Goal: Task Accomplishment & Management: Complete application form

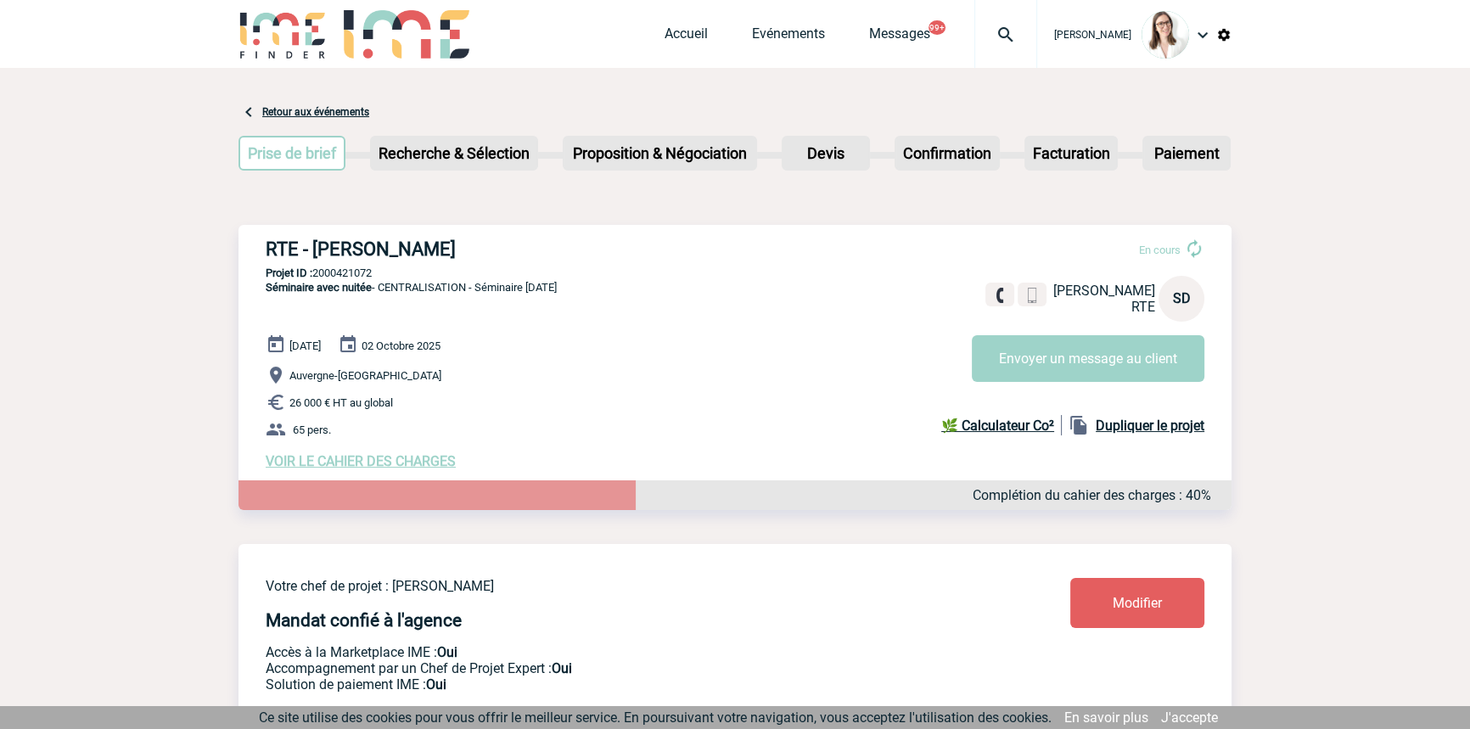
click at [975, 59] on div at bounding box center [1006, 34] width 63 height 68
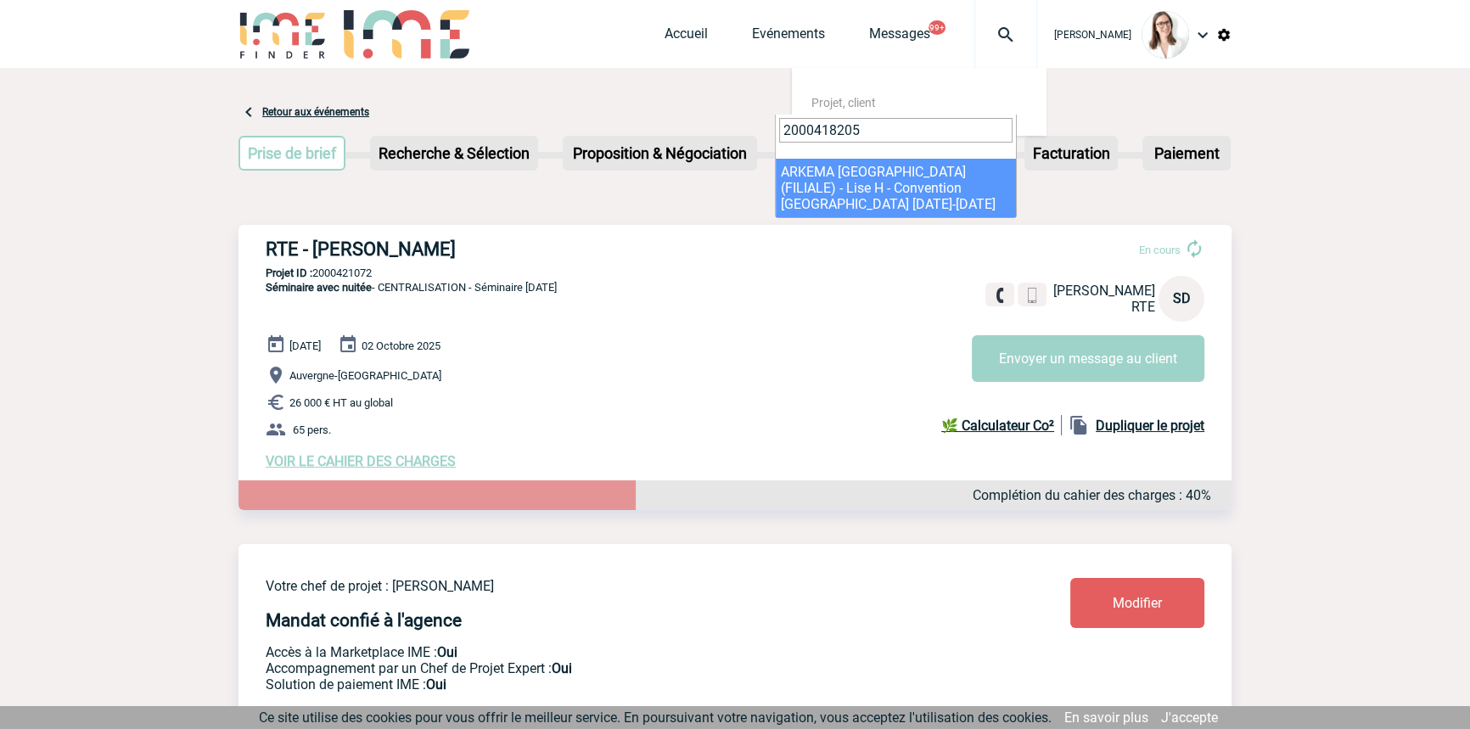
type input "2000418205"
select select "17706"
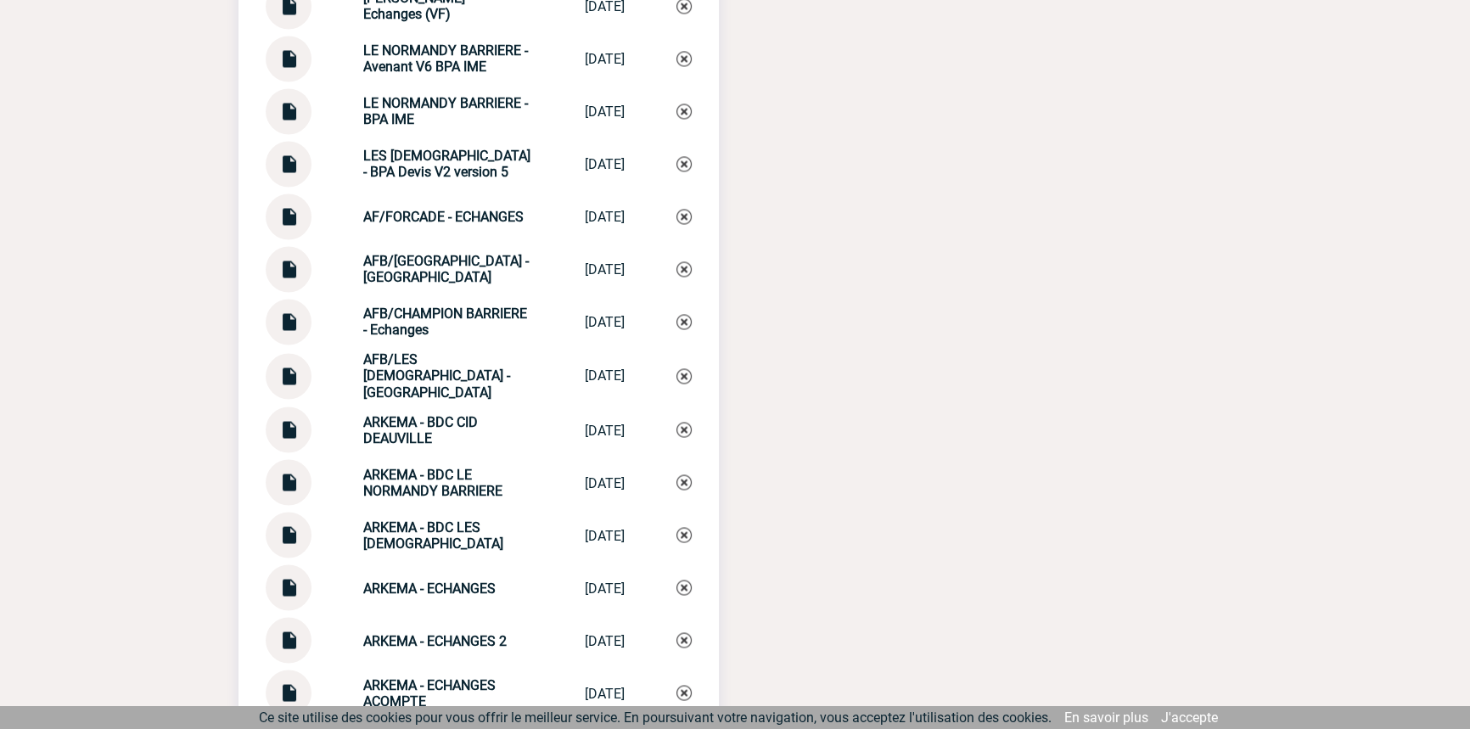
scroll to position [3880, 0]
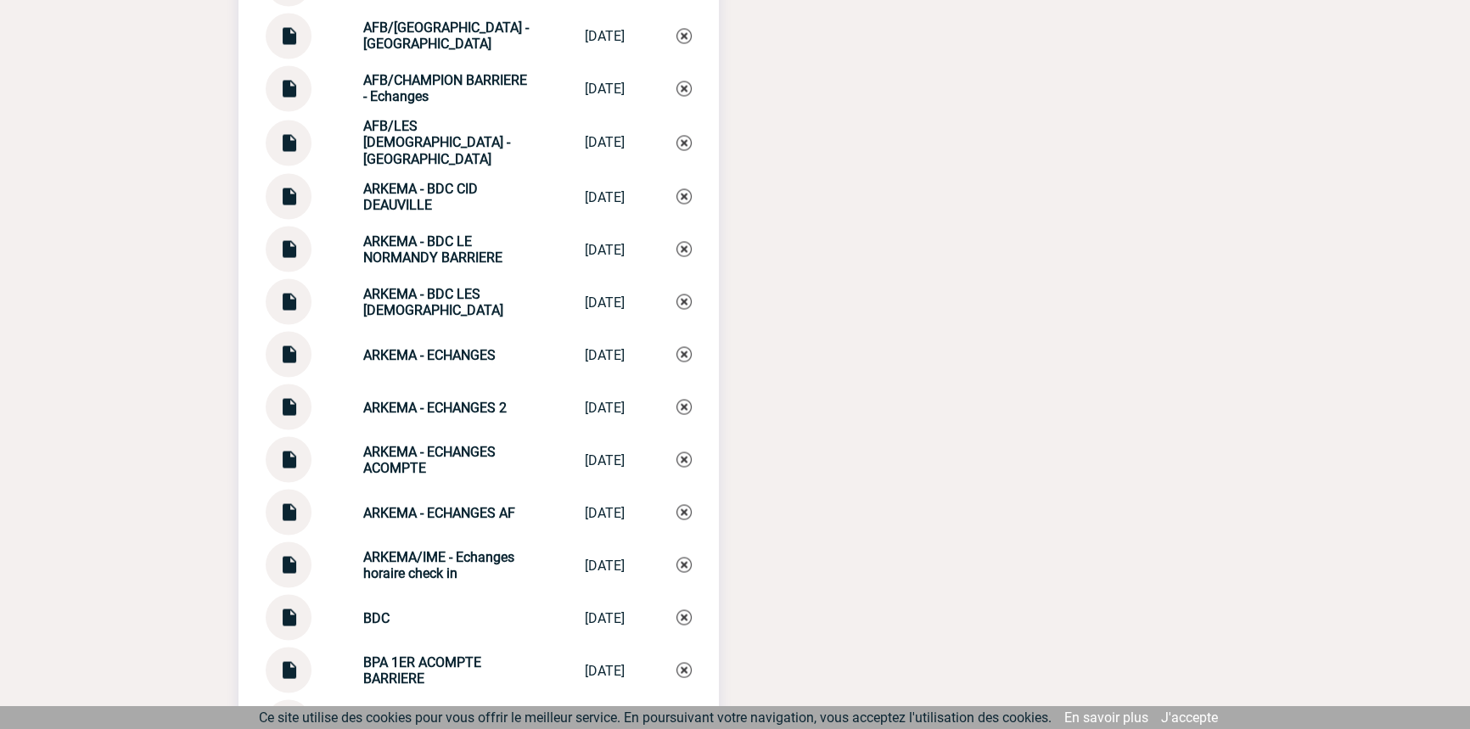
click at [303, 401] on div at bounding box center [289, 407] width 46 height 46
click at [294, 396] on img at bounding box center [289, 400] width 22 height 33
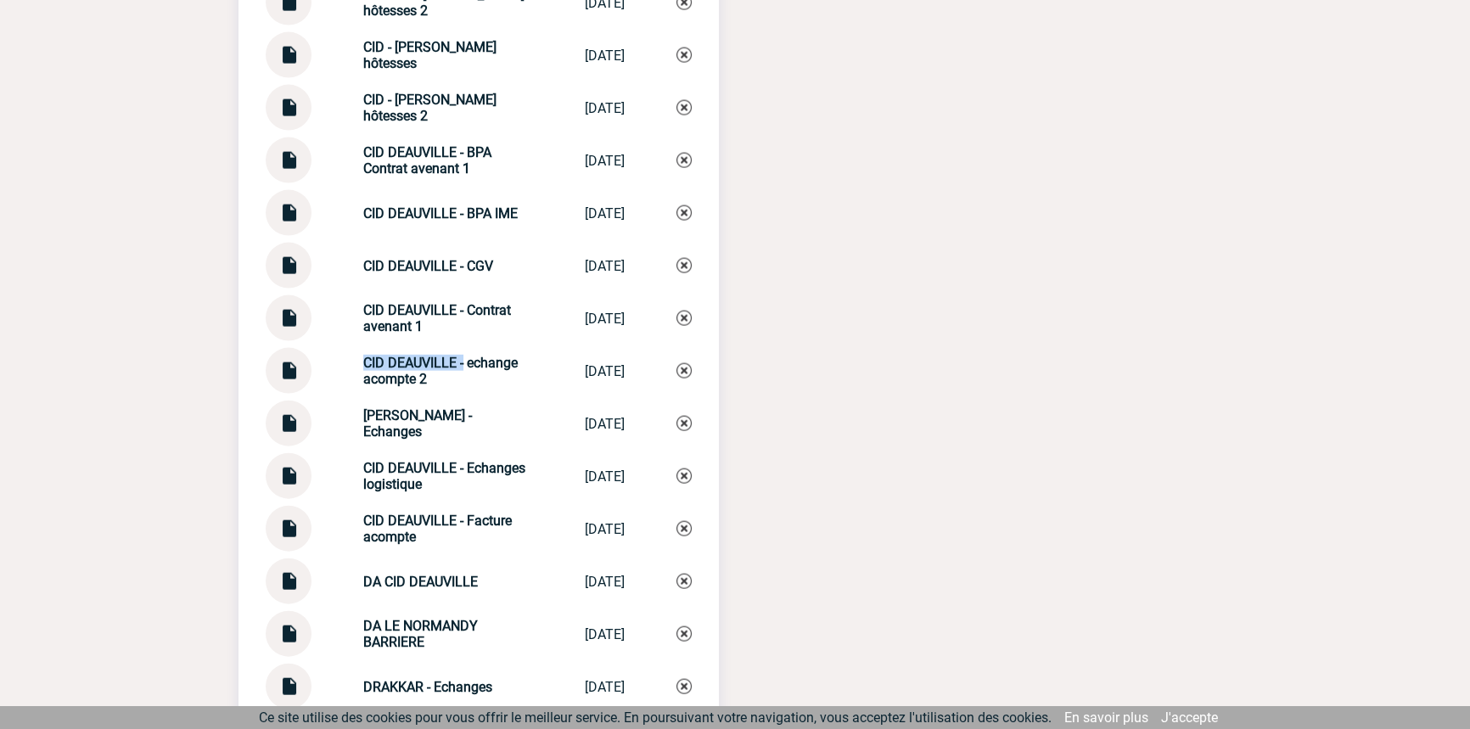
drag, startPoint x: 453, startPoint y: 356, endPoint x: 398, endPoint y: 398, distance: 69.0
click at [322, 359] on div "CID DEAUVILLE - echange acompte 2 CID DEAUVILLE -... 14/08/2025" at bounding box center [479, 371] width 426 height 46
copy div "CID DEAUVILLE -"
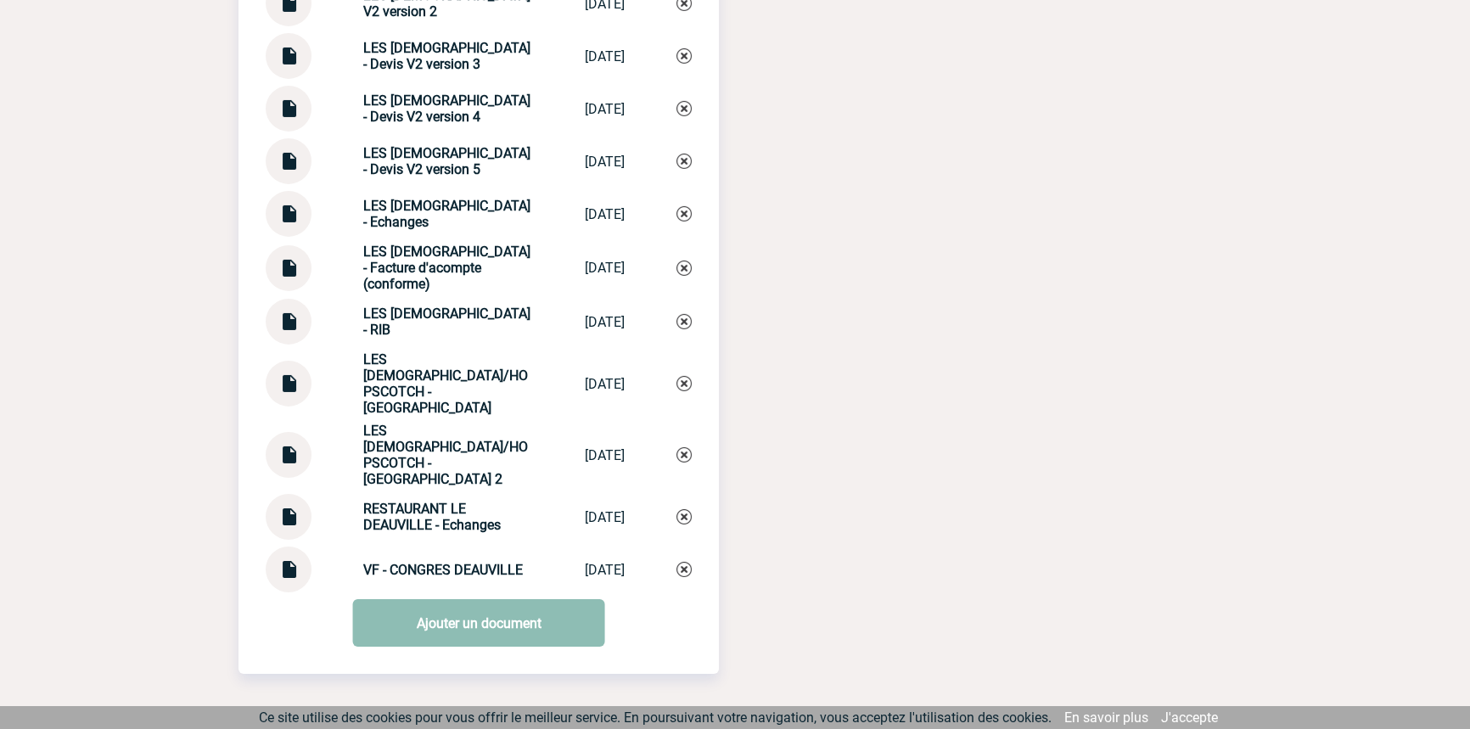
scroll to position [7141, 0]
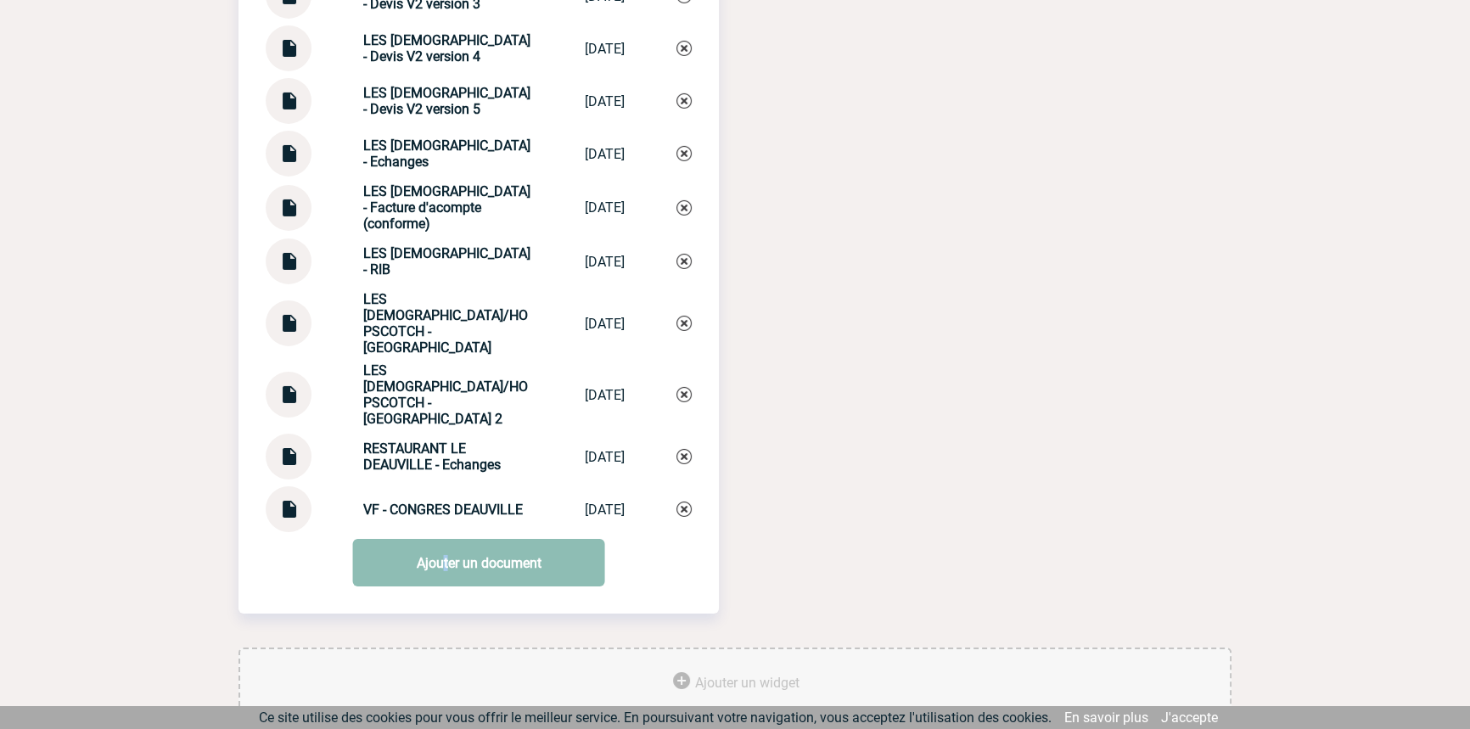
click at [445, 539] on link "Ajouter un document" at bounding box center [479, 563] width 252 height 48
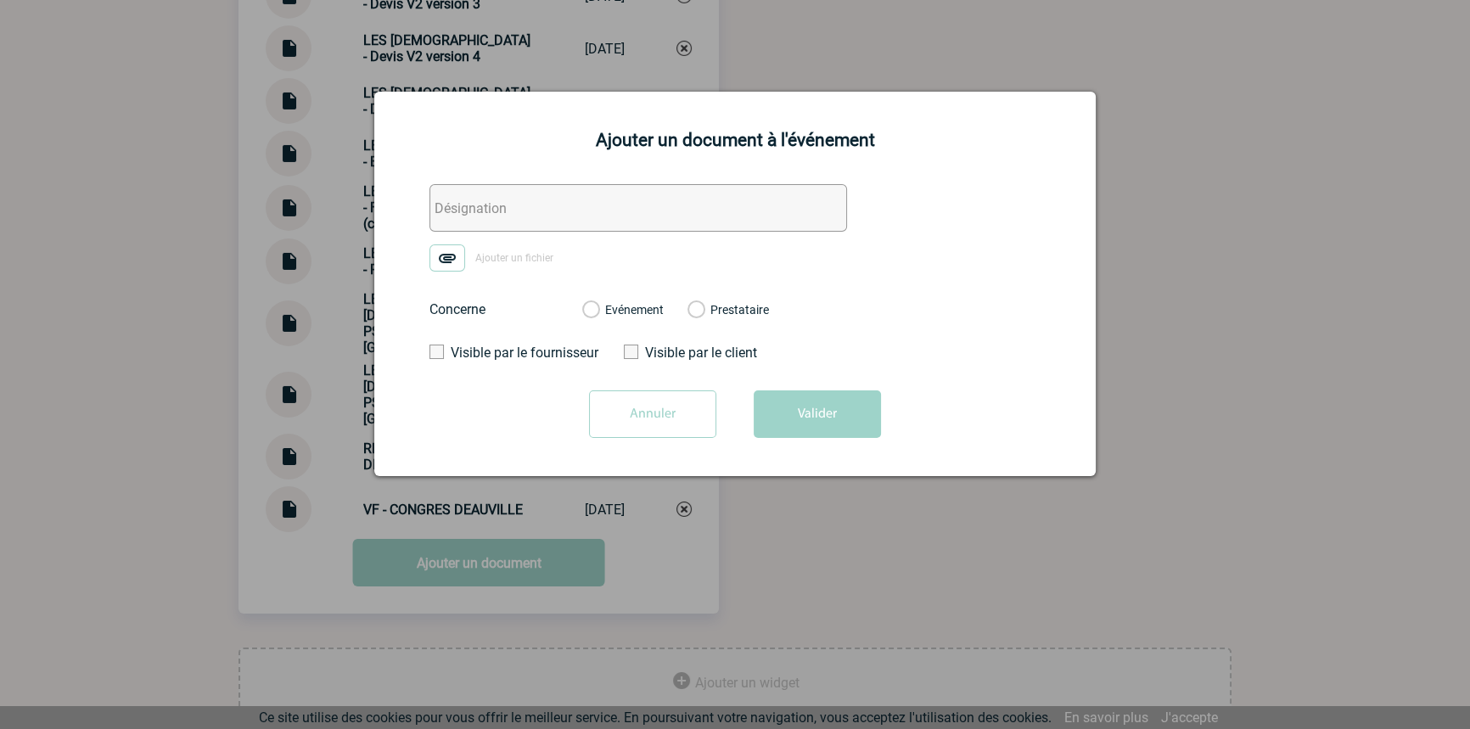
click at [450, 208] on input "text" at bounding box center [639, 208] width 418 height 48
paste input "CID DEAUVILLE -"
type input "CID DEAUVILLE - Supplément logistique"
click at [462, 253] on img at bounding box center [448, 258] width 36 height 27
click at [0, 0] on input "Ajouter un fichier" at bounding box center [0, 0] width 0 height 0
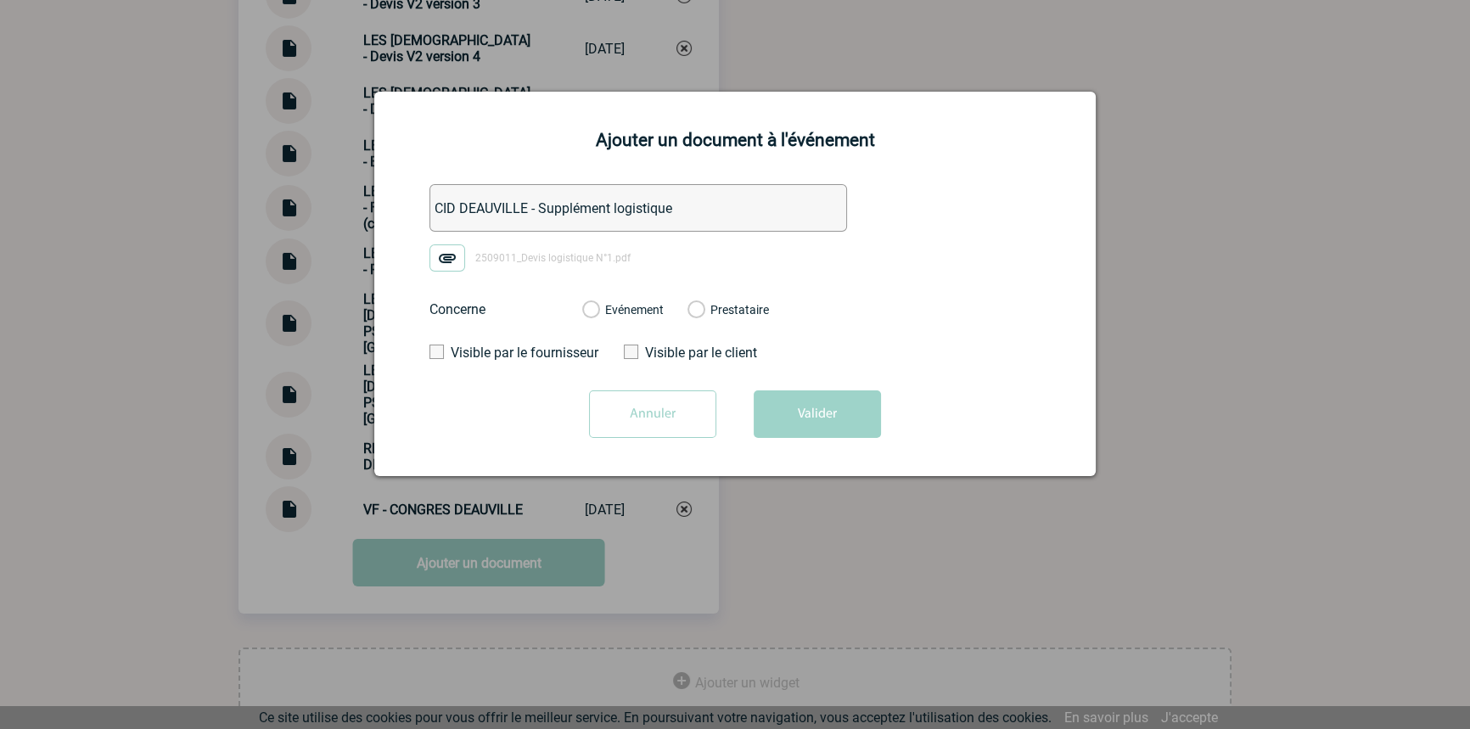
drag, startPoint x: 627, startPoint y: 311, endPoint x: 633, endPoint y: 318, distance: 9.0
click at [599, 310] on label "Evénement" at bounding box center [590, 310] width 16 height 15
click at [0, 0] on input "Evénement" at bounding box center [0, 0] width 0 height 0
click at [806, 408] on button "Valider" at bounding box center [817, 415] width 127 height 48
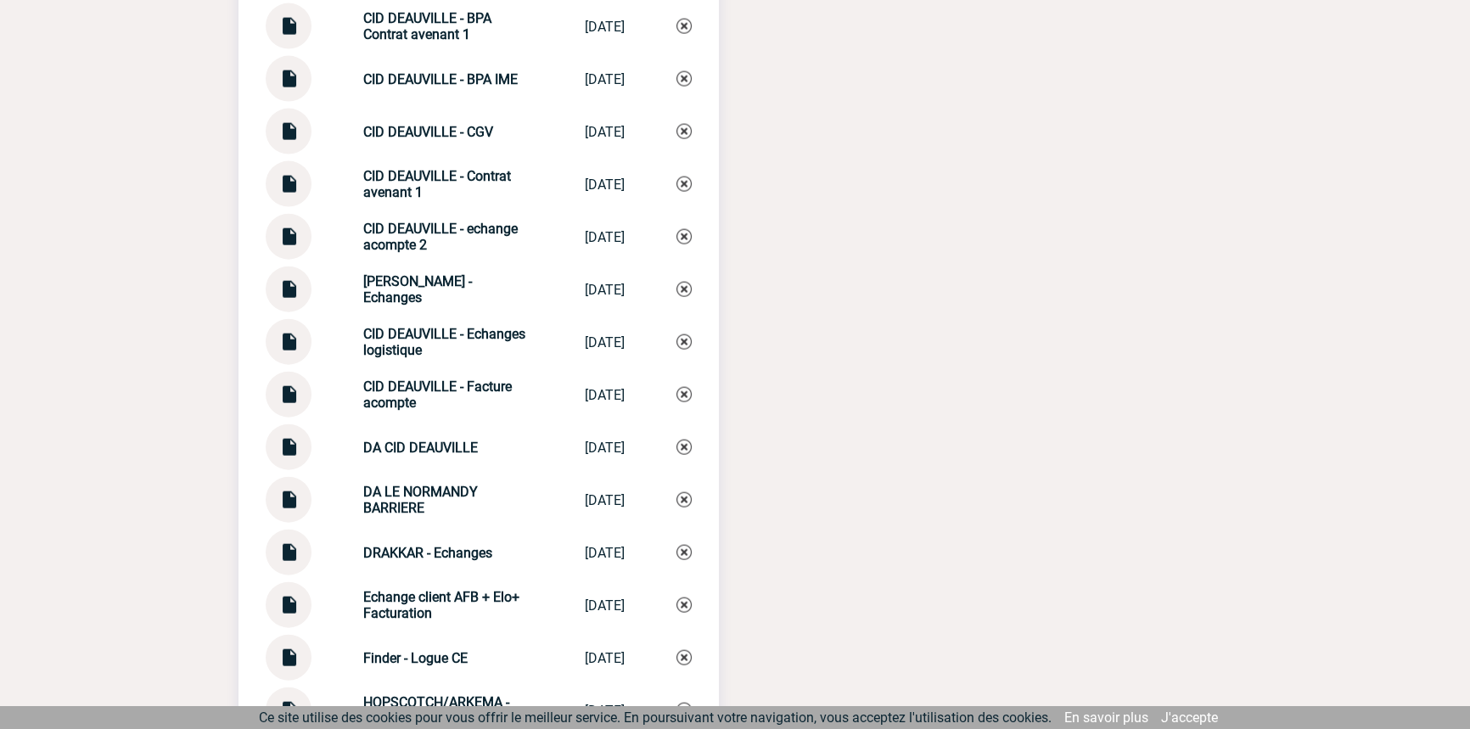
scroll to position [4826, 0]
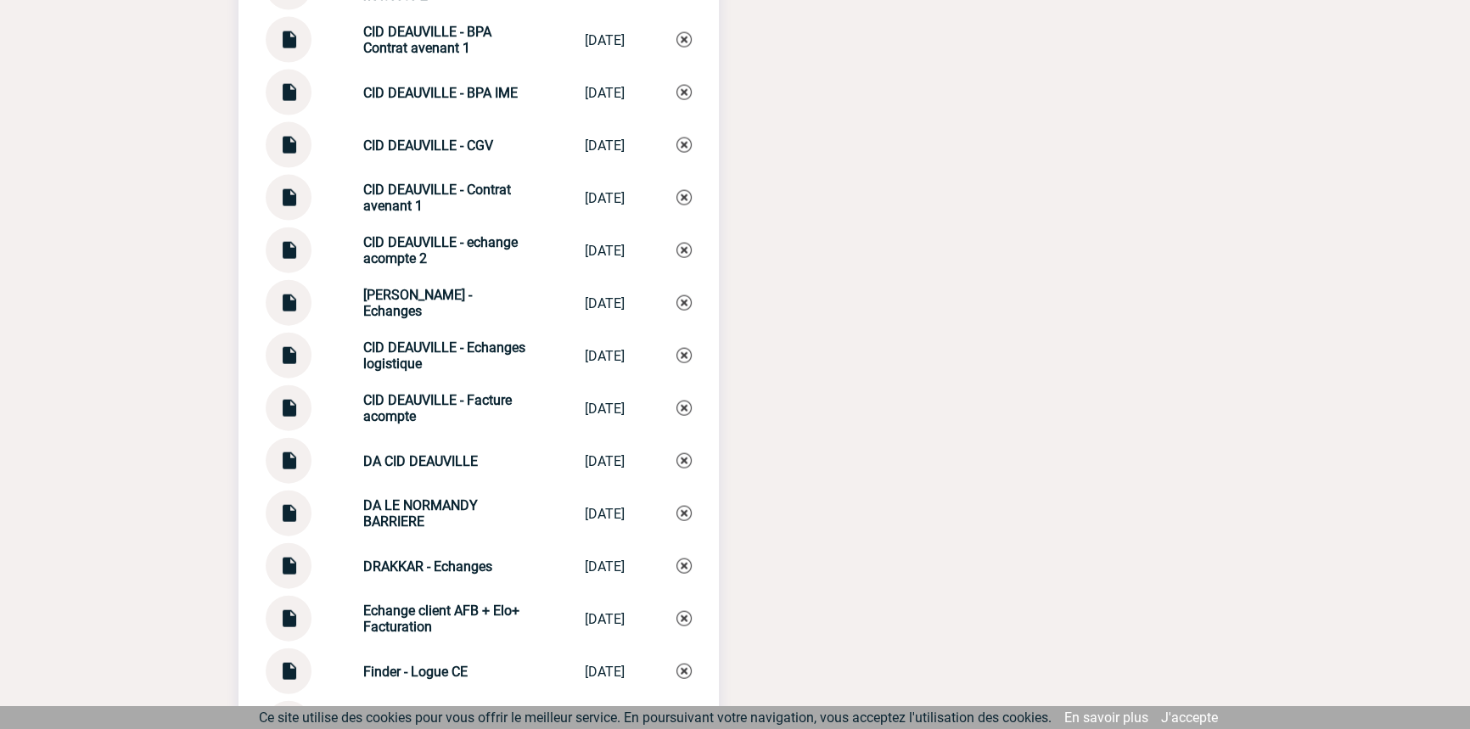
click at [436, 305] on strong "CID DEAUVILLE - Echanges" at bounding box center [417, 303] width 109 height 32
click at [437, 304] on strong "CID DEAUVILLE - Echanges" at bounding box center [417, 303] width 109 height 32
copy div "CID DEAUVILLE - Echanges CID DEAUVILLE -..."
click at [677, 297] on img at bounding box center [684, 302] width 15 height 15
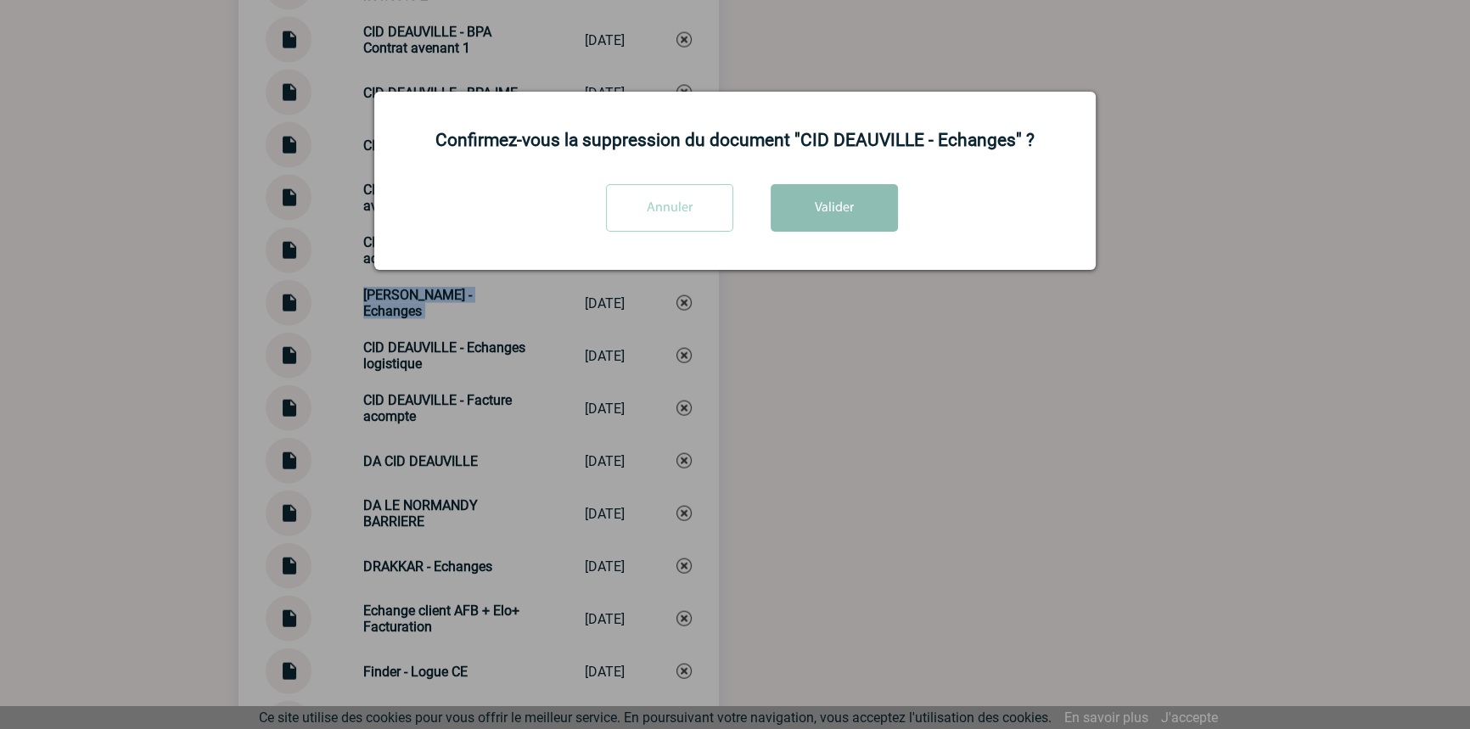
click at [790, 221] on button "Valider" at bounding box center [834, 208] width 127 height 48
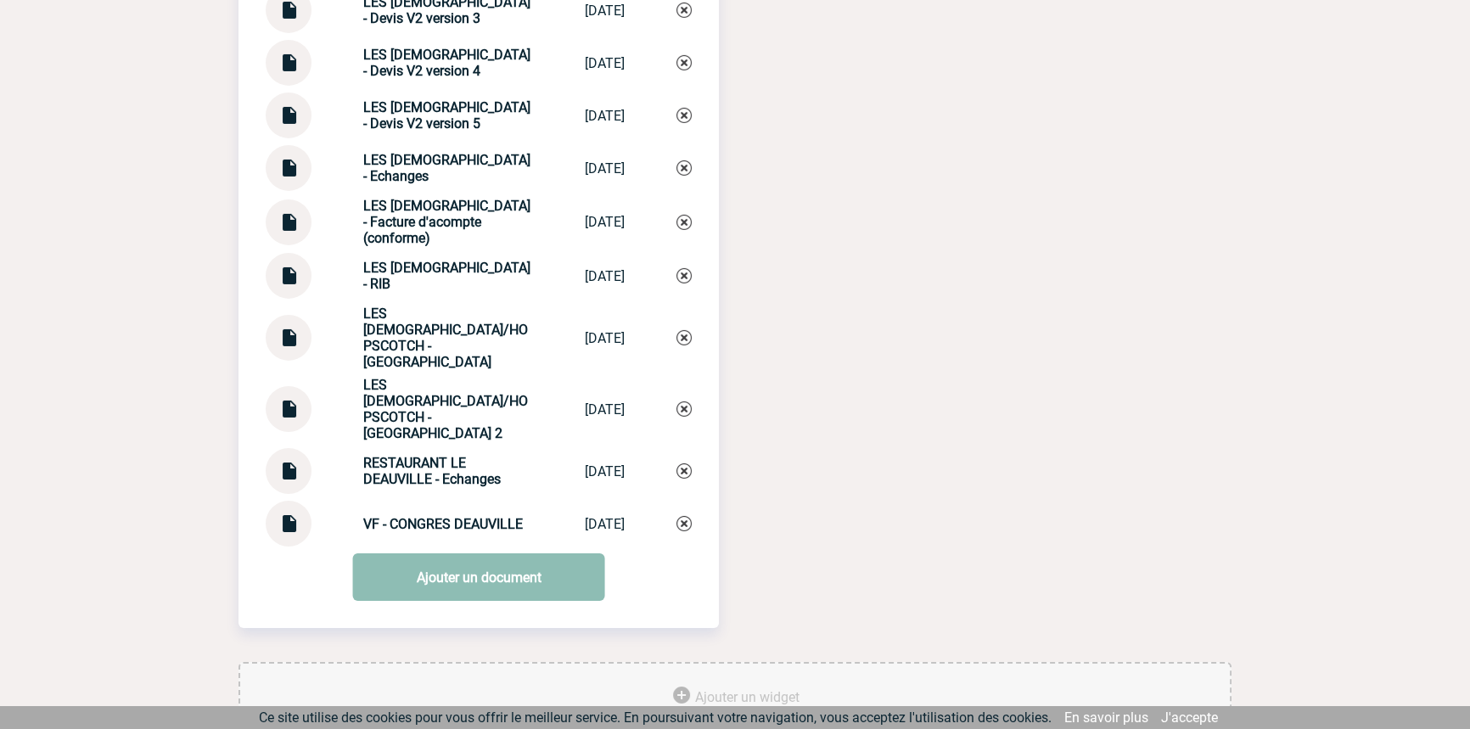
scroll to position [7141, 0]
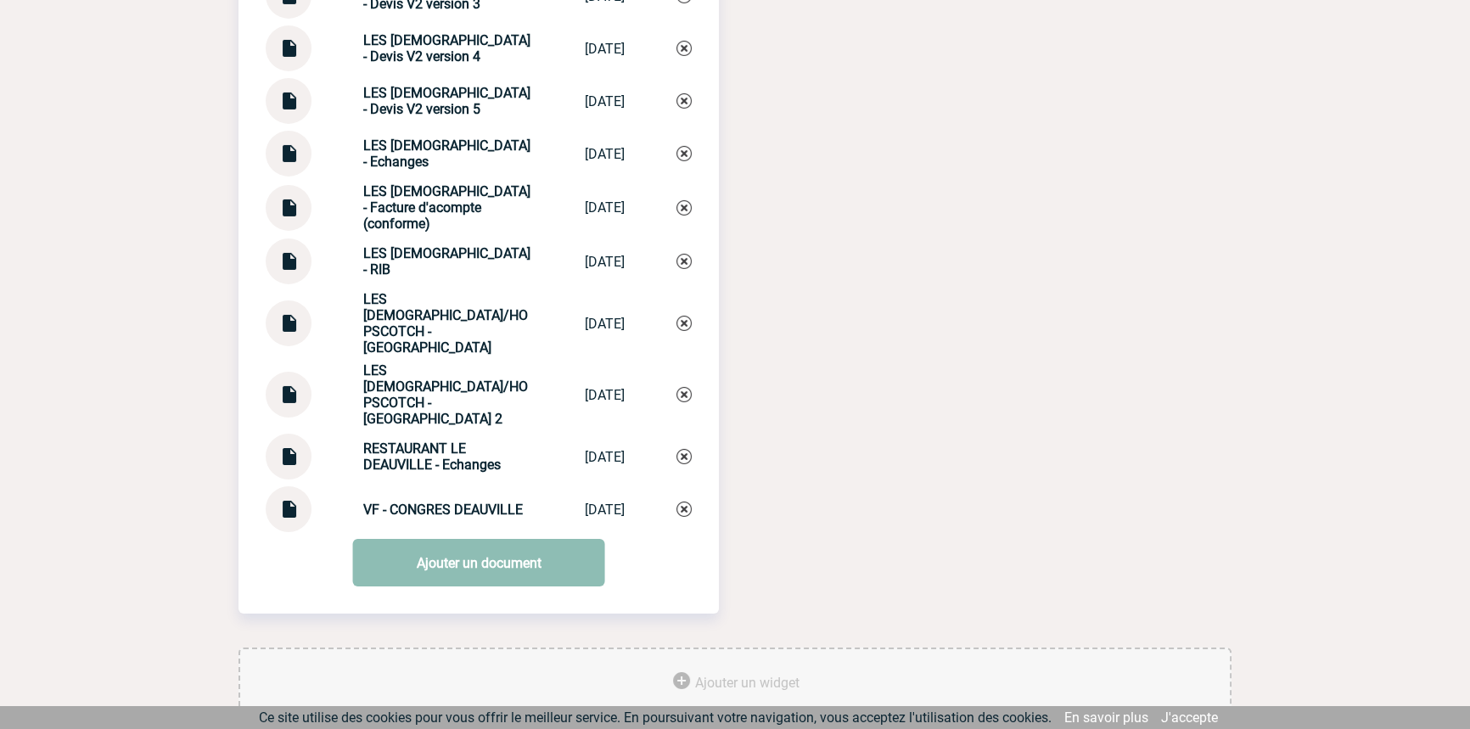
click at [447, 539] on link "Ajouter un document" at bounding box center [479, 563] width 252 height 48
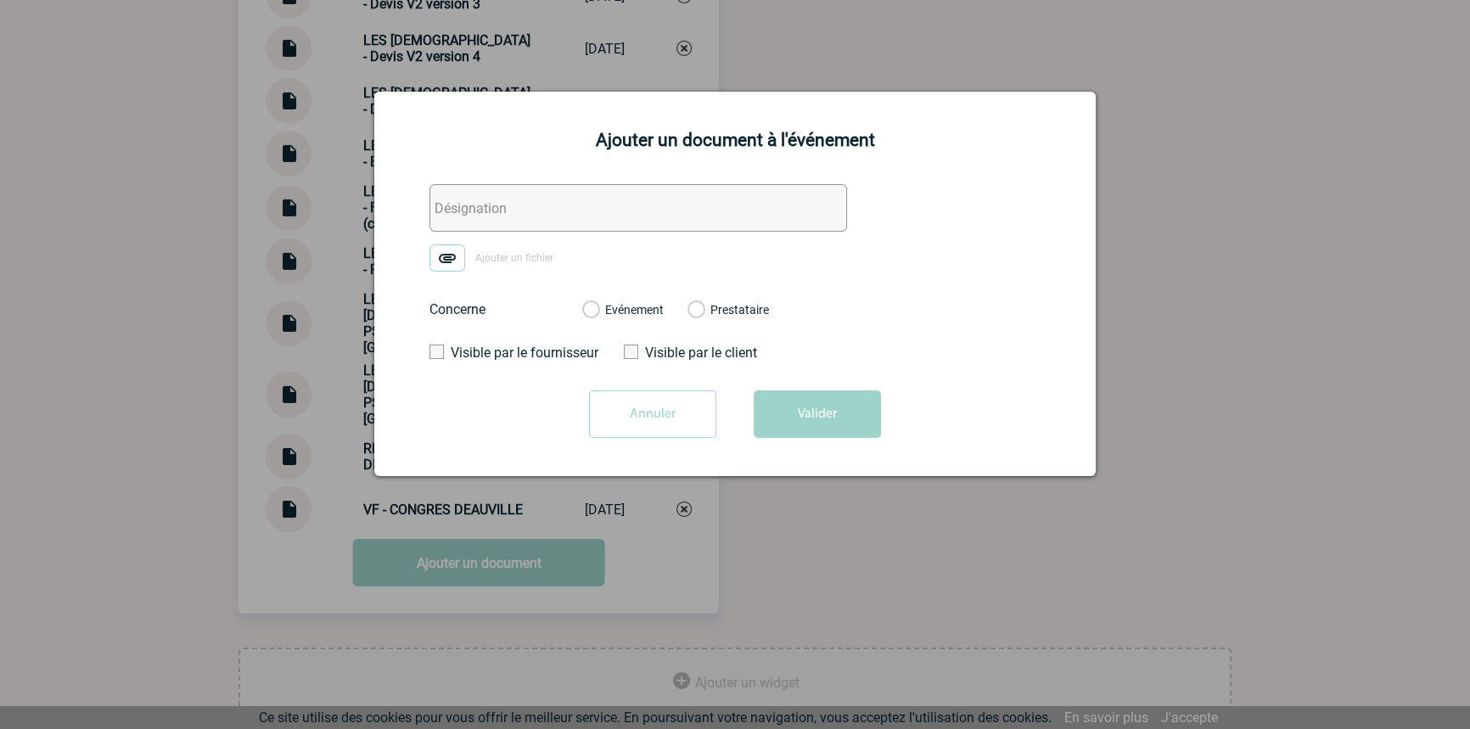
click at [448, 211] on input "text" at bounding box center [639, 208] width 418 height 48
paste input "CID DEAUVILLE - Echanges"
type input "CID DEAUVILLE - Echanges"
click at [441, 264] on img at bounding box center [448, 258] width 36 height 27
click at [0, 0] on input "Ajouter un fichier" at bounding box center [0, 0] width 0 height 0
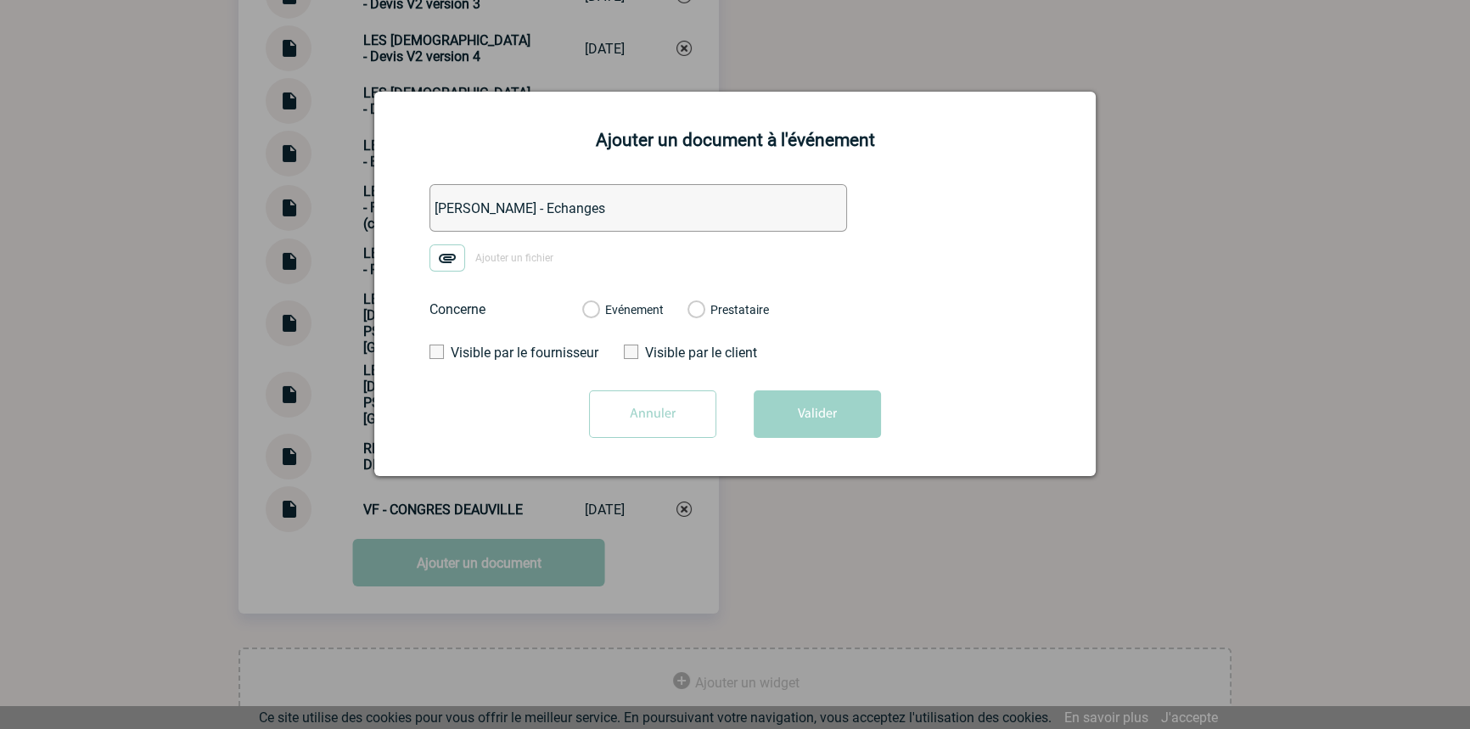
click at [430, 257] on img at bounding box center [448, 258] width 36 height 27
click at [0, 0] on input "Ajouter un fichier" at bounding box center [0, 0] width 0 height 0
click at [596, 302] on div "Evénement" at bounding box center [623, 309] width 82 height 17
drag, startPoint x: 602, startPoint y: 313, endPoint x: 648, endPoint y: 332, distance: 49.5
click at [603, 313] on div "Evénement" at bounding box center [623, 309] width 82 height 17
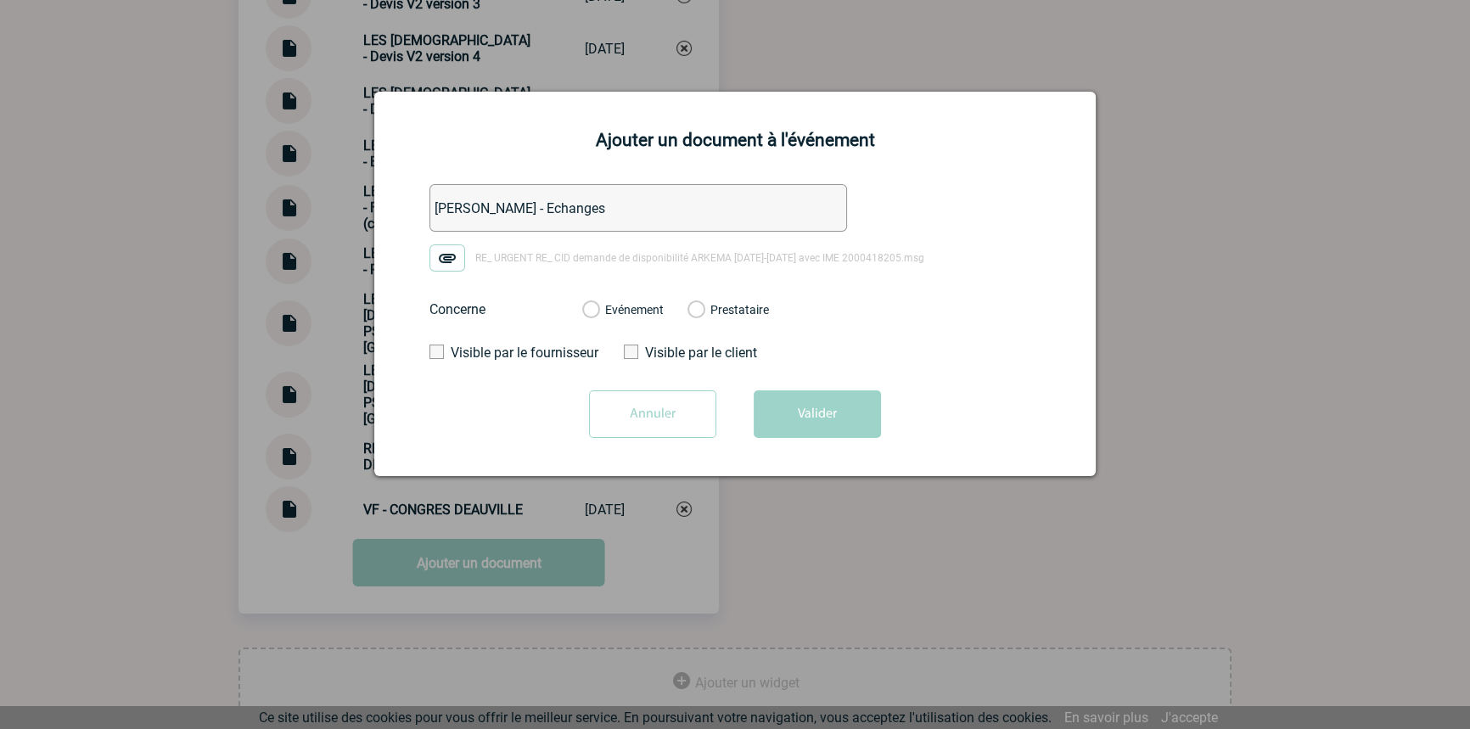
click at [599, 315] on label "Evénement" at bounding box center [590, 310] width 16 height 15
click at [0, 0] on input "Evénement" at bounding box center [0, 0] width 0 height 0
click at [773, 394] on button "Valider" at bounding box center [817, 415] width 127 height 48
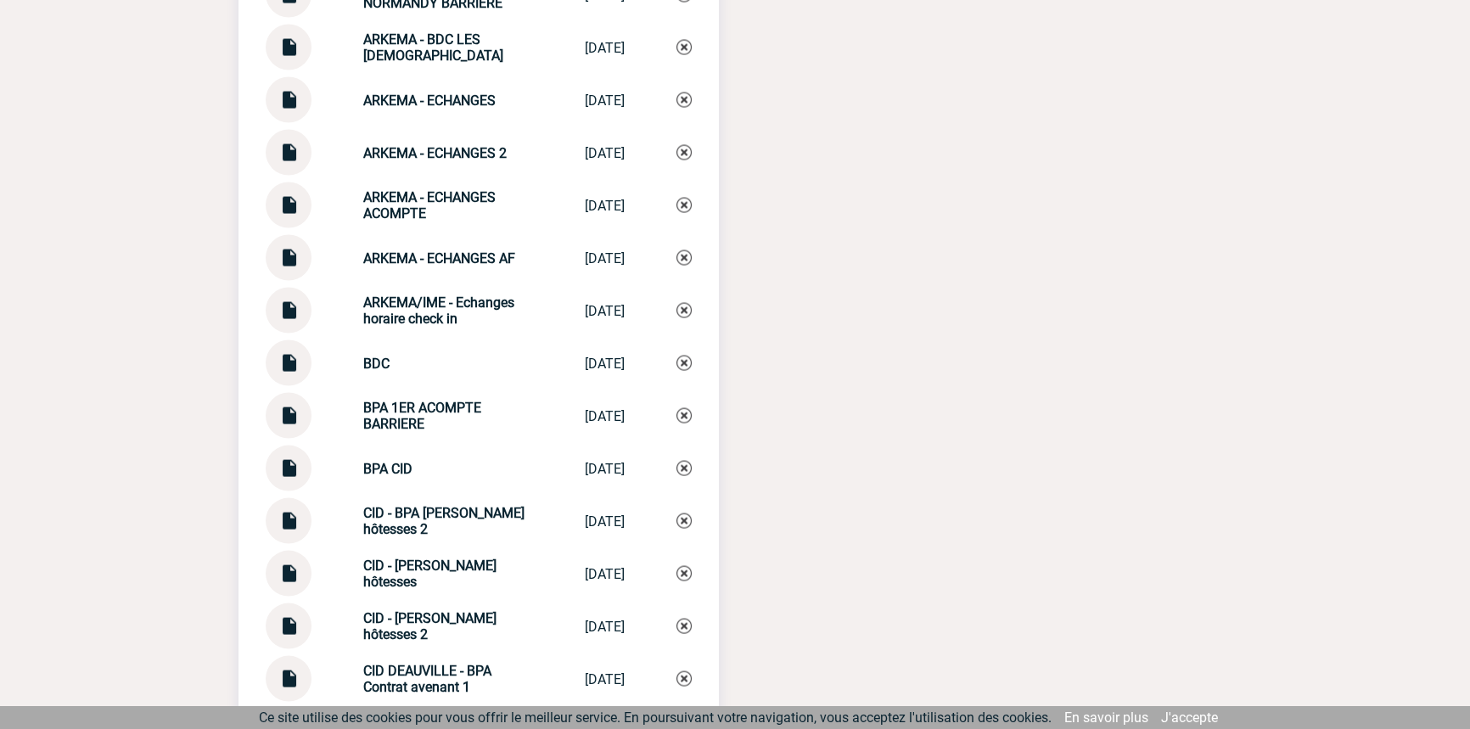
scroll to position [4054, 0]
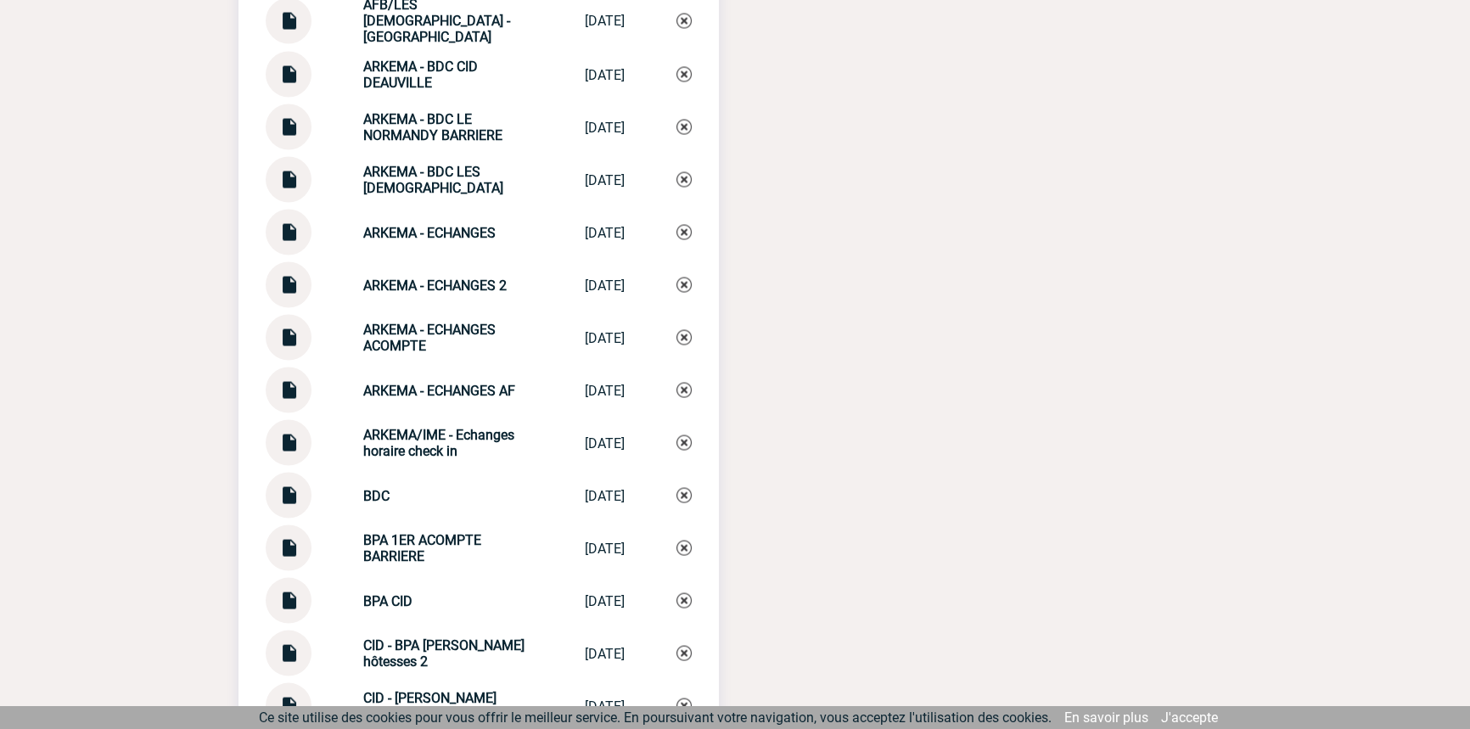
click at [406, 288] on strong "ARKEMA - ECHANGES 2" at bounding box center [434, 286] width 143 height 16
click at [407, 287] on strong "ARKEMA - ECHANGES 2" at bounding box center [434, 286] width 143 height 16
copy div "ARKEMA - ECHANGES 2 ARKEMA - ECHANG..."
click at [681, 286] on img at bounding box center [684, 285] width 15 height 15
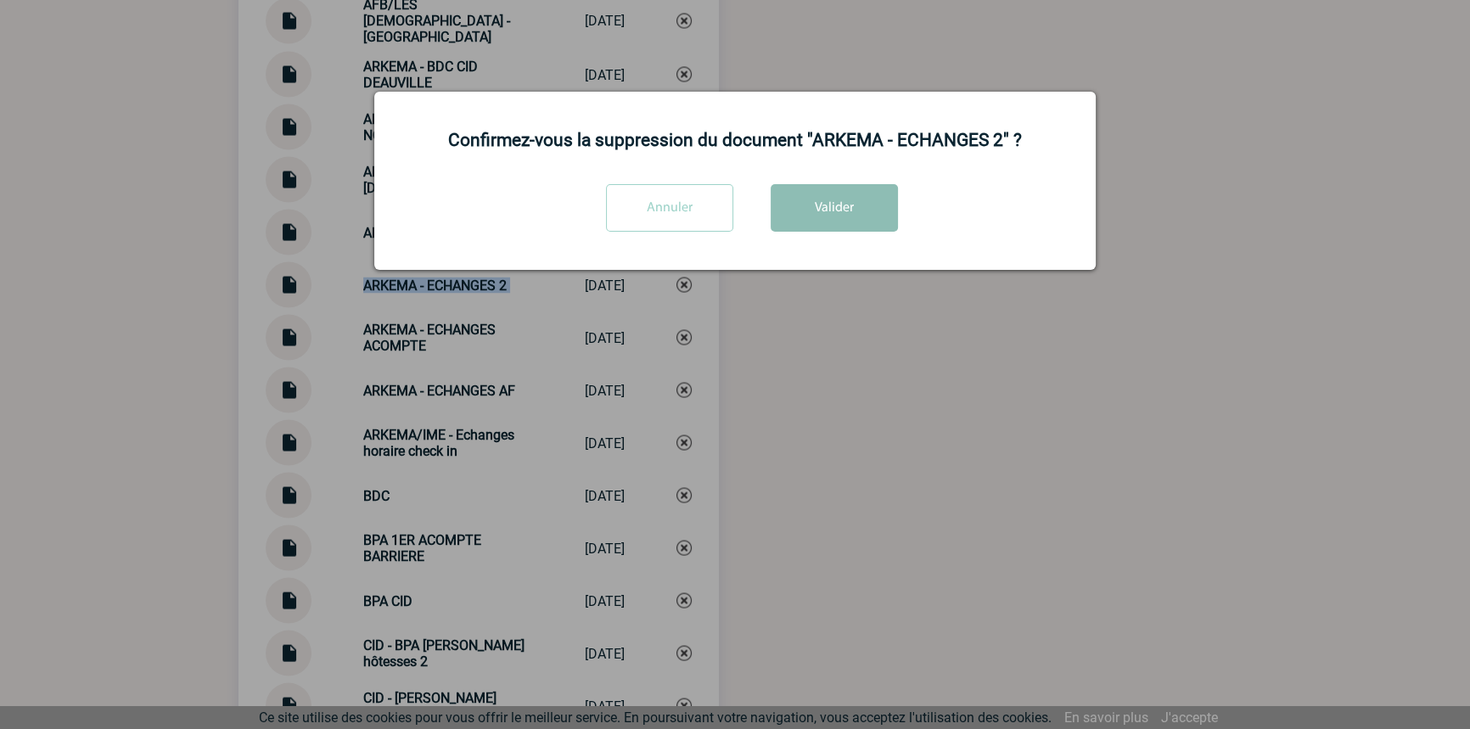
click at [844, 211] on button "Valider" at bounding box center [834, 208] width 127 height 48
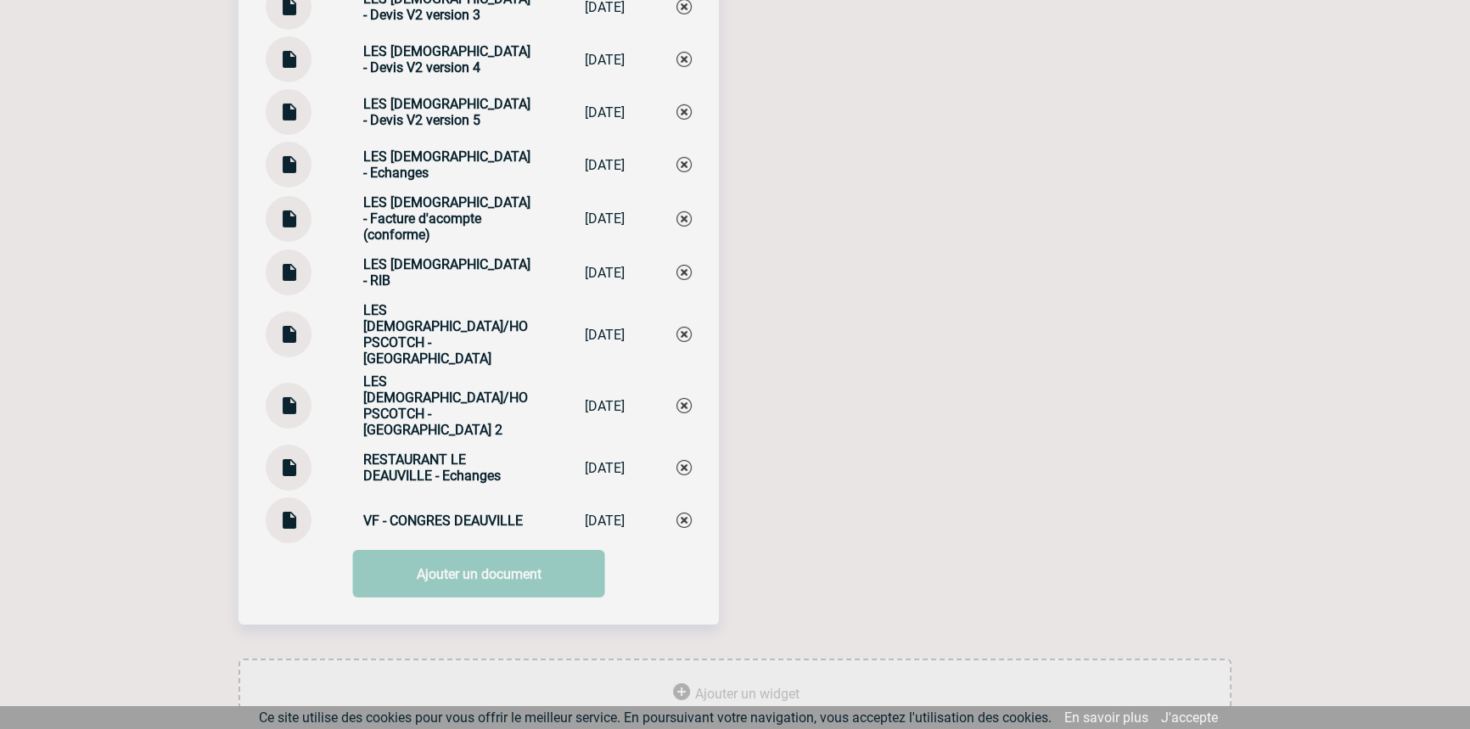
scroll to position [7141, 0]
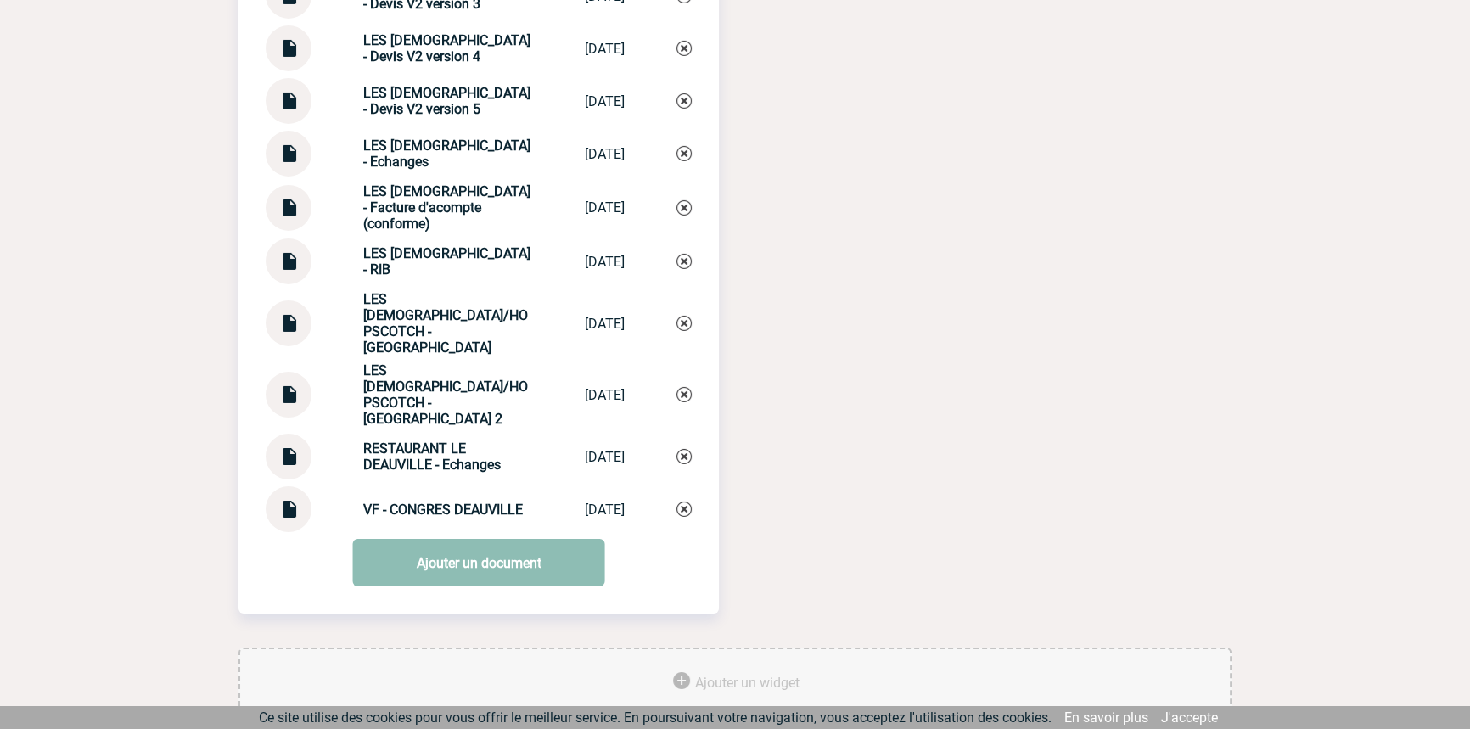
click at [475, 539] on link "Ajouter un document" at bounding box center [479, 563] width 252 height 48
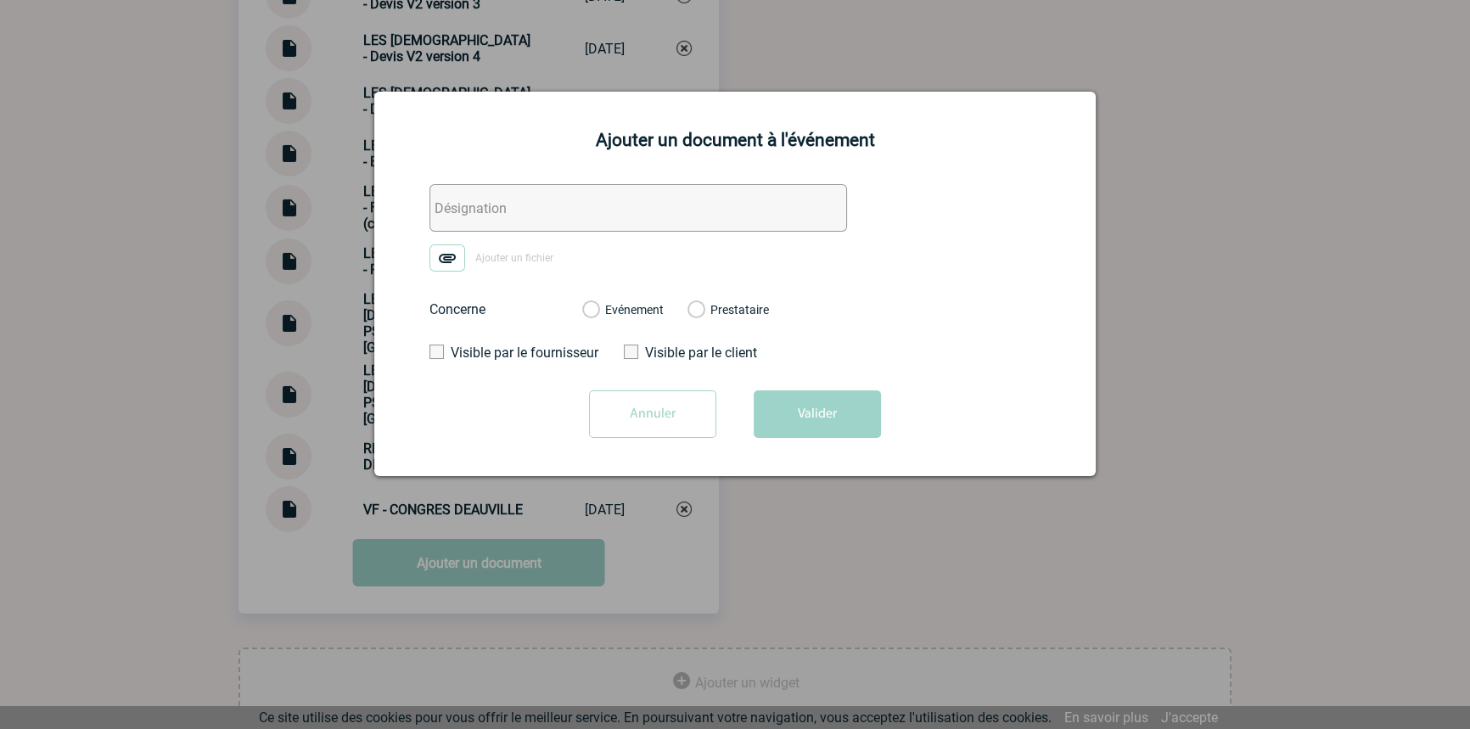
click at [609, 199] on input "text" at bounding box center [639, 208] width 418 height 48
paste input "ARKEMA - ECHANGES 2"
type input "ARKEMA - ECHANGES 2"
click at [450, 252] on img at bounding box center [448, 258] width 36 height 27
click at [0, 0] on input "Ajouter un fichier" at bounding box center [0, 0] width 0 height 0
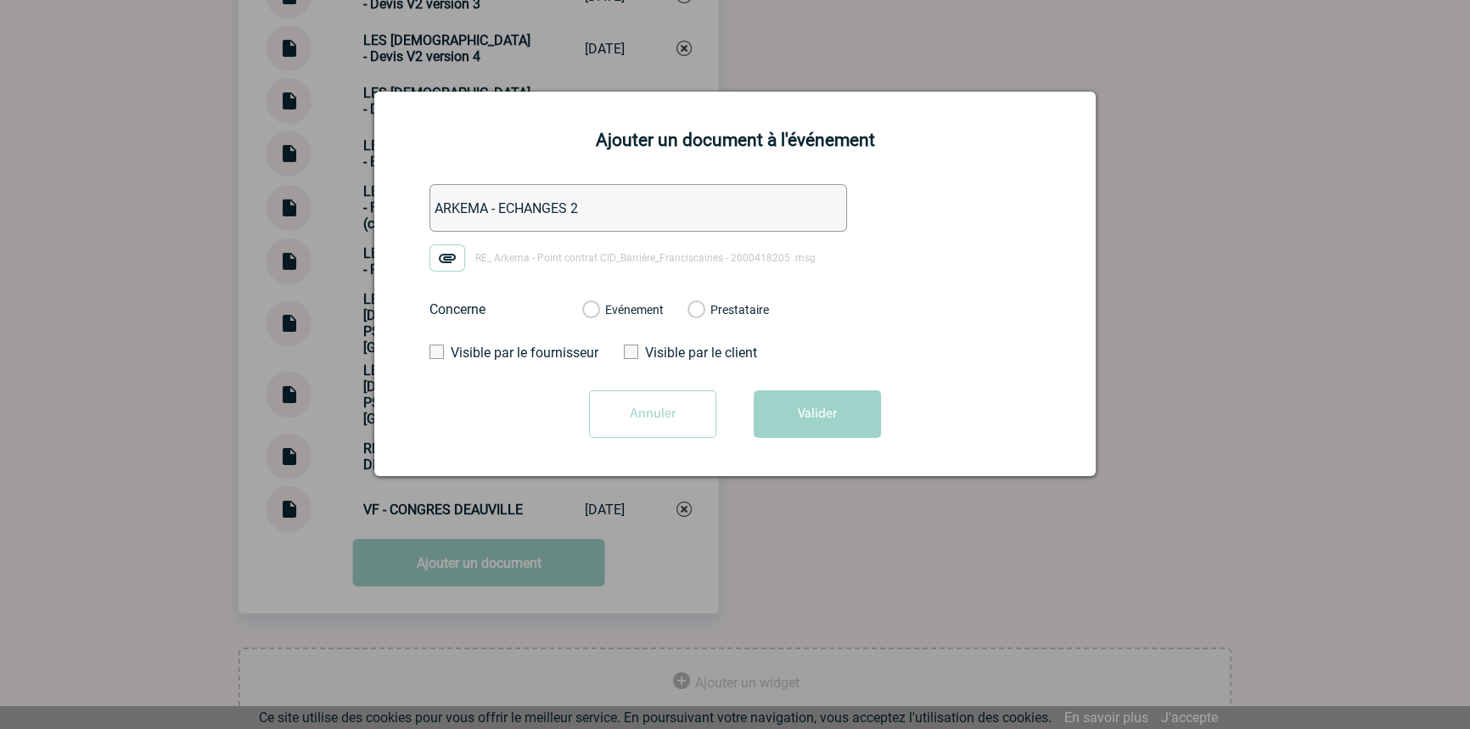
click at [599, 308] on label "Evénement" at bounding box center [590, 310] width 16 height 15
click at [0, 0] on input "Evénement" at bounding box center [0, 0] width 0 height 0
drag, startPoint x: 773, startPoint y: 404, endPoint x: 763, endPoint y: 445, distance: 42.0
click at [776, 404] on button "Valider" at bounding box center [817, 415] width 127 height 48
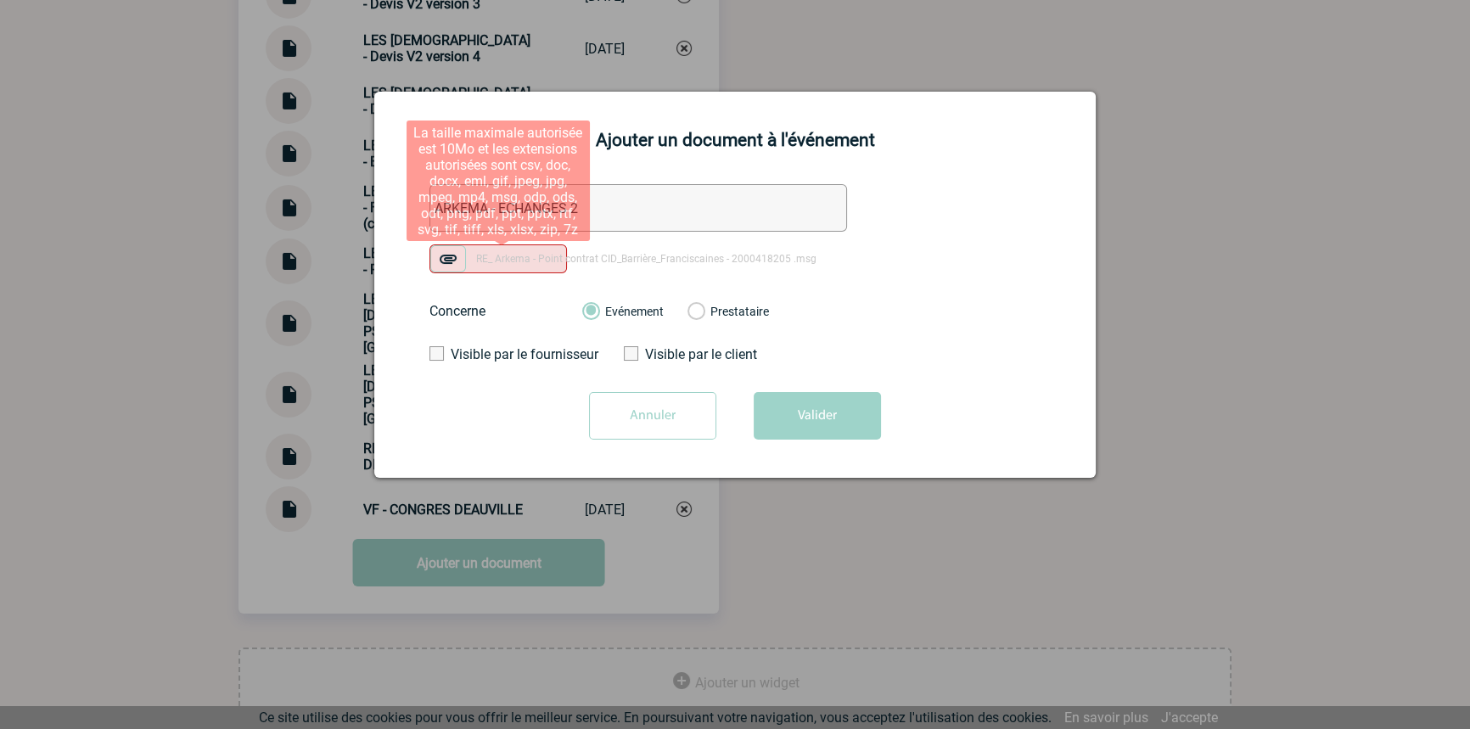
click at [458, 263] on img at bounding box center [448, 258] width 36 height 27
click at [0, 0] on input "RE_ Arkema - Point contrat CID_Barrière_Franciscaines - 2000418205 .msg" at bounding box center [0, 0] width 0 height 0
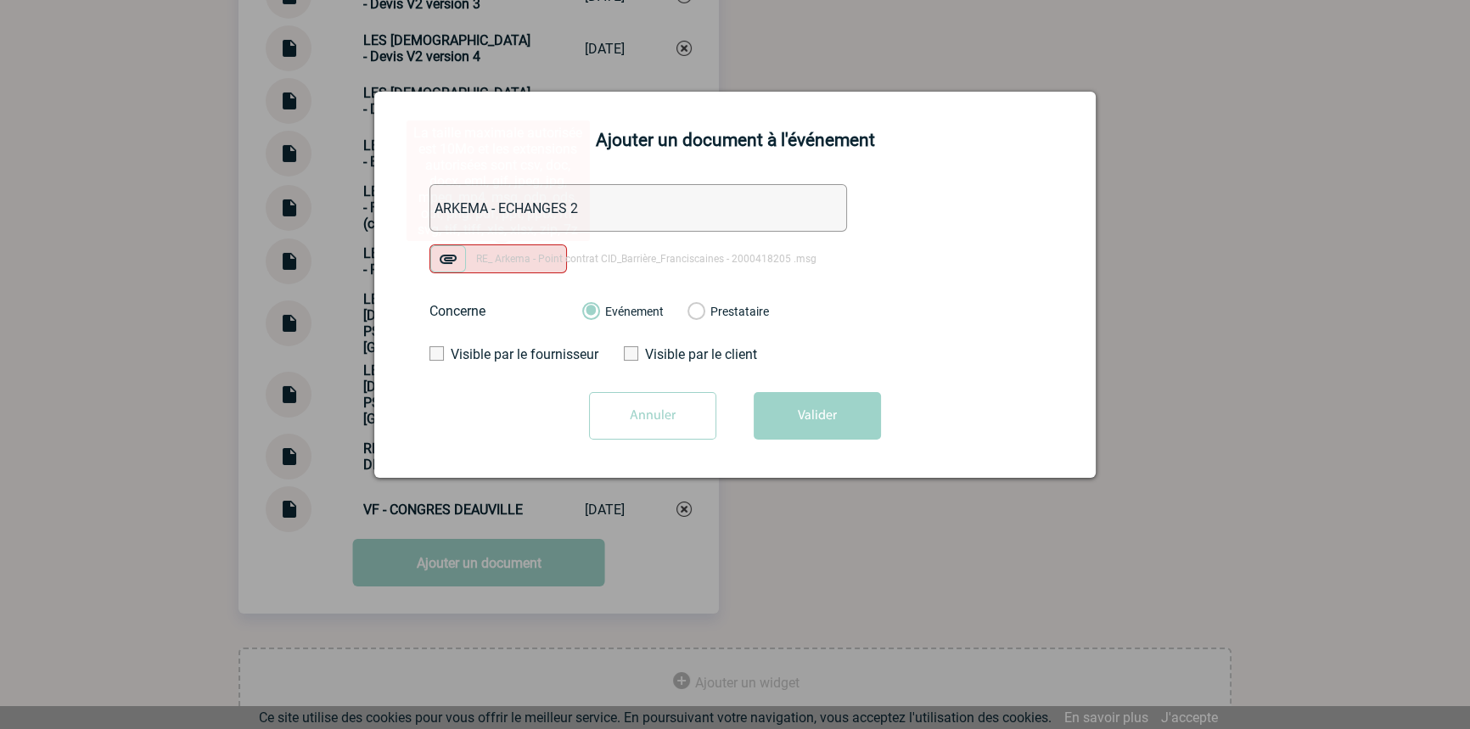
click at [807, 413] on button "Valider" at bounding box center [817, 416] width 127 height 48
click at [446, 264] on img at bounding box center [448, 258] width 36 height 27
click at [0, 0] on input "RE_ Arkema - Point contrat CID_Barrière_Franciscaines - 2000418205 .msg" at bounding box center [0, 0] width 0 height 0
click at [763, 407] on button "Valider" at bounding box center [817, 416] width 127 height 48
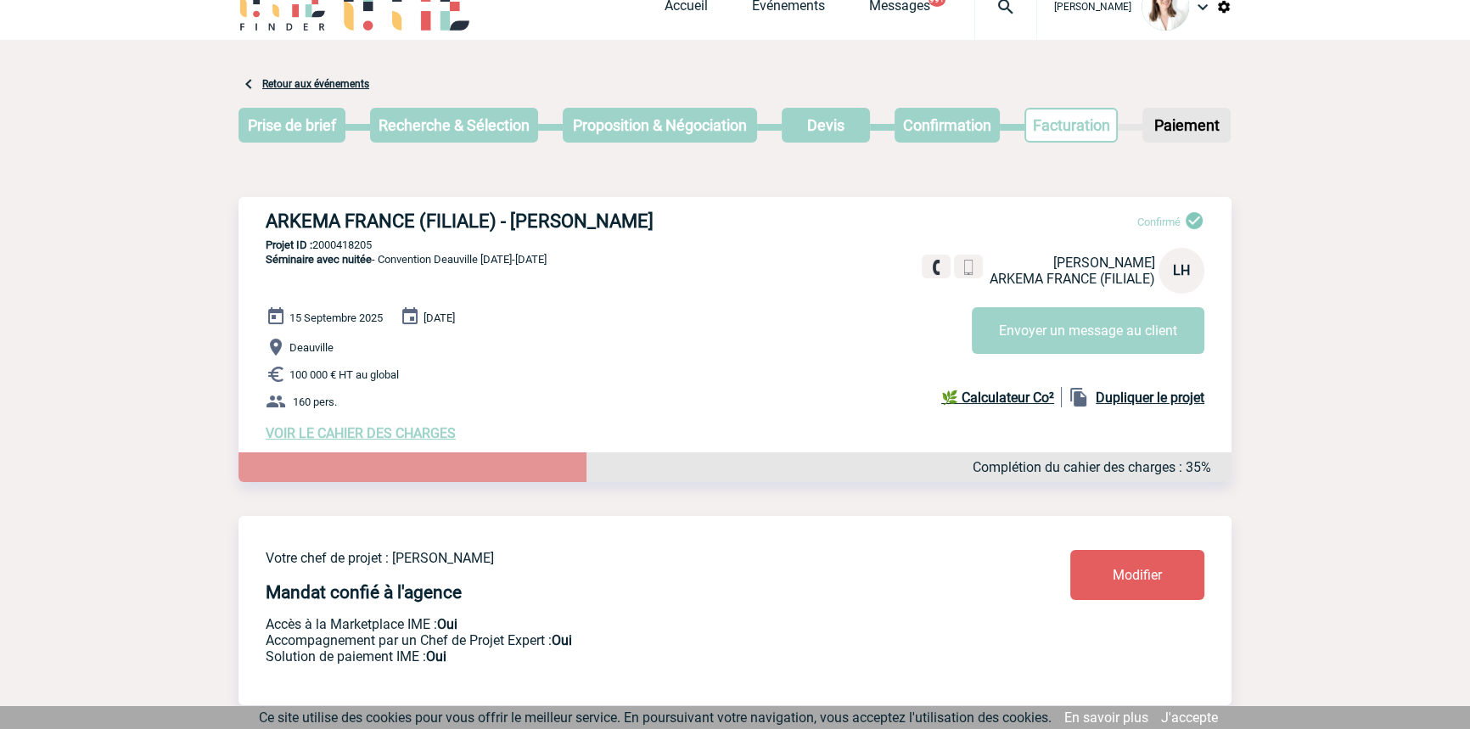
scroll to position [0, 0]
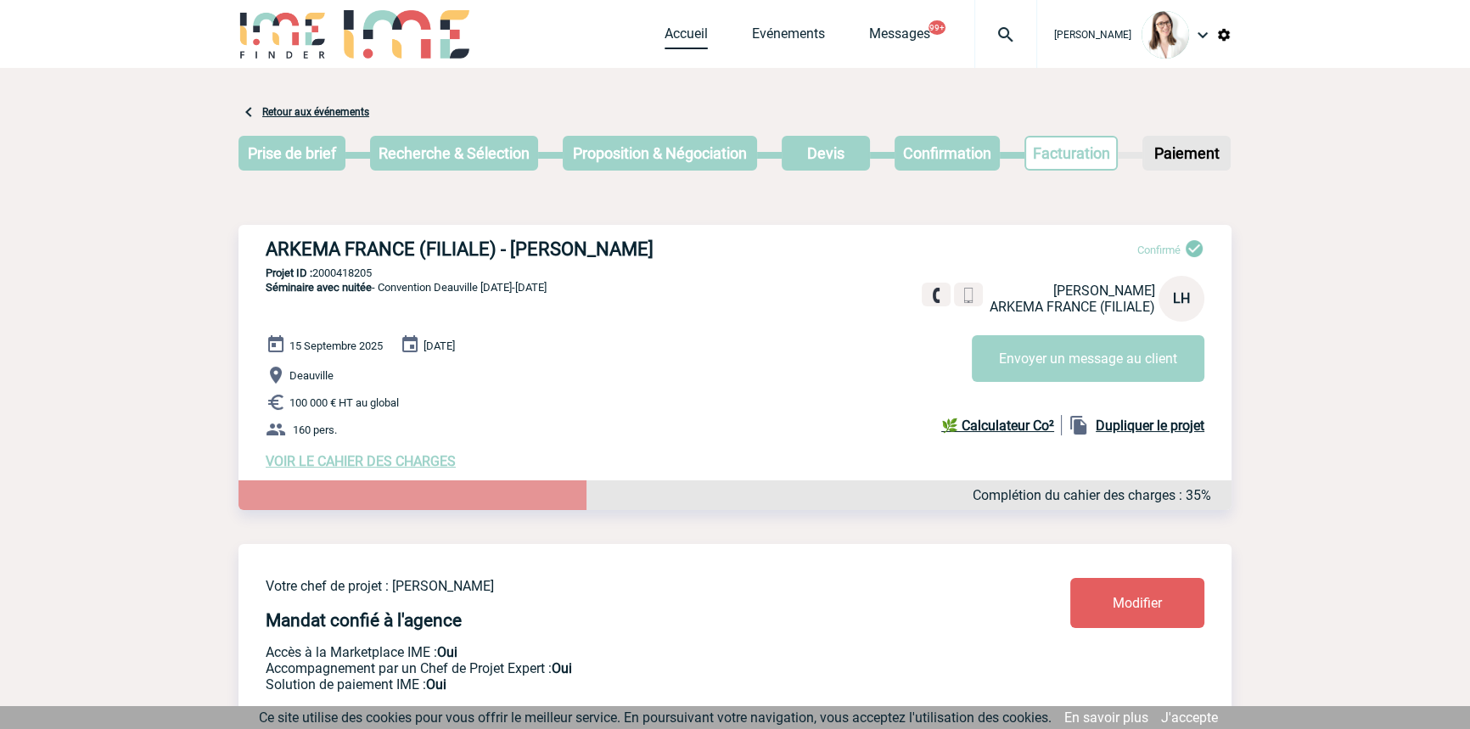
click at [665, 34] on link "Accueil" at bounding box center [686, 37] width 43 height 24
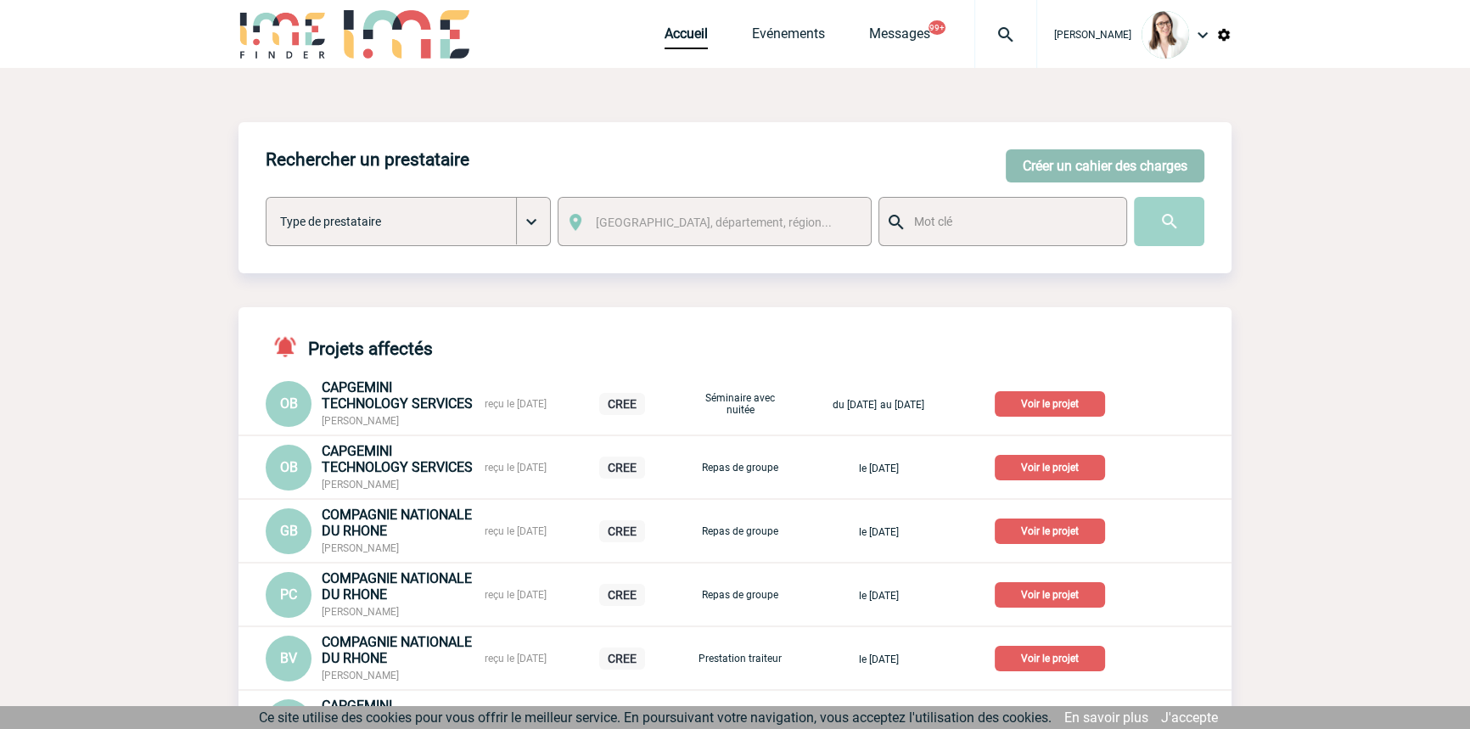
click at [1022, 160] on button "Créer un cahier des charges" at bounding box center [1105, 165] width 199 height 33
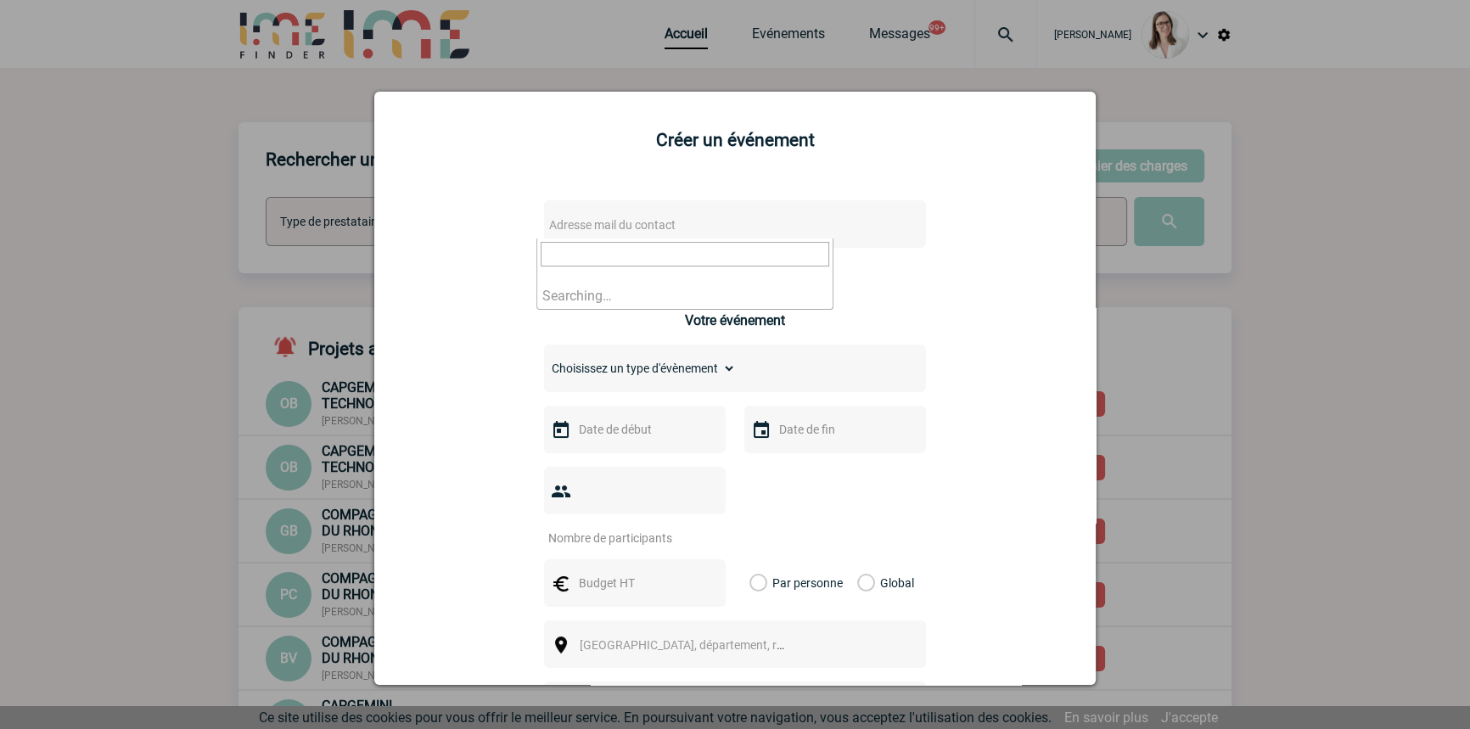
click at [619, 214] on span "Adresse mail du contact" at bounding box center [690, 225] width 297 height 24
type input "t"
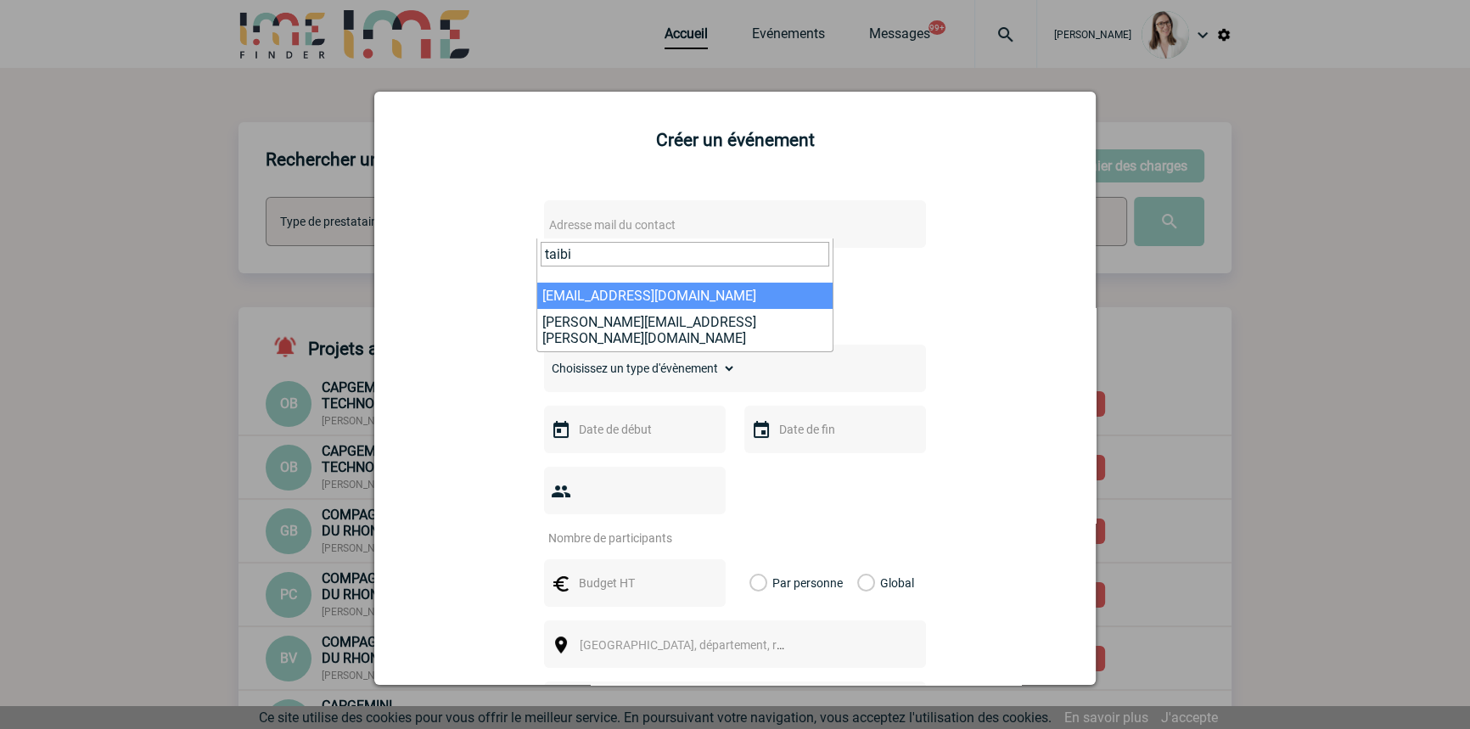
type input "taibi"
select select "107247"
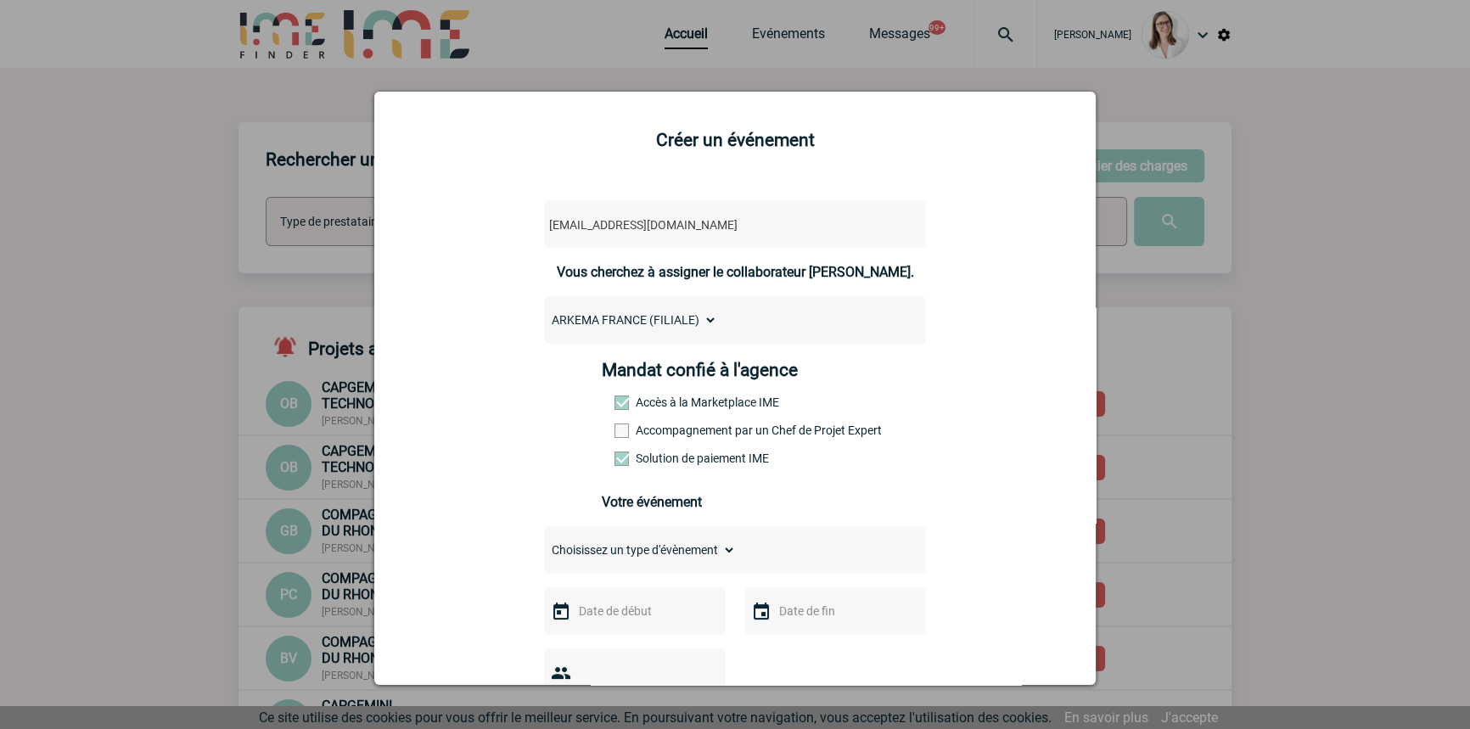
click at [606, 548] on select "Choisissez un type d'évènement Séminaire avec nuitée Séminaire sans nuitée Repa…" at bounding box center [640, 550] width 192 height 24
select select "5"
click at [544, 543] on select "Choisissez un type d'évènement Séminaire avec nuitée Séminaire sans nuitée Repa…" at bounding box center [640, 550] width 192 height 24
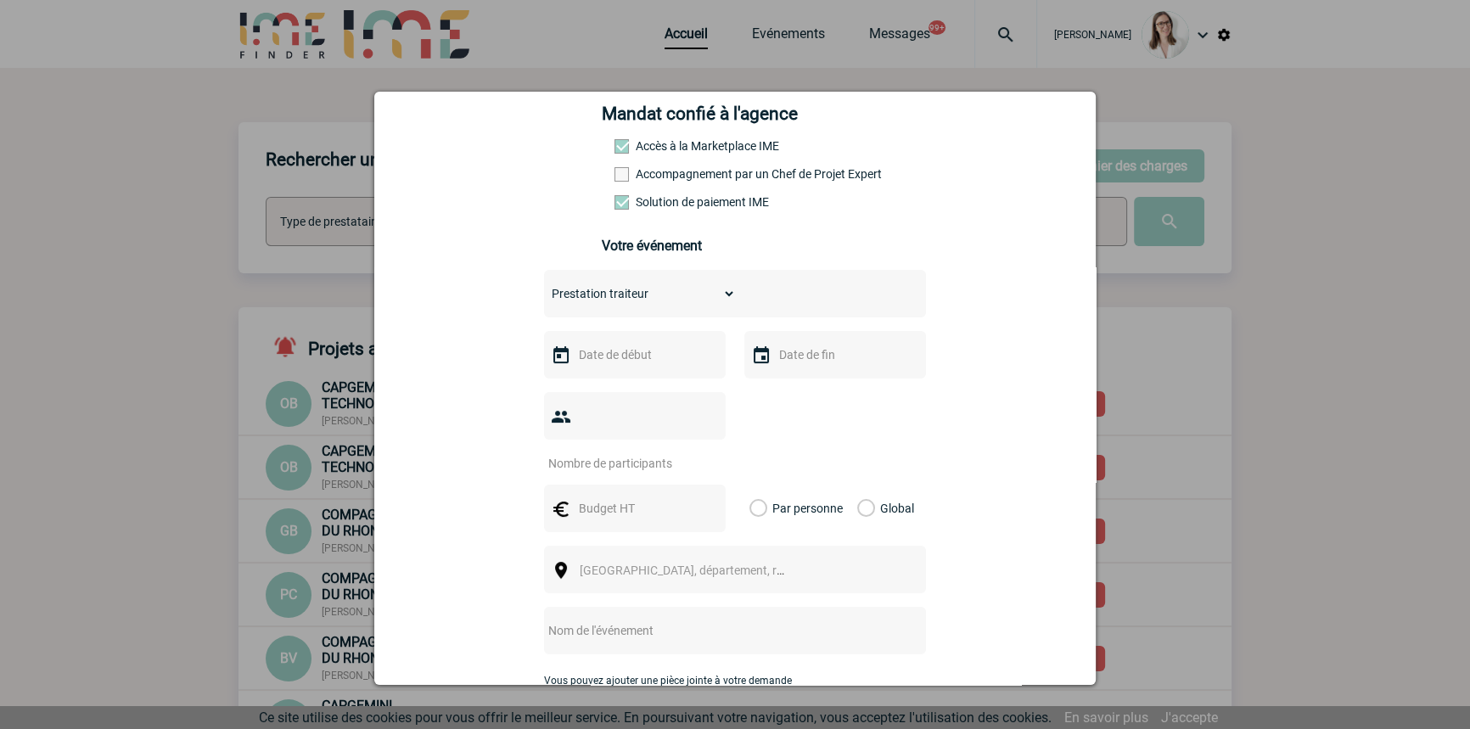
click at [614, 373] on div at bounding box center [635, 355] width 182 height 48
click at [616, 364] on input "text" at bounding box center [633, 355] width 117 height 22
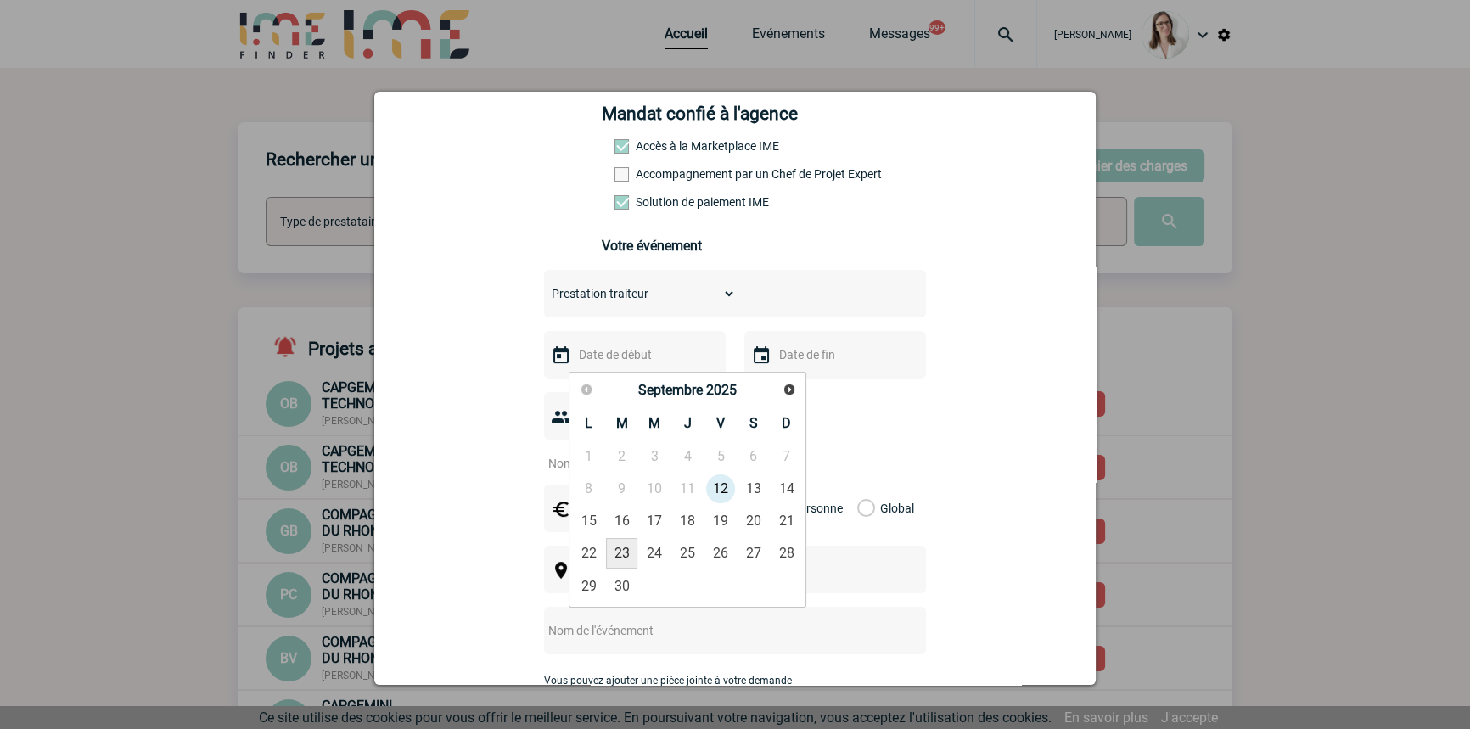
click at [628, 544] on link "23" at bounding box center [621, 553] width 31 height 31
type input "23-09-2025"
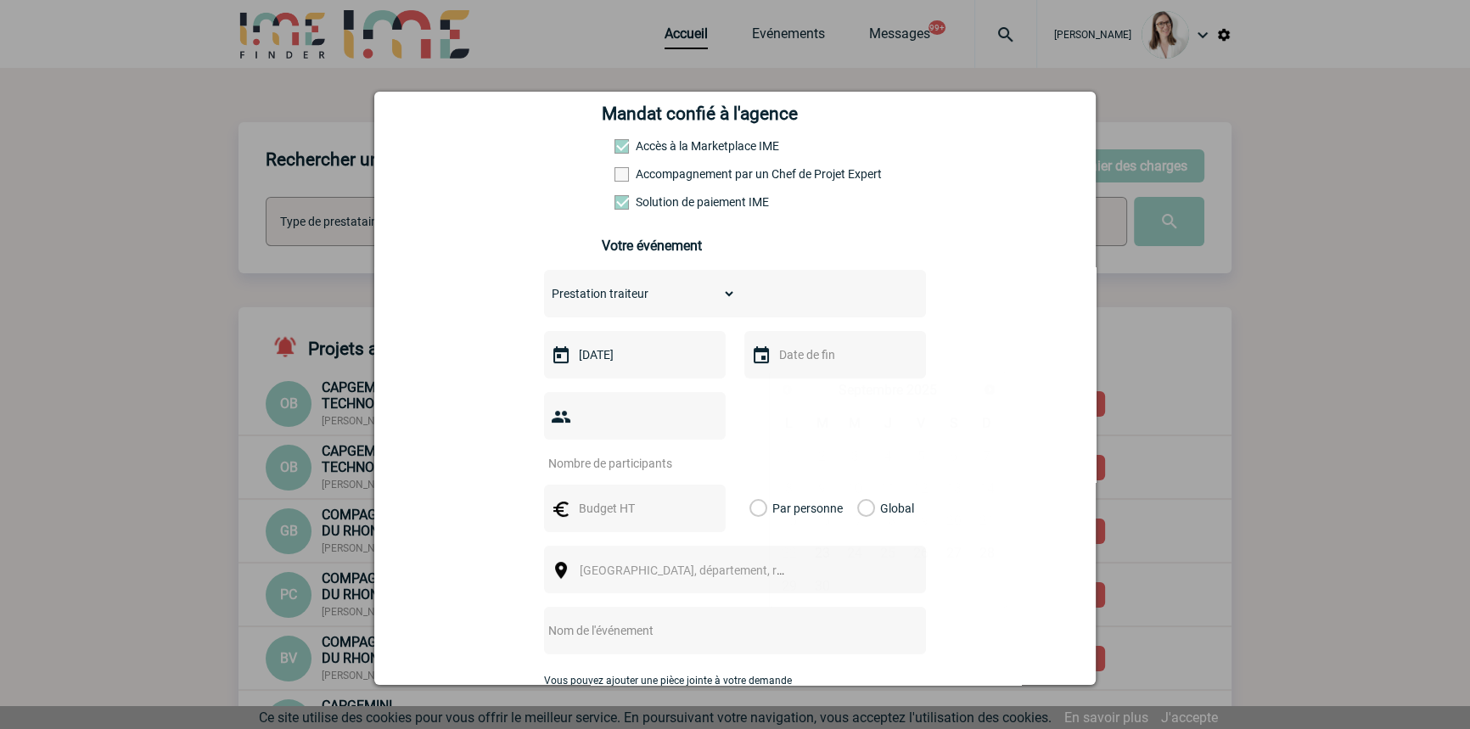
click at [797, 364] on input "text" at bounding box center [833, 355] width 117 height 22
click at [819, 552] on link "23" at bounding box center [822, 553] width 31 height 31
type input "23-09-2025"
click at [612, 403] on div at bounding box center [635, 416] width 182 height 48
click at [616, 453] on input "number" at bounding box center [624, 464] width 160 height 22
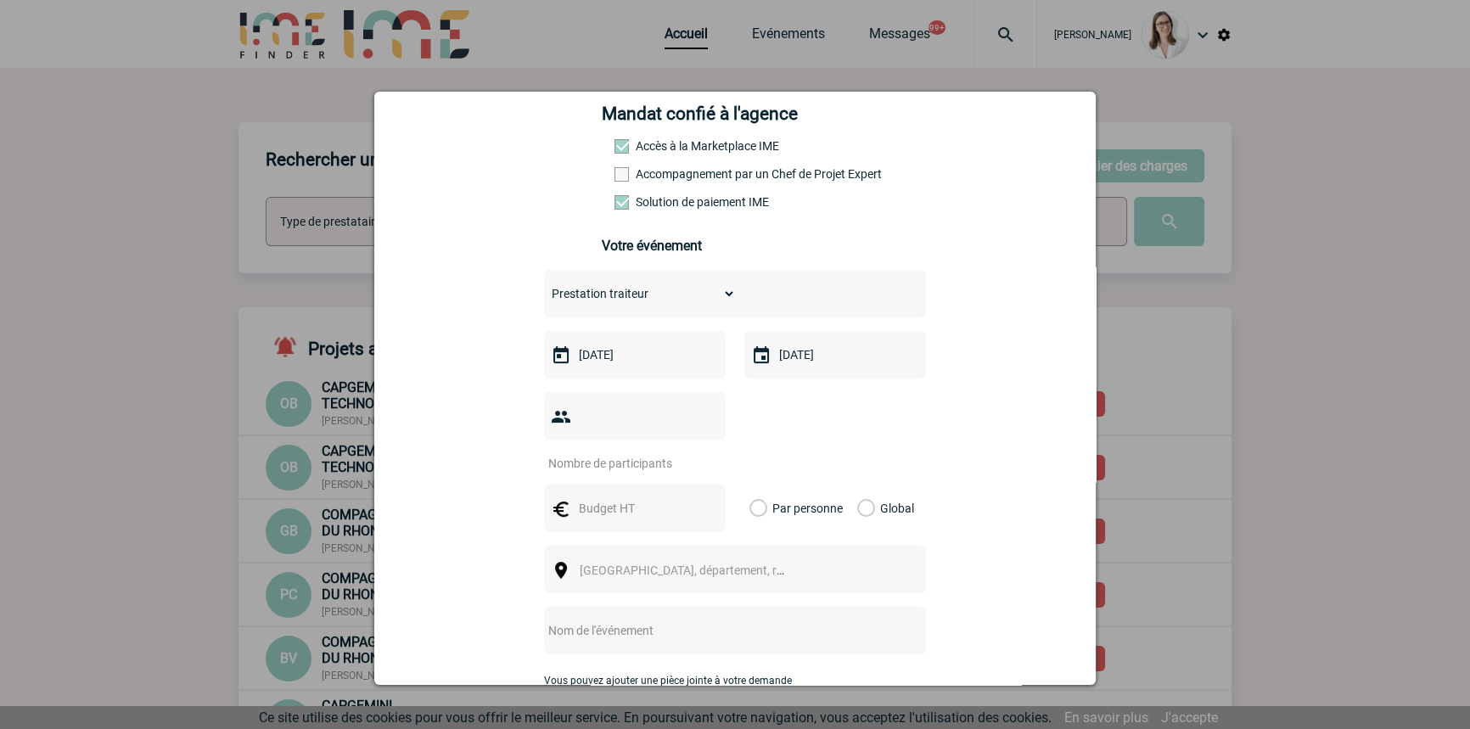
click at [611, 453] on input "number" at bounding box center [624, 464] width 160 height 22
click at [581, 498] on input "text" at bounding box center [633, 509] width 117 height 22
type input "1287"
click at [593, 453] on input "number" at bounding box center [624, 464] width 160 height 22
type input "12"
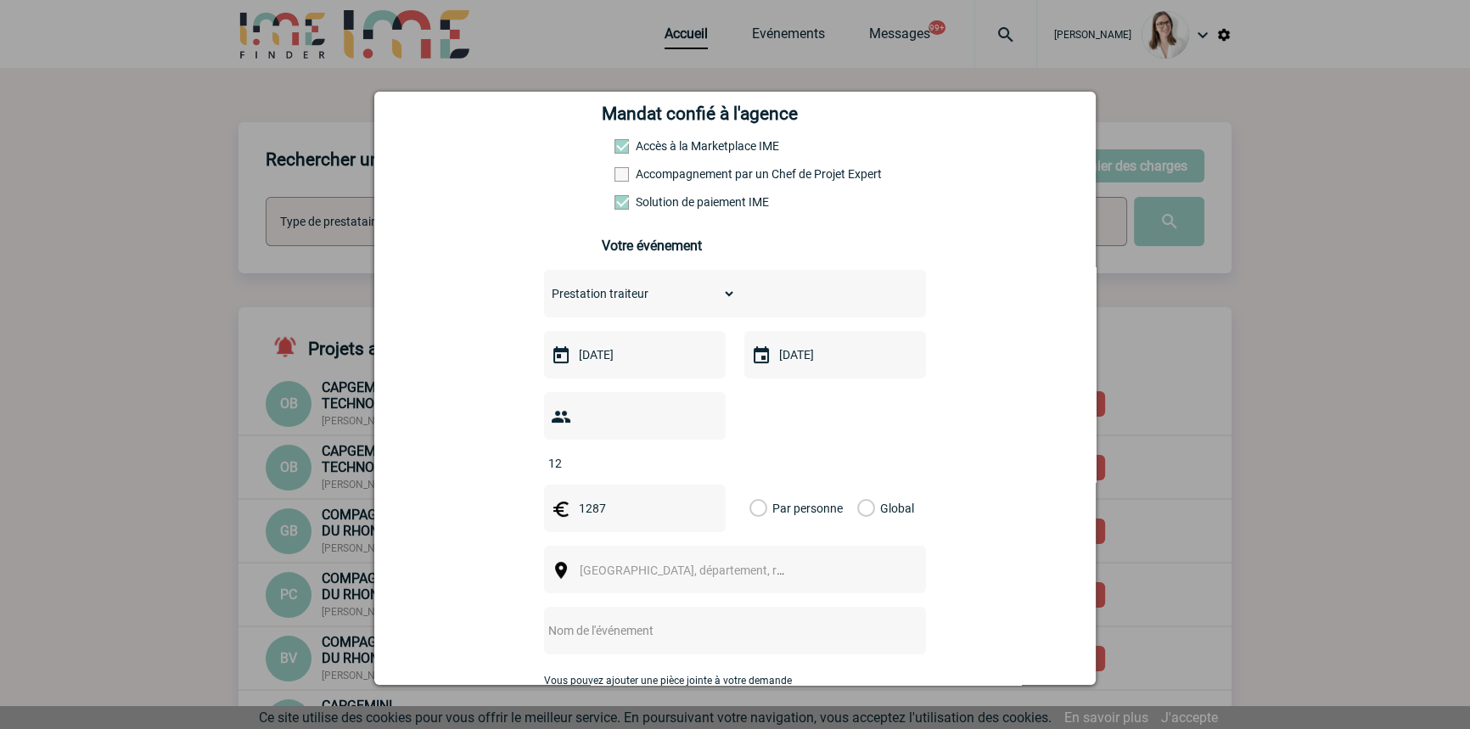
click at [857, 485] on label "Global" at bounding box center [862, 509] width 11 height 48
click at [0, 0] on input "Global" at bounding box center [0, 0] width 0 height 0
drag, startPoint x: 613, startPoint y: 531, endPoint x: 600, endPoint y: 541, distance: 15.8
click at [609, 546] on div "Ville, département, région..." at bounding box center [735, 570] width 382 height 48
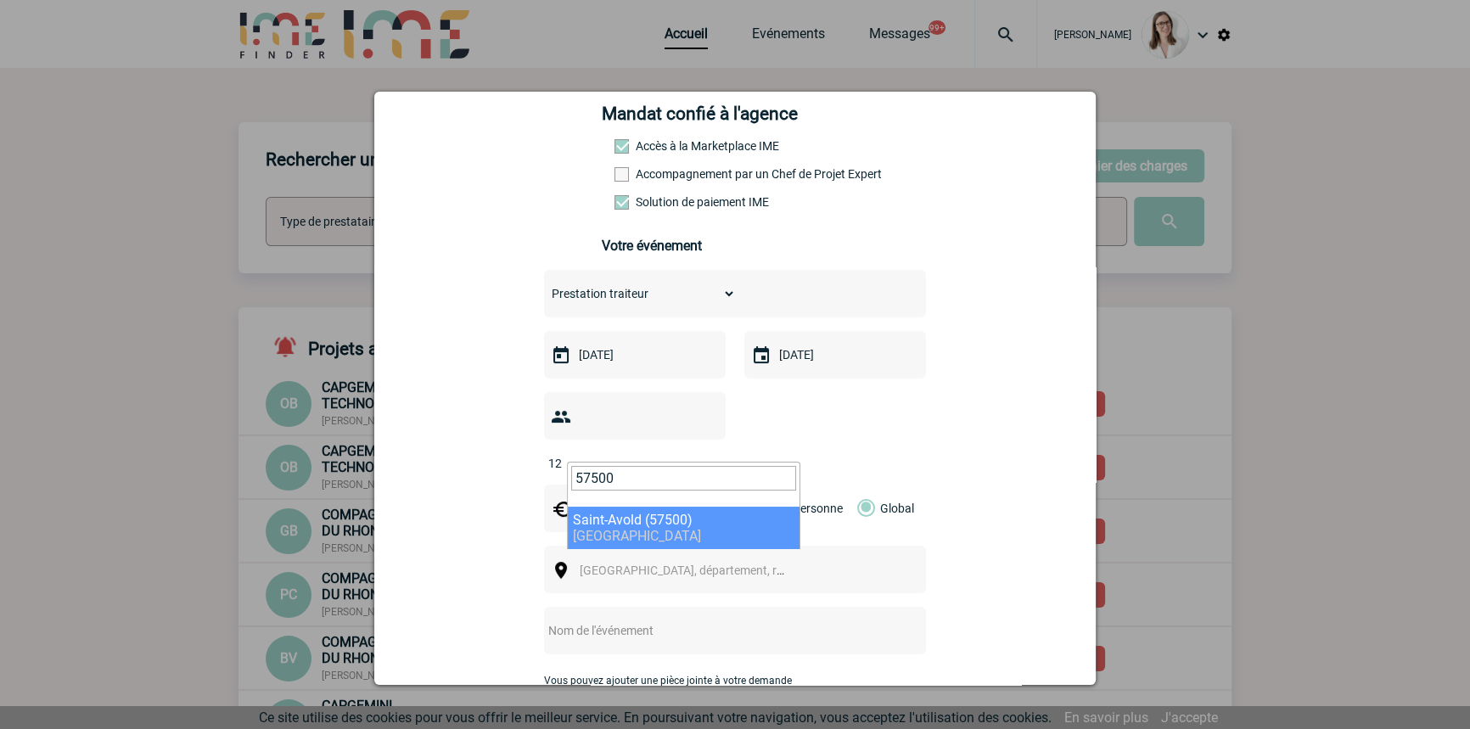
type input "57500"
select select "23143"
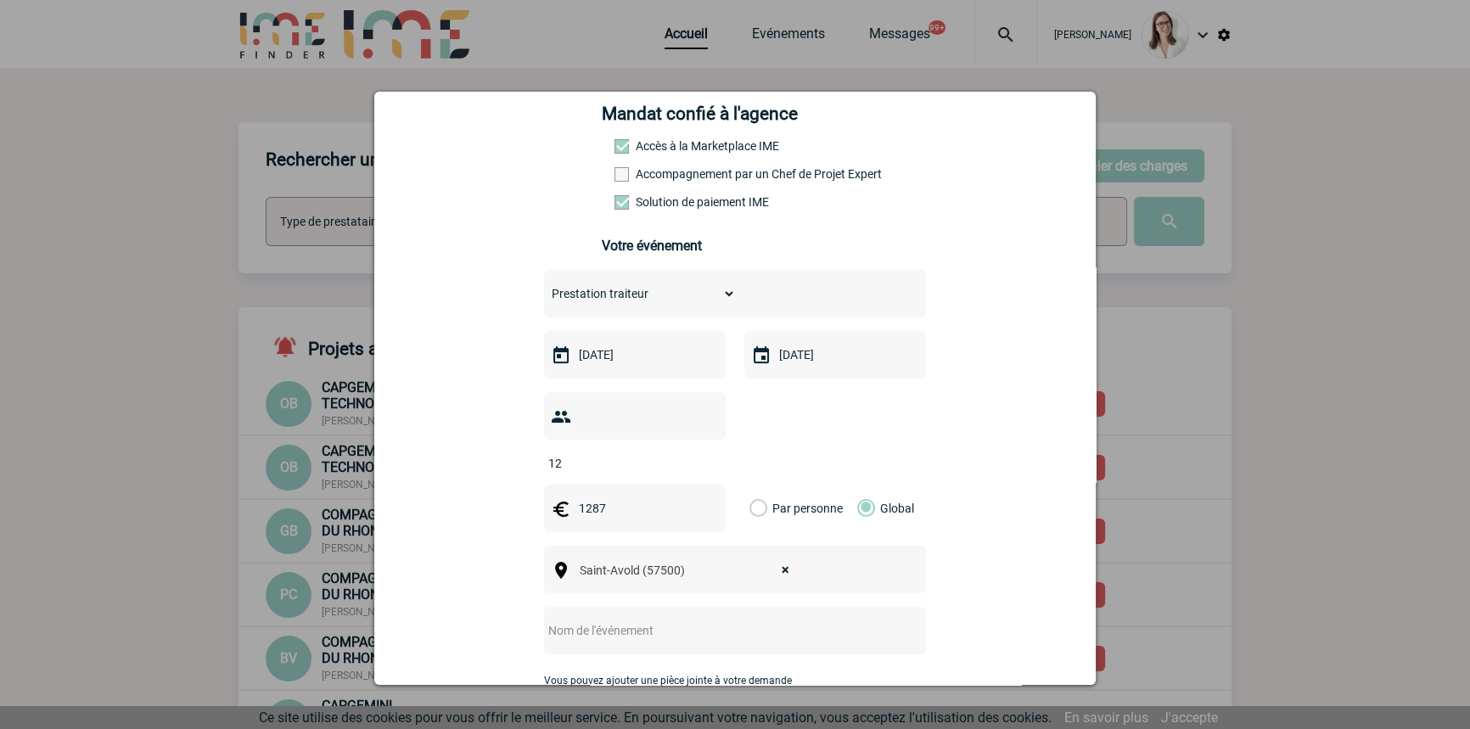
click at [658, 620] on input "text" at bounding box center [712, 631] width 337 height 22
click at [813, 620] on input "CENTRALISATION Autocars Schidler" at bounding box center [712, 631] width 337 height 22
drag, startPoint x: 763, startPoint y: 621, endPoint x: 766, endPoint y: 611, distance: 9.7
click at [767, 616] on div "CENTRALISATION Autocars Schidler et" at bounding box center [735, 631] width 382 height 48
click at [768, 620] on input "CENTRALISATION Autocars Schidler et" at bounding box center [712, 631] width 337 height 22
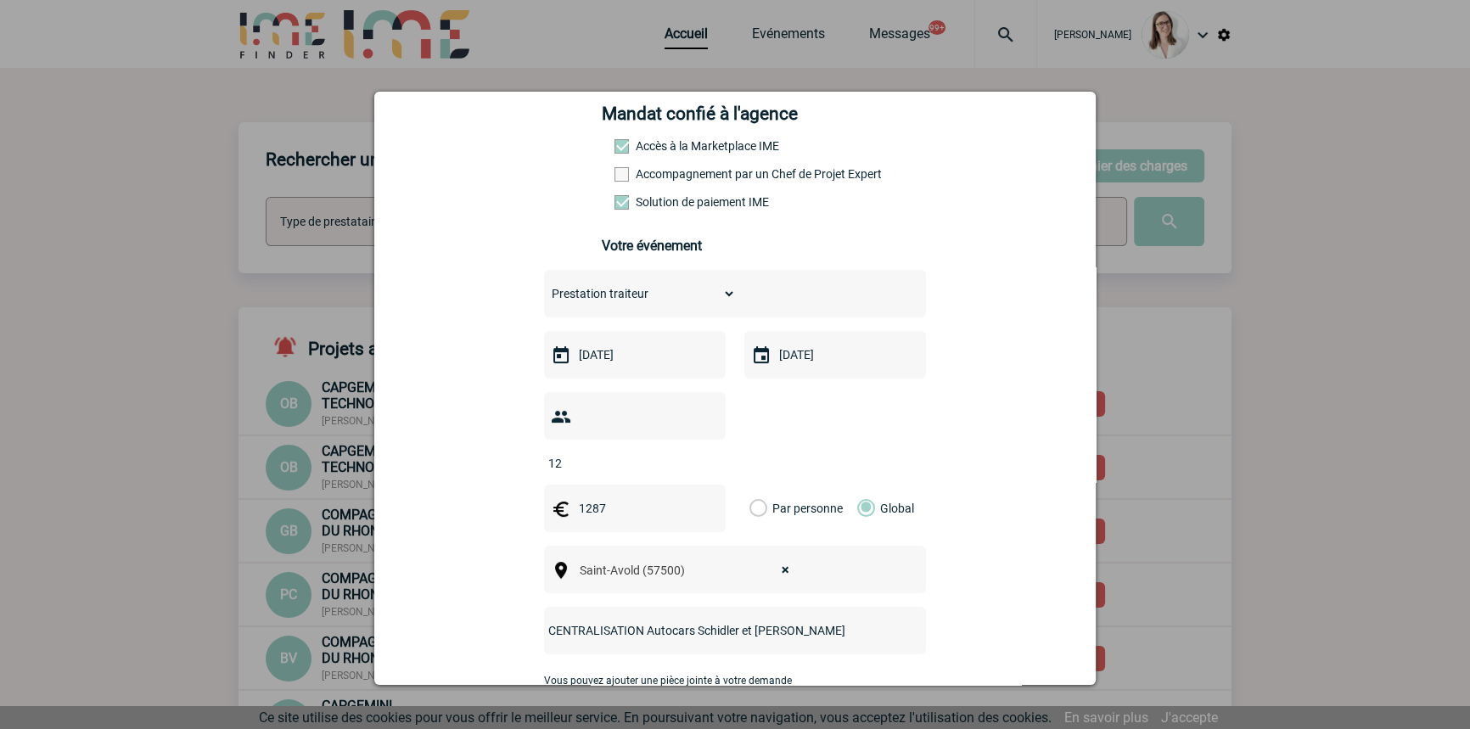
click at [815, 620] on input "CENTRALISATION Autocars Schidler et Marco" at bounding box center [712, 631] width 337 height 22
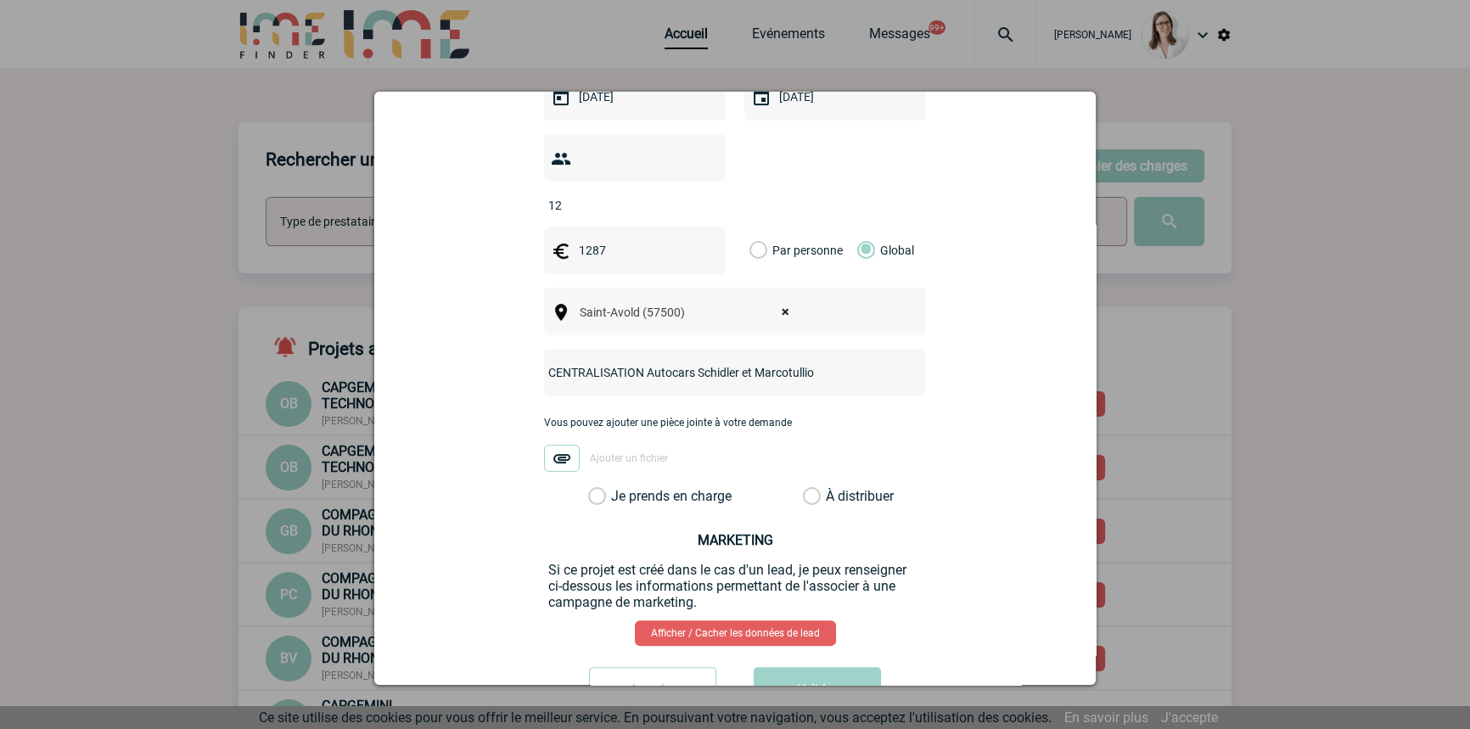
type input "CENTRALISATION Autocars Schidler et Marcotullio"
click at [617, 488] on label "Je prends en charge" at bounding box center [602, 496] width 29 height 17
click at [0, 0] on input "Je prends en charge" at bounding box center [0, 0] width 0 height 0
drag, startPoint x: 799, startPoint y: 671, endPoint x: 795, endPoint y: 678, distance: 8.7
click at [799, 670] on button "Valider" at bounding box center [817, 691] width 127 height 48
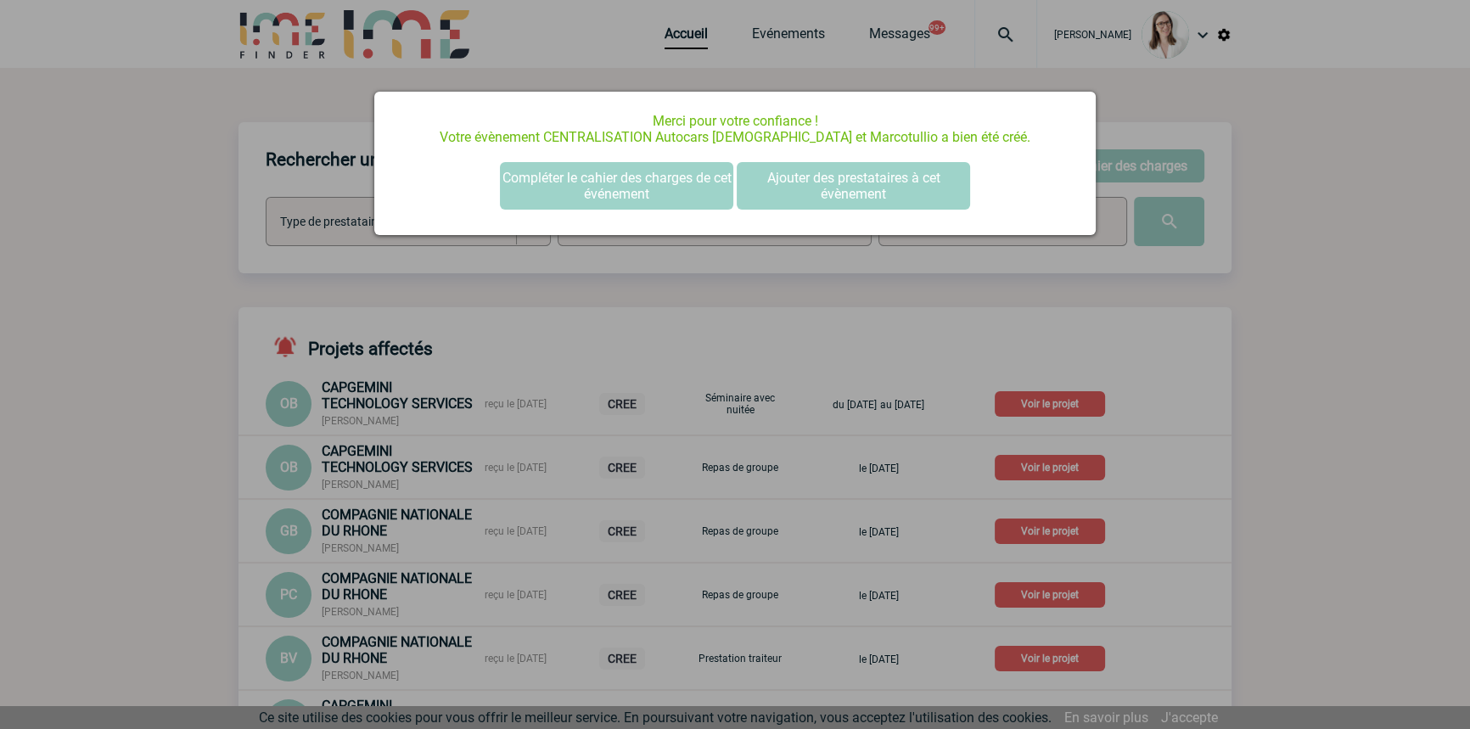
scroll to position [0, 0]
click at [603, 193] on button "Compléter le cahier des charges de cet événement" at bounding box center [616, 186] width 233 height 48
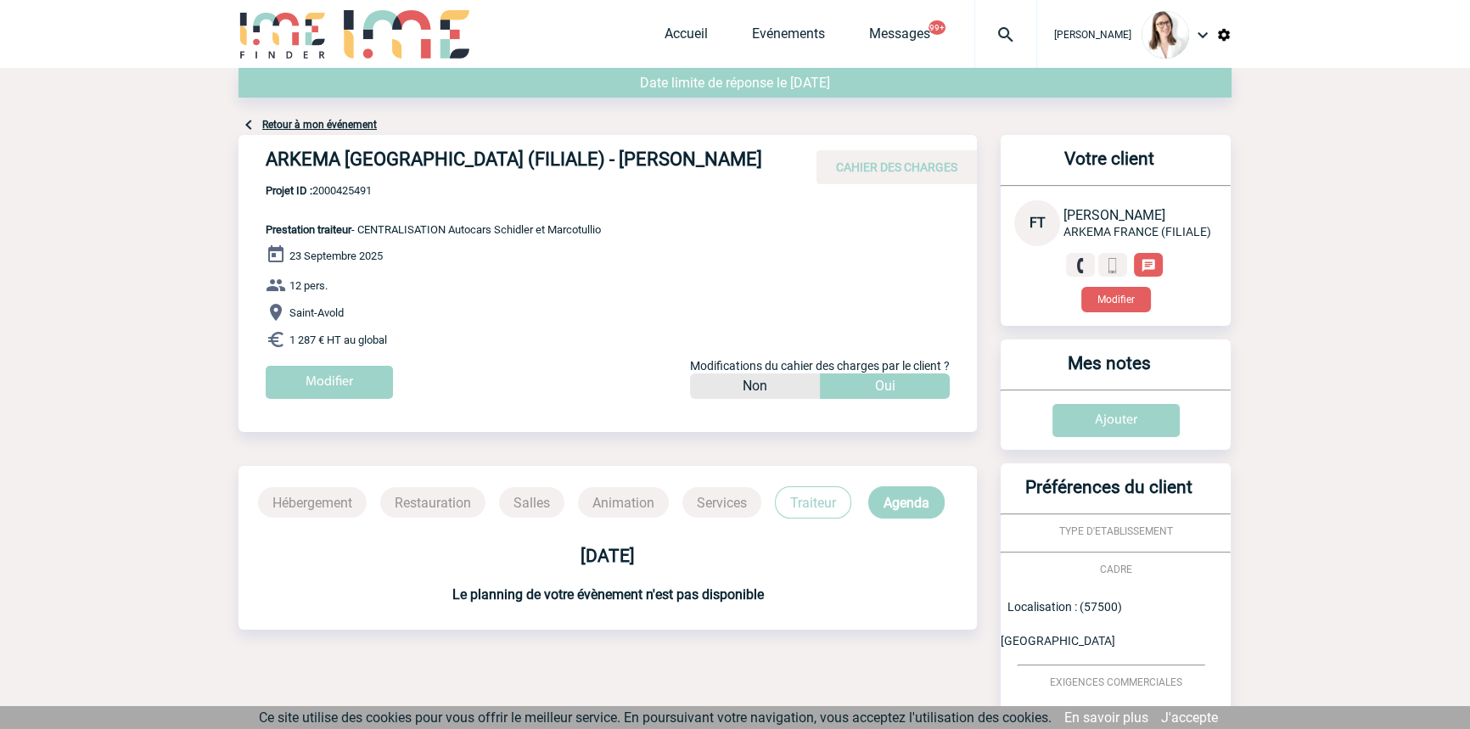
click at [353, 189] on span "Projet ID : 2000425491" at bounding box center [433, 190] width 335 height 13
click at [354, 189] on span "Projet ID : 2000425491" at bounding box center [433, 190] width 335 height 13
copy span "2000425491"
click at [665, 25] on link "Accueil" at bounding box center [686, 37] width 43 height 24
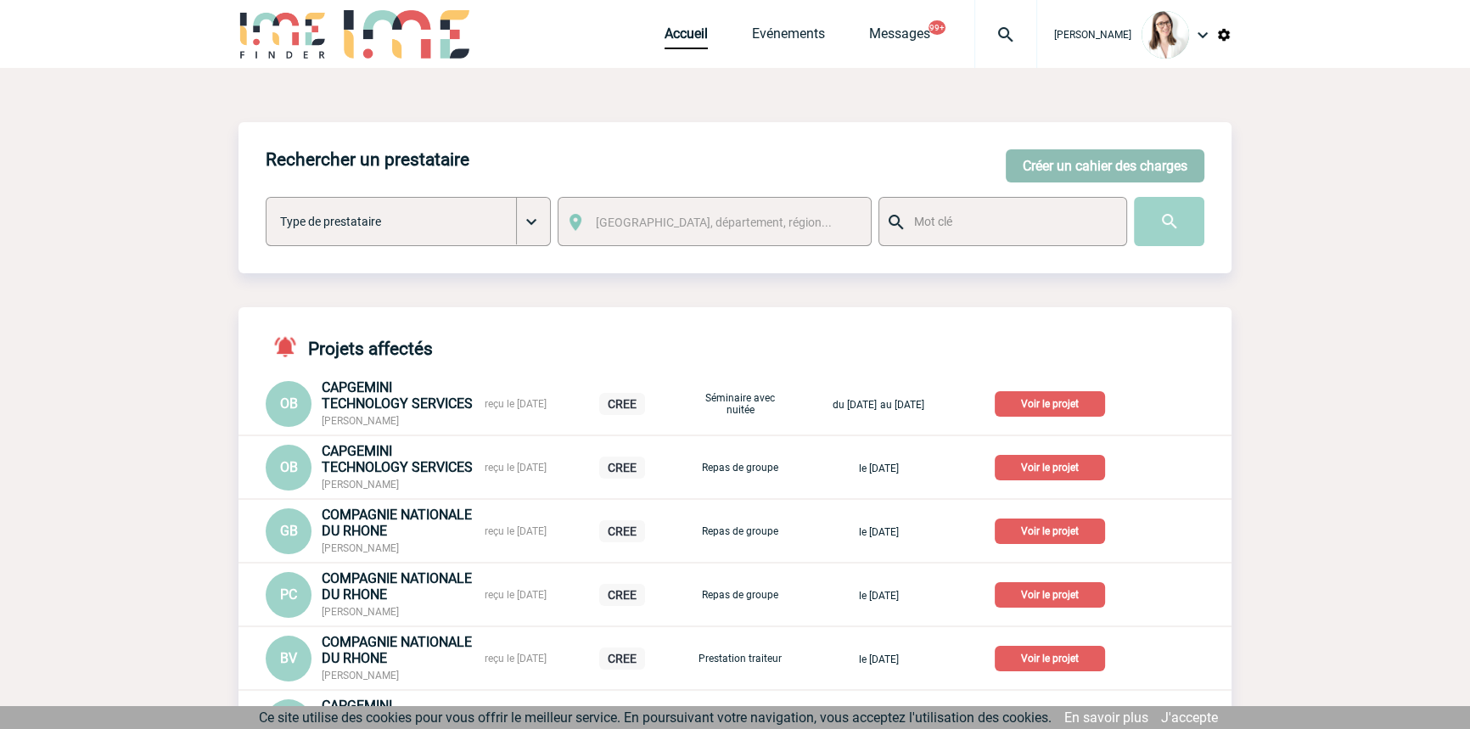
click at [1036, 175] on button "Créer un cahier des charges" at bounding box center [1105, 165] width 199 height 33
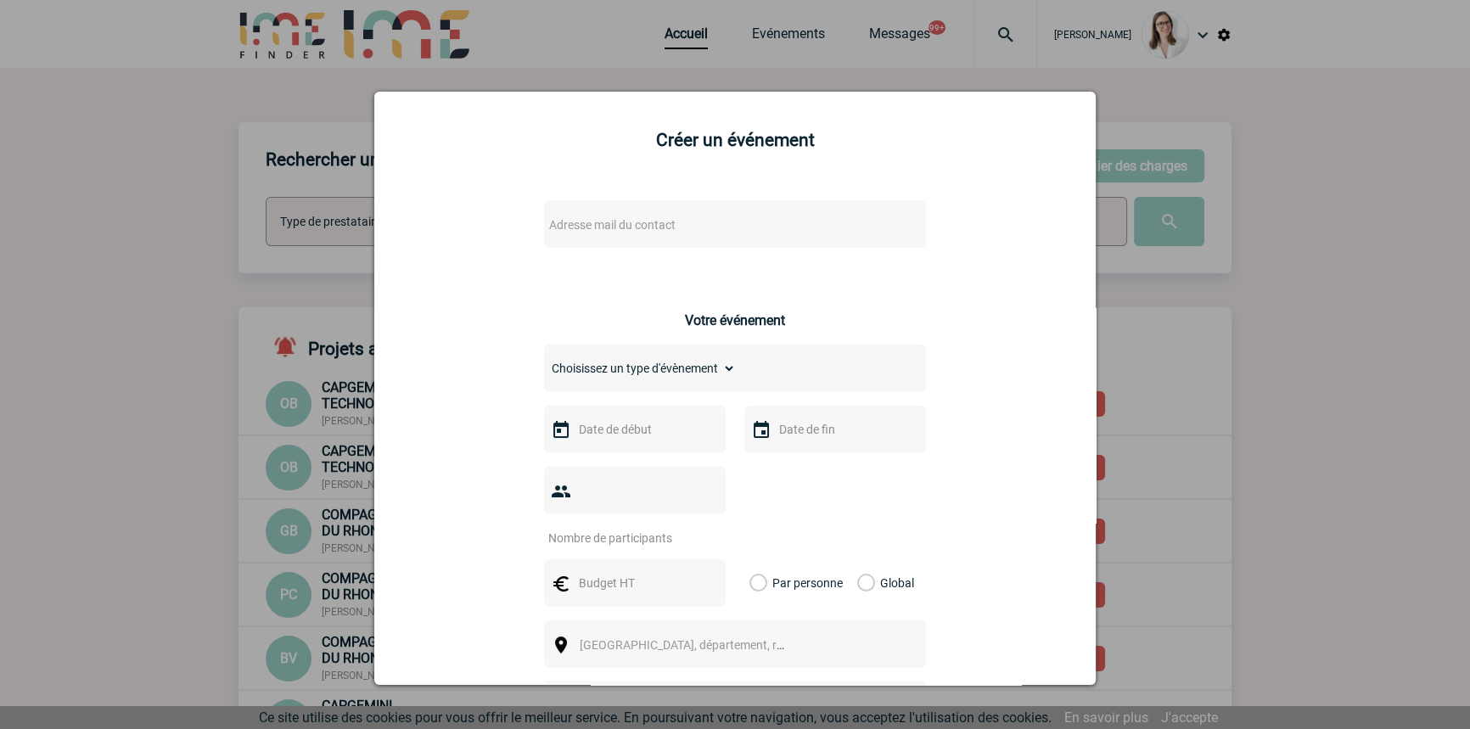
click at [620, 218] on span "Adresse mail du contact" at bounding box center [690, 225] width 297 height 24
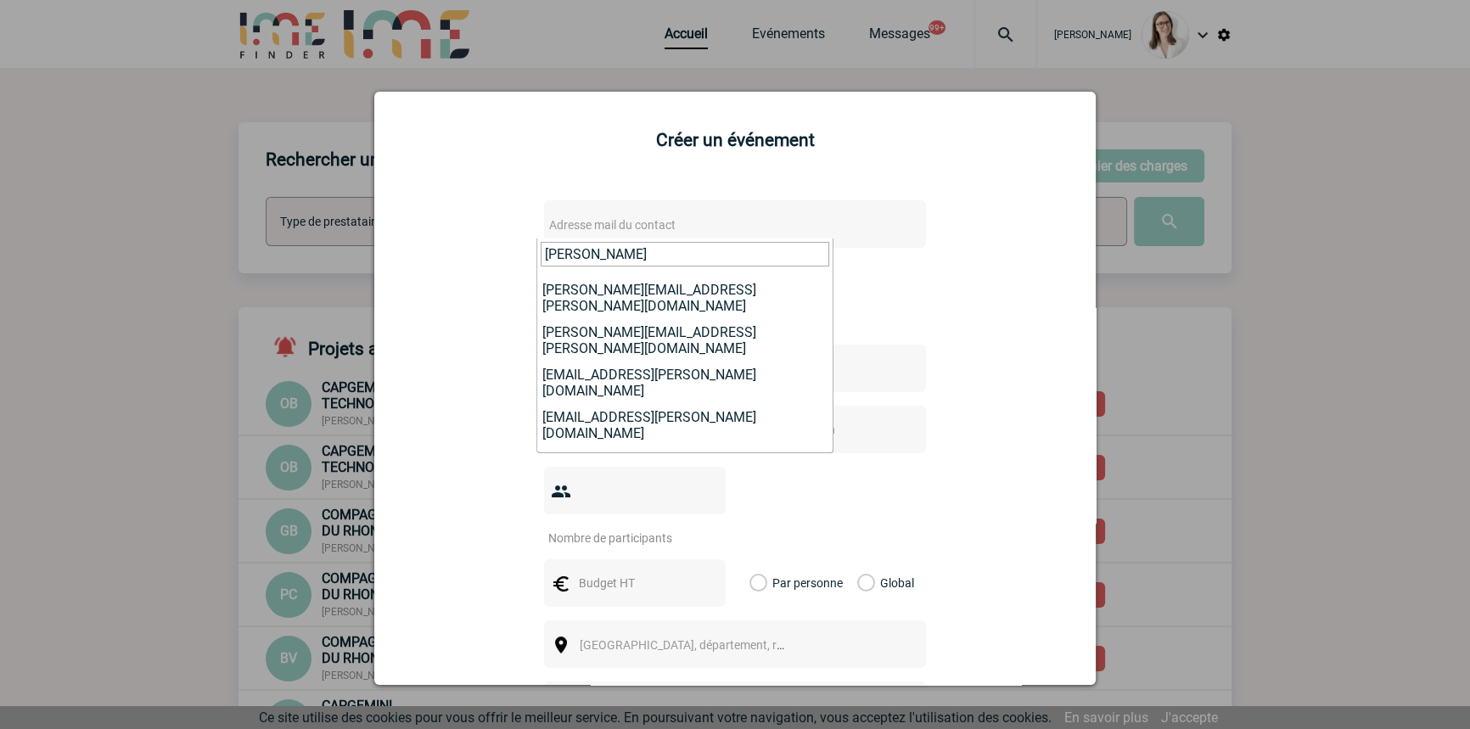
scroll to position [120, 0]
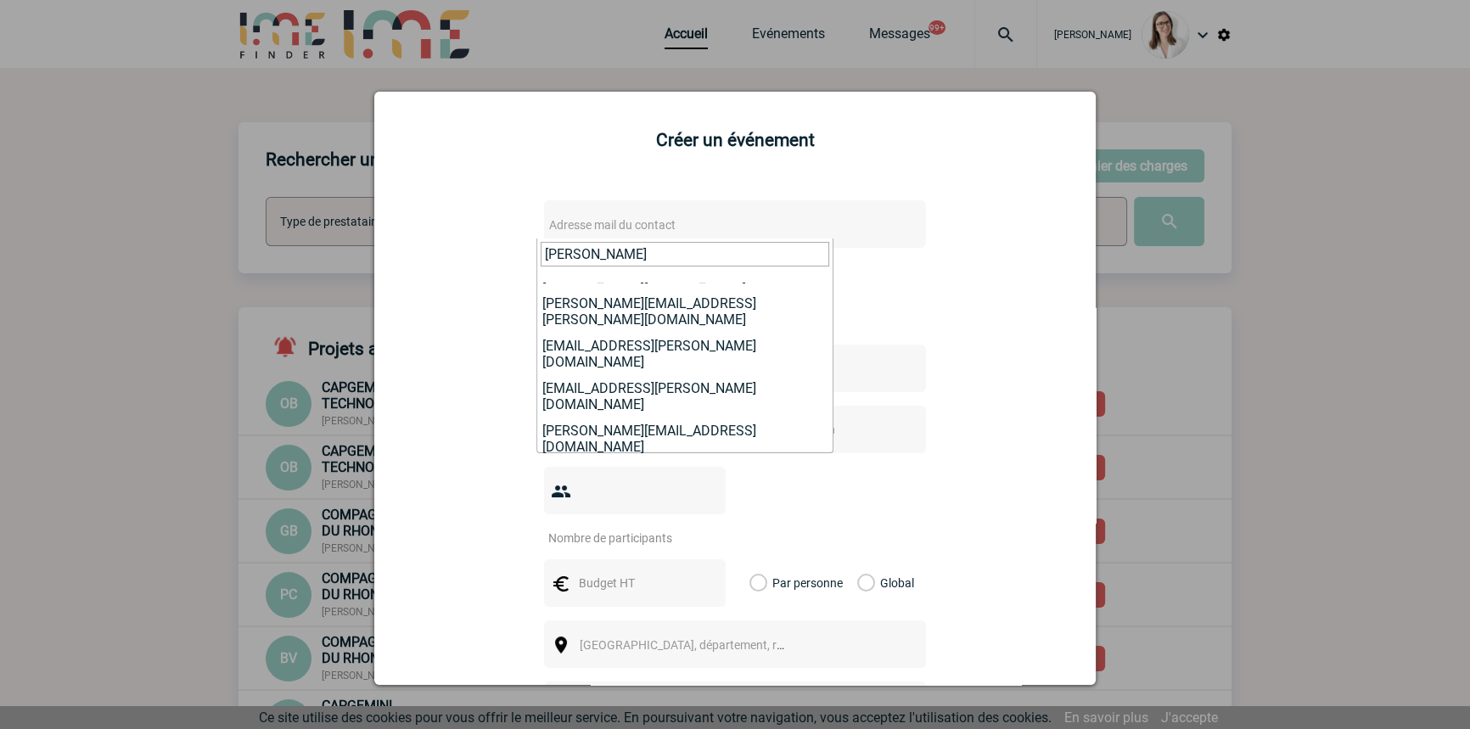
type input "lopez"
select select "128646"
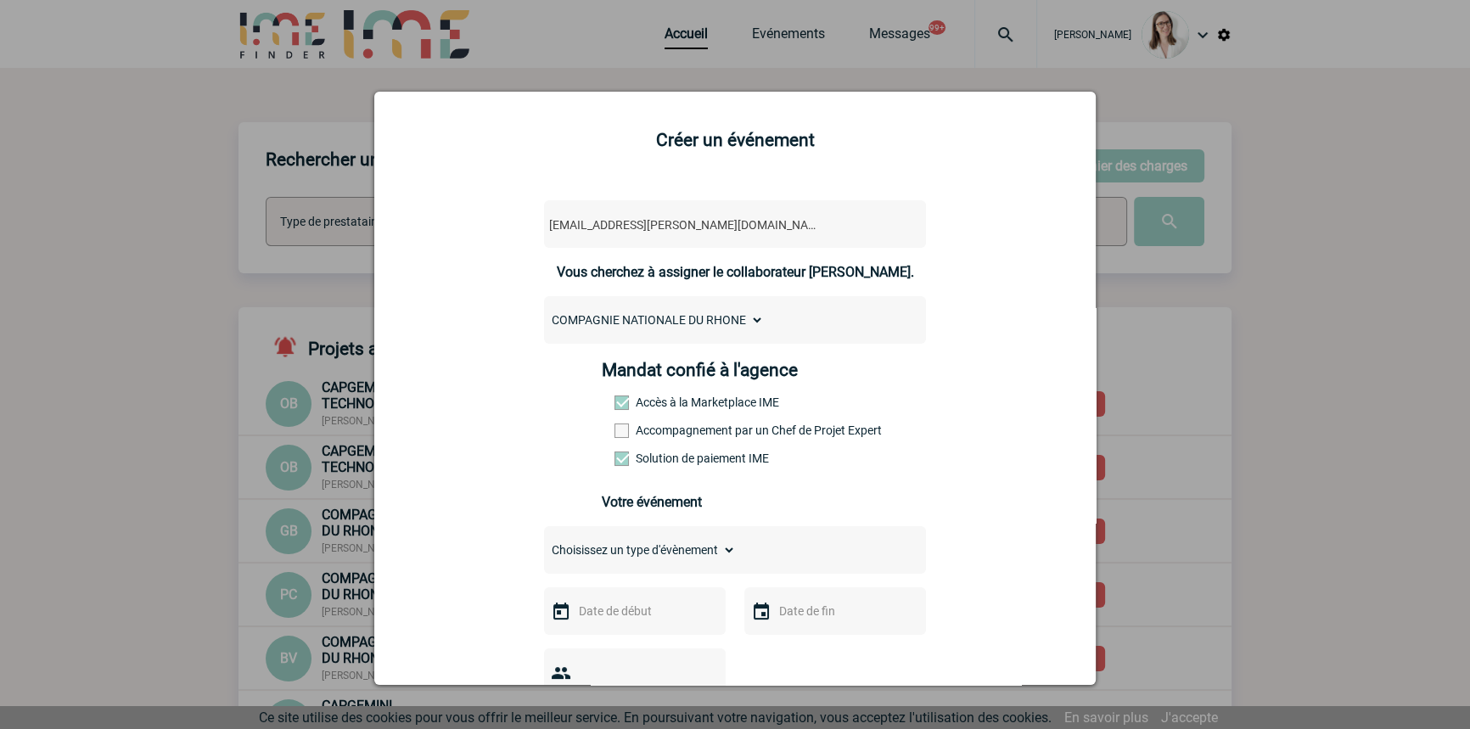
scroll to position [256, 0]
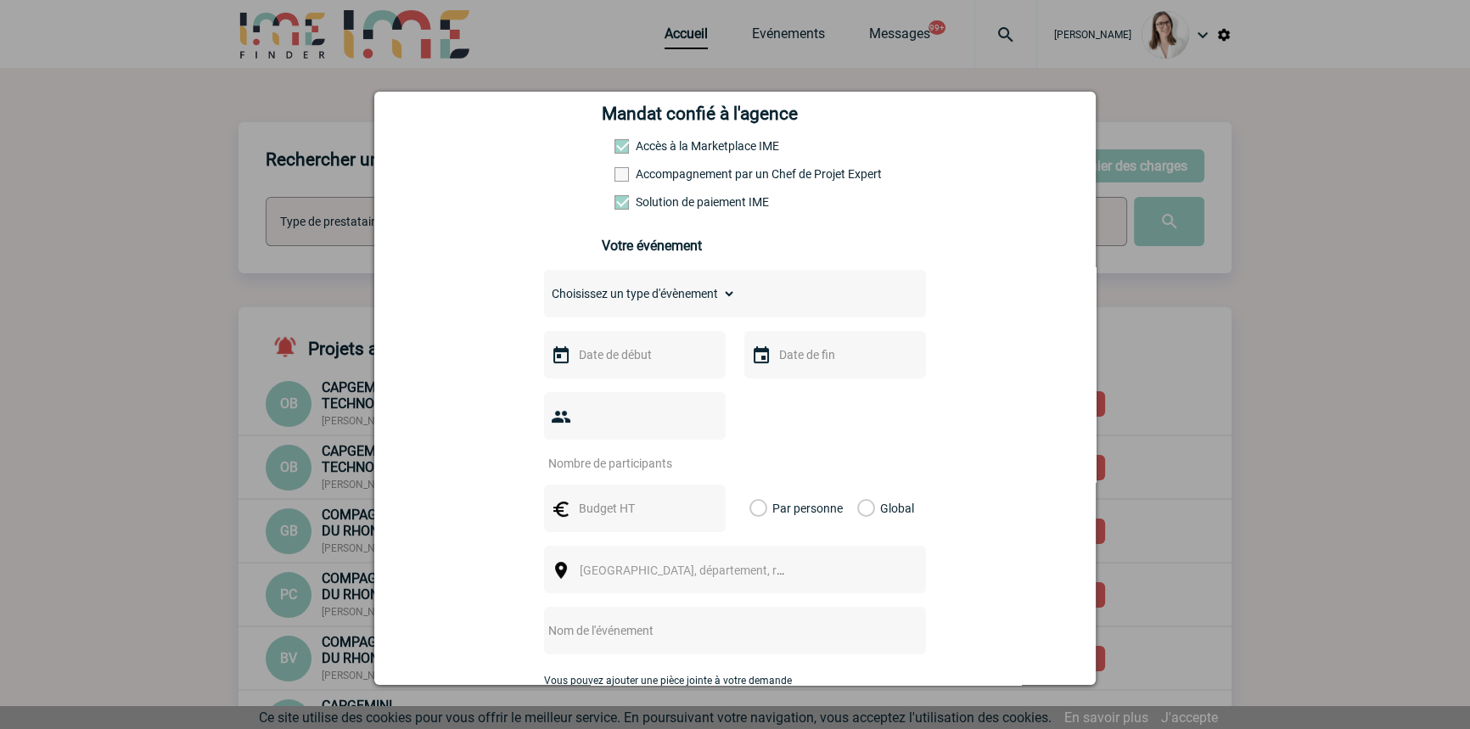
click at [623, 354] on input "text" at bounding box center [633, 355] width 117 height 22
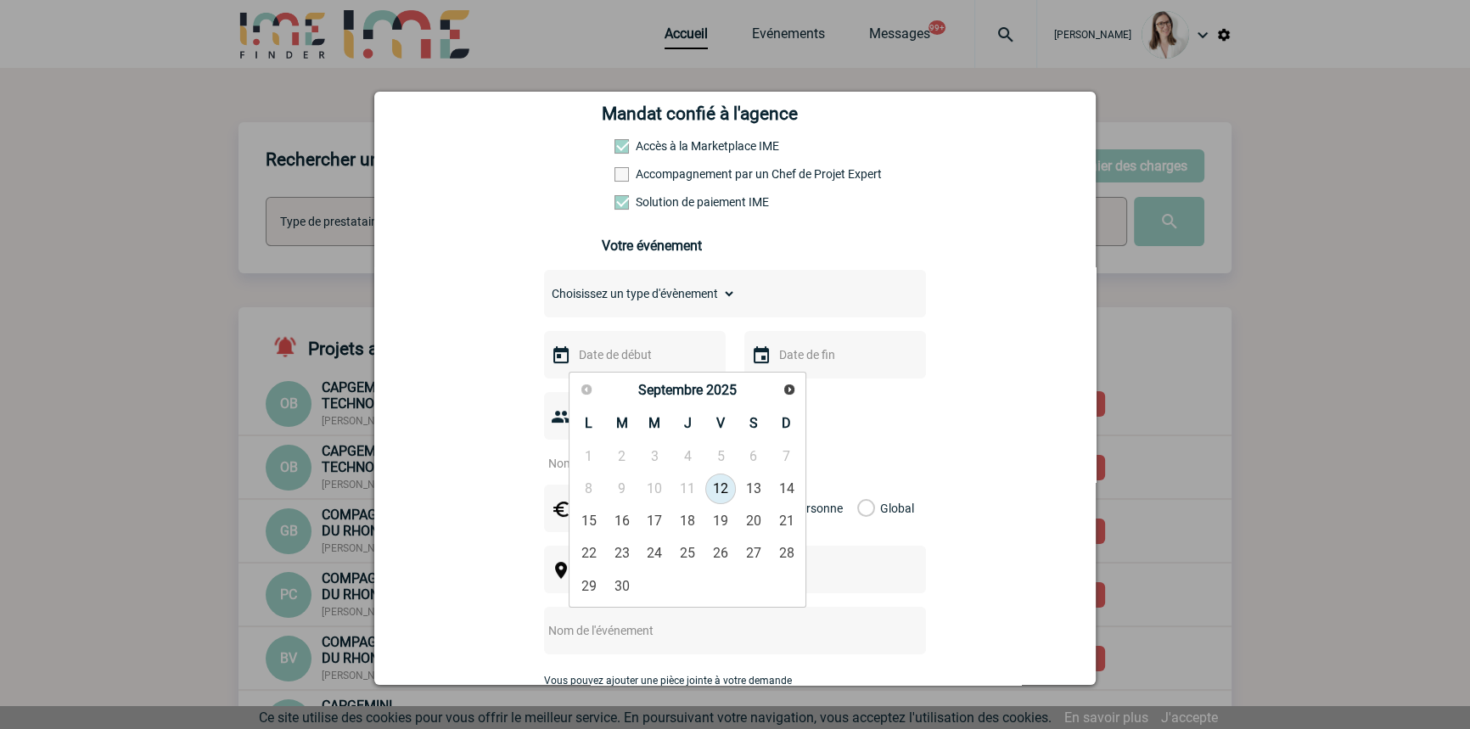
click at [628, 306] on select "Choisissez un type d'évènement Séminaire avec nuitée Séminaire sans nuitée Repa…" at bounding box center [640, 294] width 192 height 24
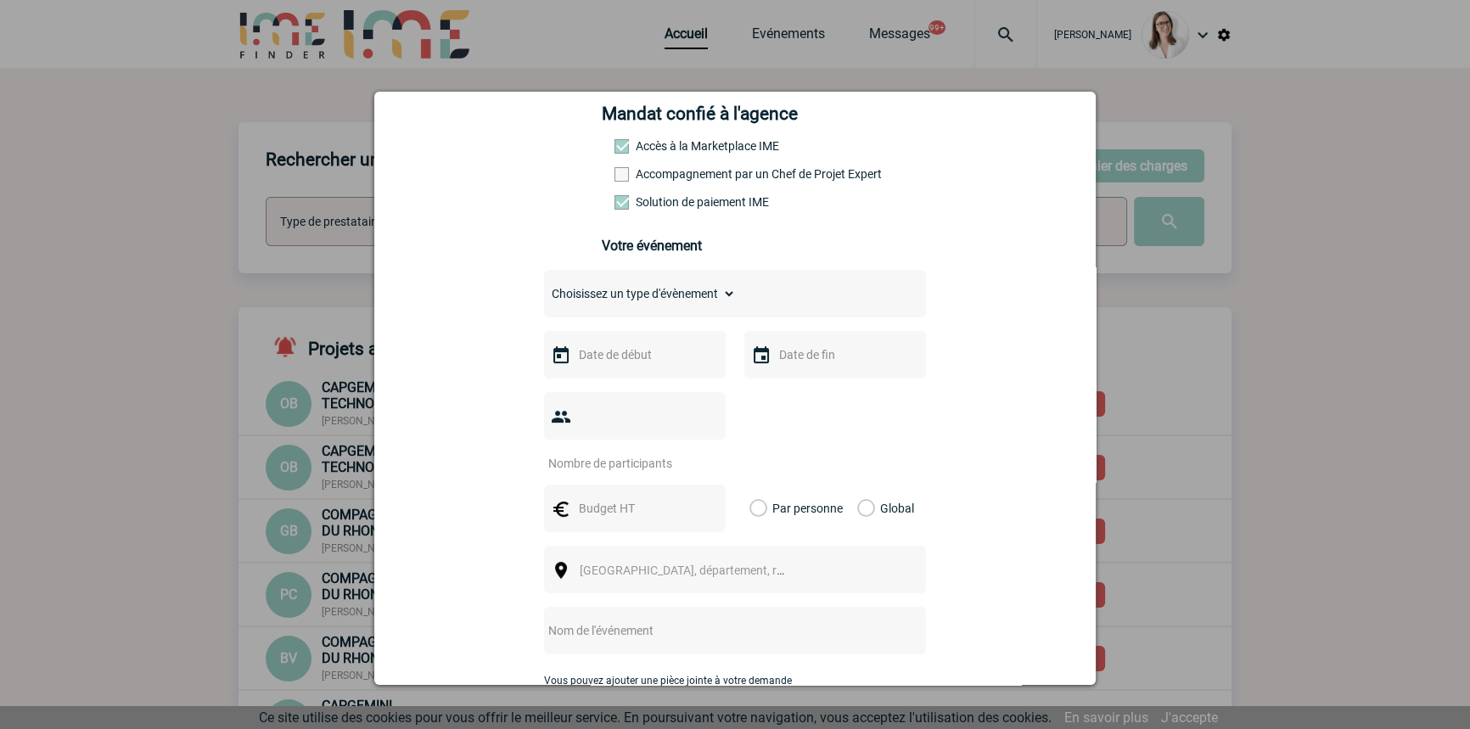
select select "9"
click at [544, 287] on select "Choisissez un type d'évènement Séminaire avec nuitée Séminaire sans nuitée Repa…" at bounding box center [640, 294] width 192 height 24
click at [594, 363] on input "text" at bounding box center [633, 355] width 117 height 22
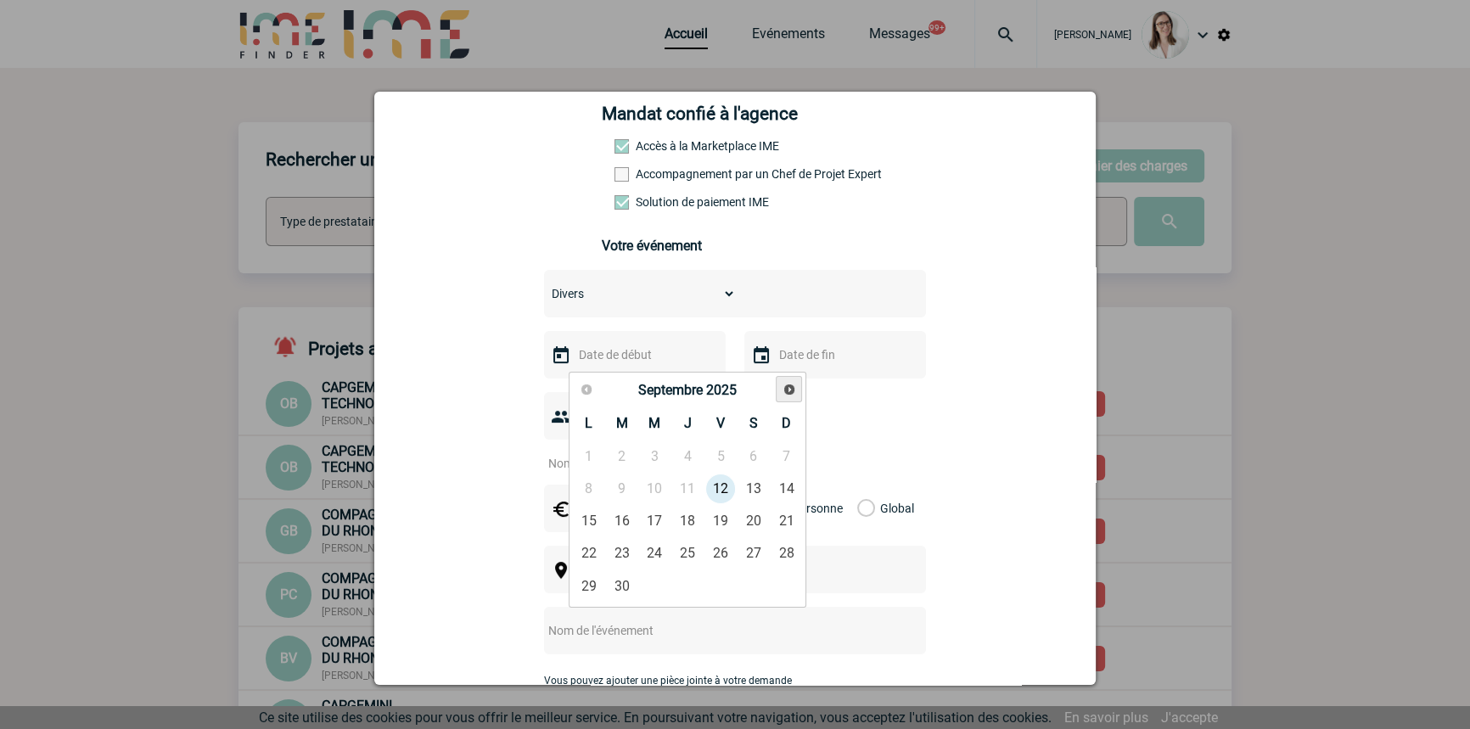
click at [784, 395] on span "Suivant" at bounding box center [790, 390] width 14 height 14
click at [649, 459] on link "1" at bounding box center [654, 456] width 31 height 31
type input "01-10-2025"
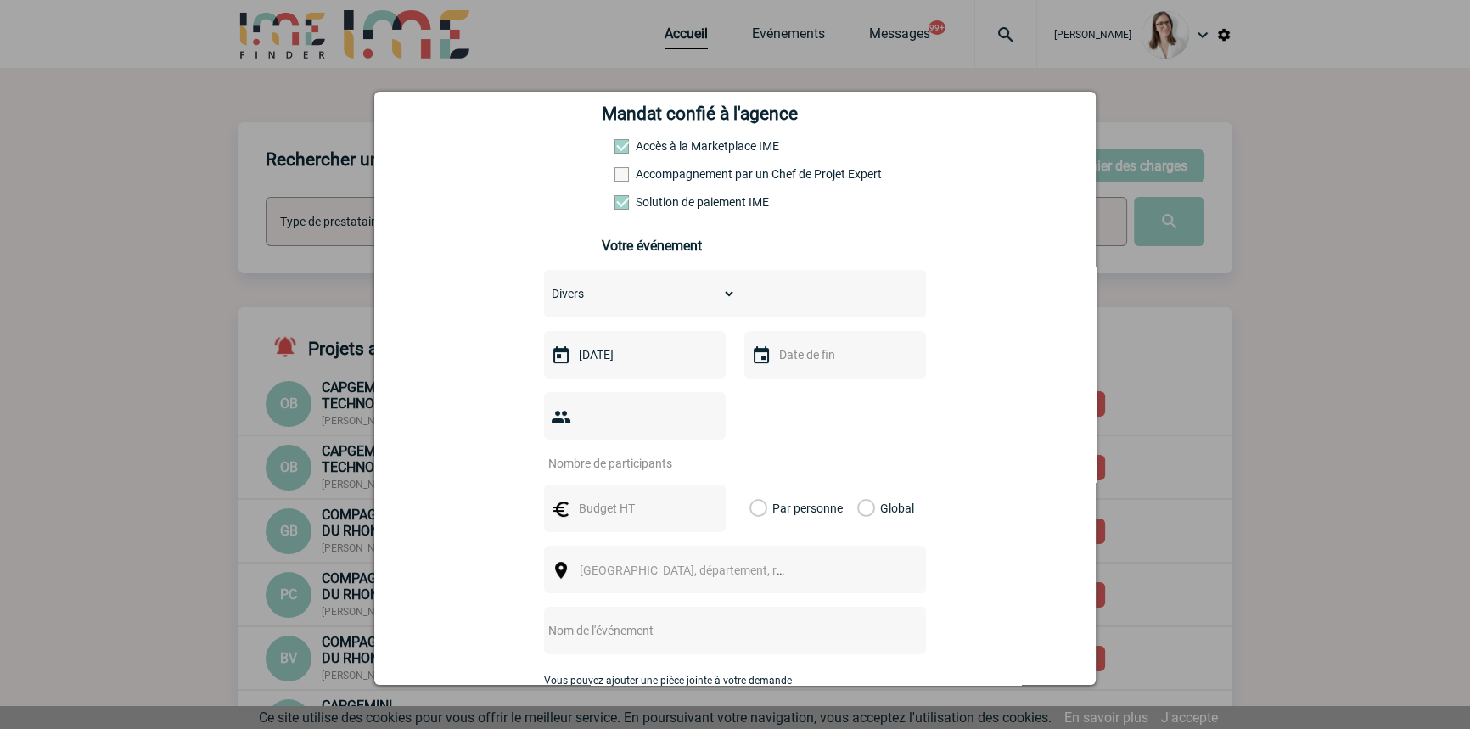
click at [779, 374] on div at bounding box center [836, 355] width 182 height 48
click at [794, 361] on input "text" at bounding box center [833, 355] width 117 height 22
click at [857, 449] on link "1" at bounding box center [855, 456] width 31 height 31
type input "01-10-2025"
click at [648, 405] on div at bounding box center [635, 416] width 182 height 48
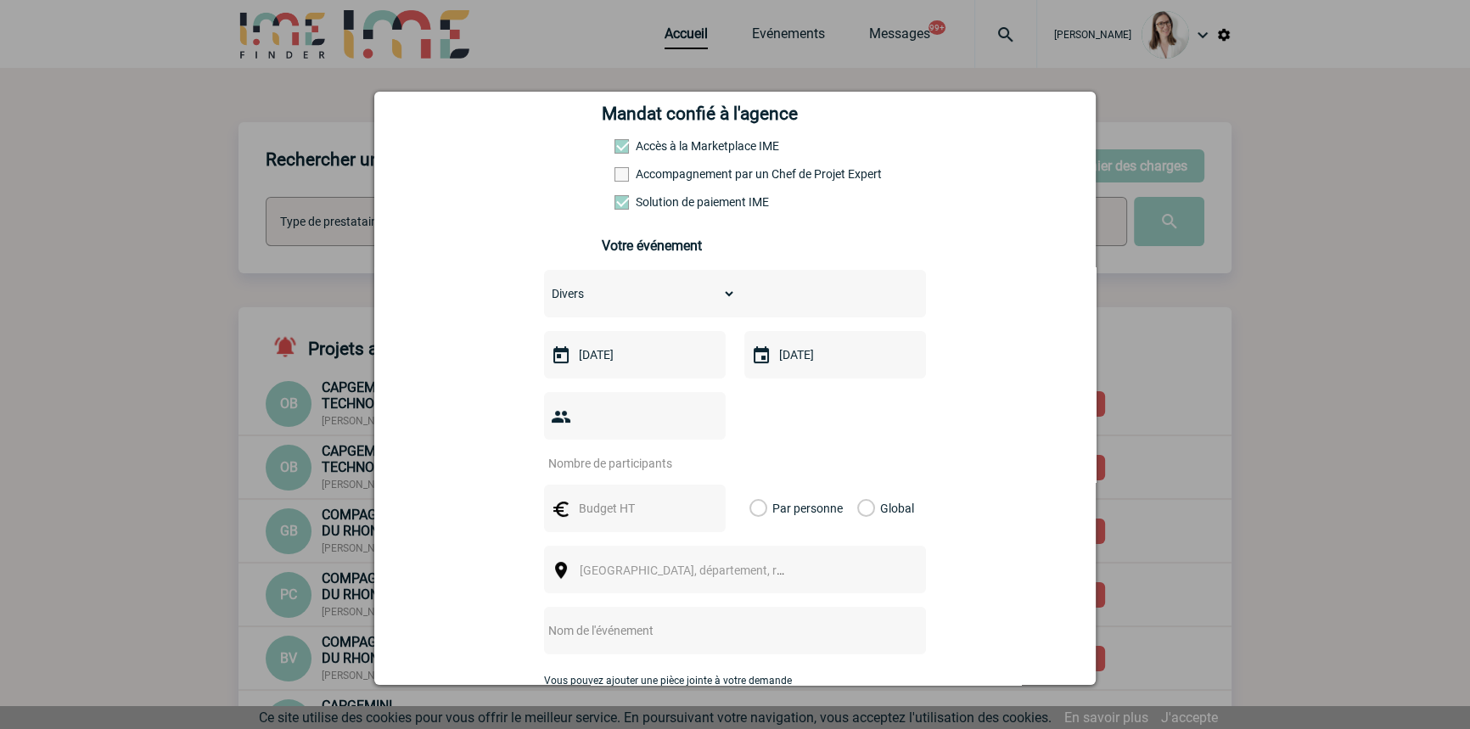
click at [644, 453] on input "number" at bounding box center [624, 464] width 160 height 22
click at [612, 437] on div at bounding box center [635, 416] width 182 height 48
click at [612, 453] on input "number" at bounding box center [624, 464] width 160 height 22
type input "1"
click at [630, 498] on input "text" at bounding box center [633, 509] width 117 height 22
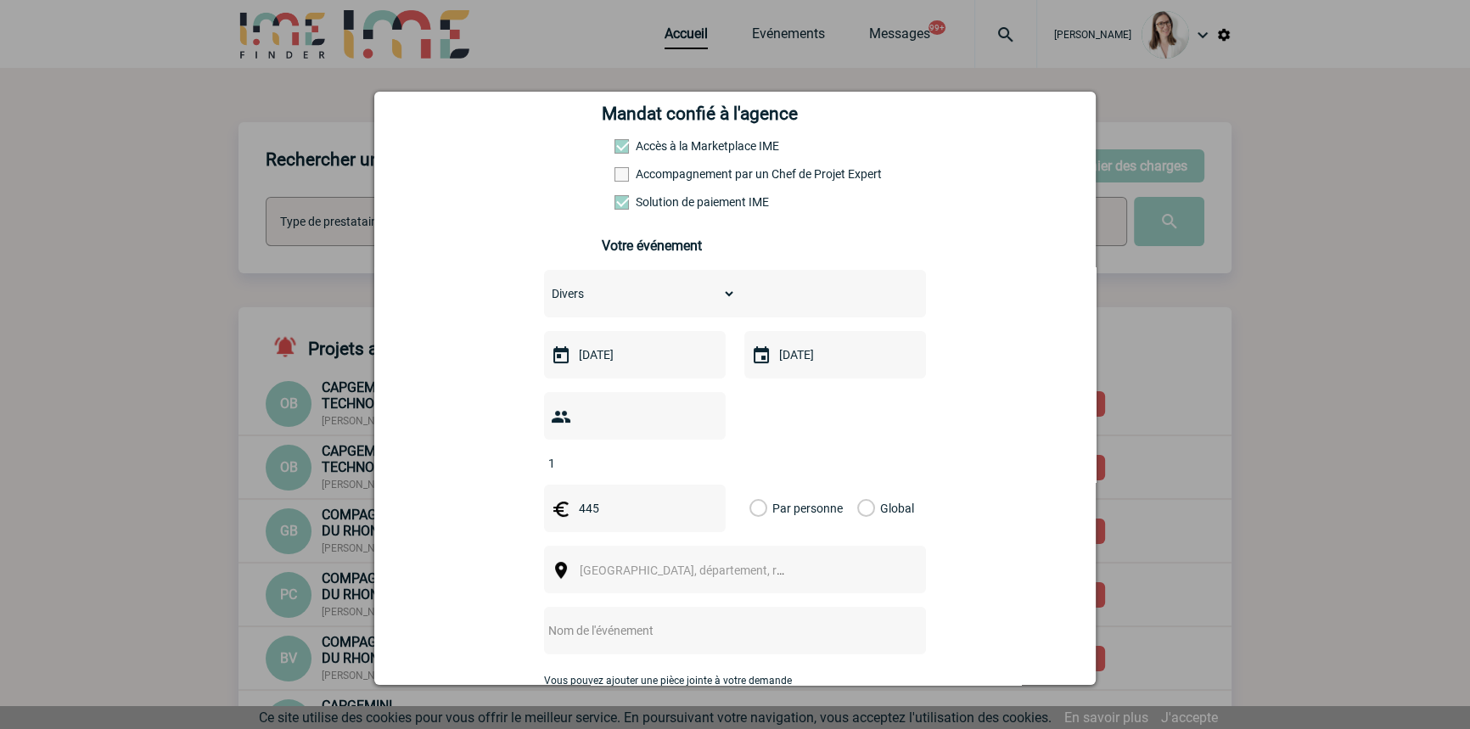
type input "445"
click at [868, 485] on label "Global" at bounding box center [862, 509] width 11 height 48
click at [0, 0] on input "Global" at bounding box center [0, 0] width 0 height 0
drag, startPoint x: 730, startPoint y: 517, endPoint x: 722, endPoint y: 521, distance: 9.5
click at [728, 517] on div "Choisissez un type d'évènement Séminaire avec nuitée Séminaire sans nuitée Repa…" at bounding box center [735, 516] width 382 height 493
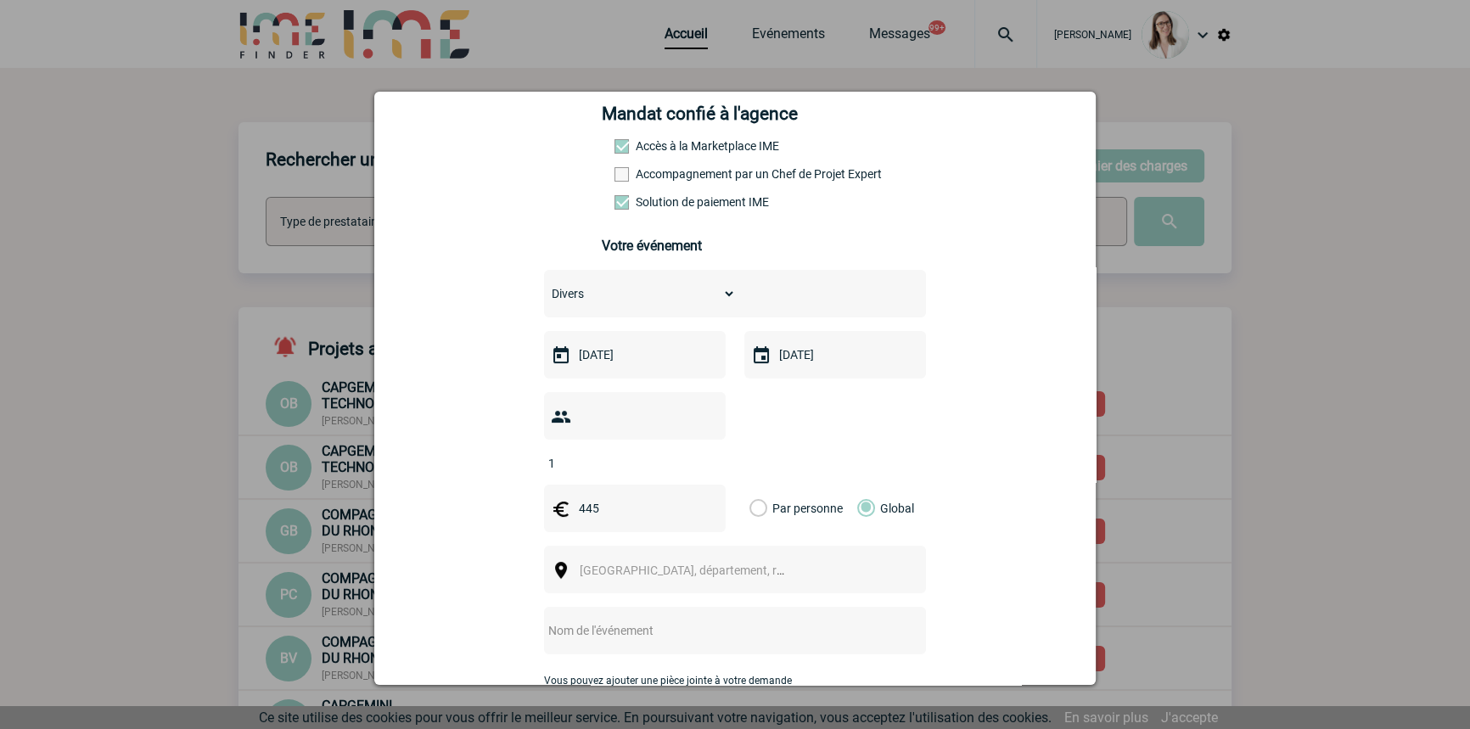
click at [716, 546] on div "Ville, département, région..." at bounding box center [735, 570] width 382 height 48
click at [616, 564] on span "Ville, département, région..." at bounding box center [698, 571] width 236 height 14
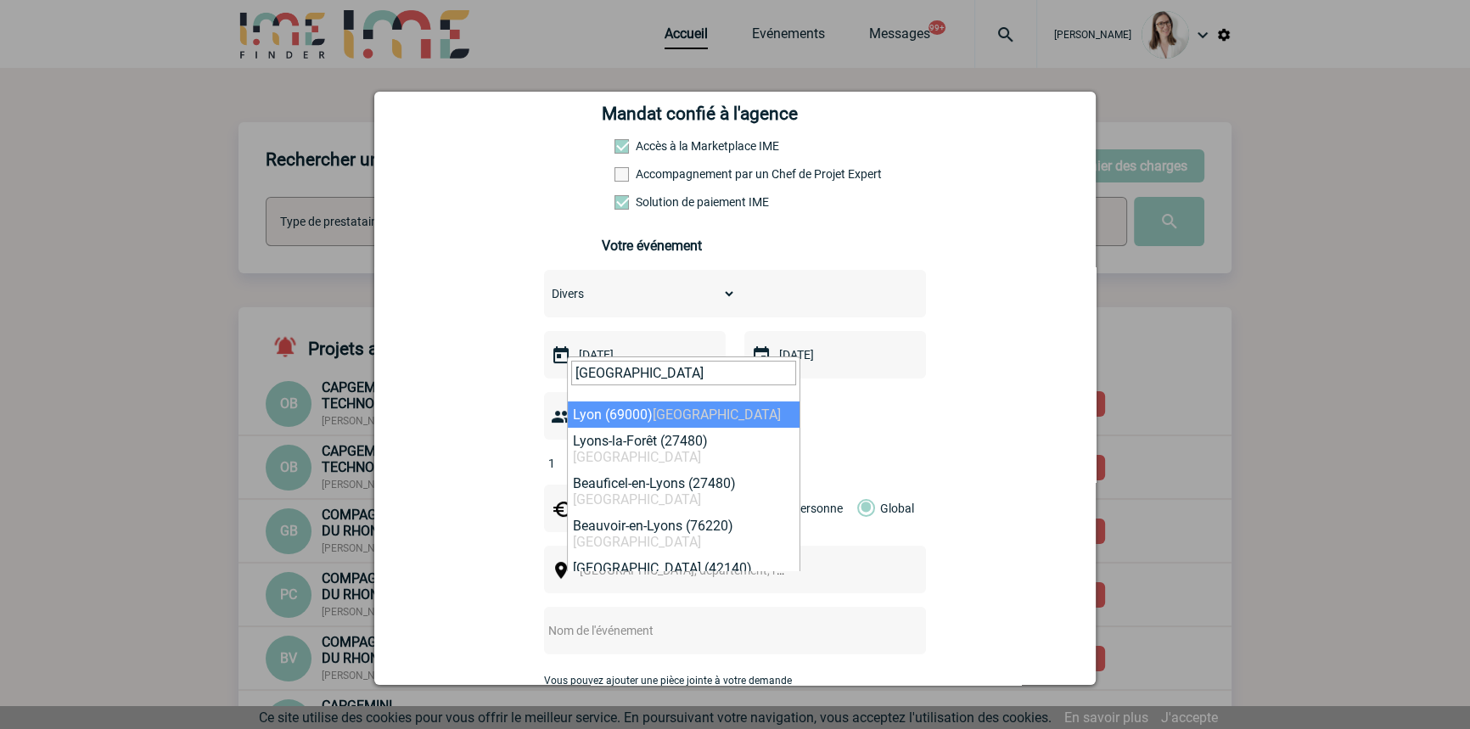
type input "lyon"
select select "36544"
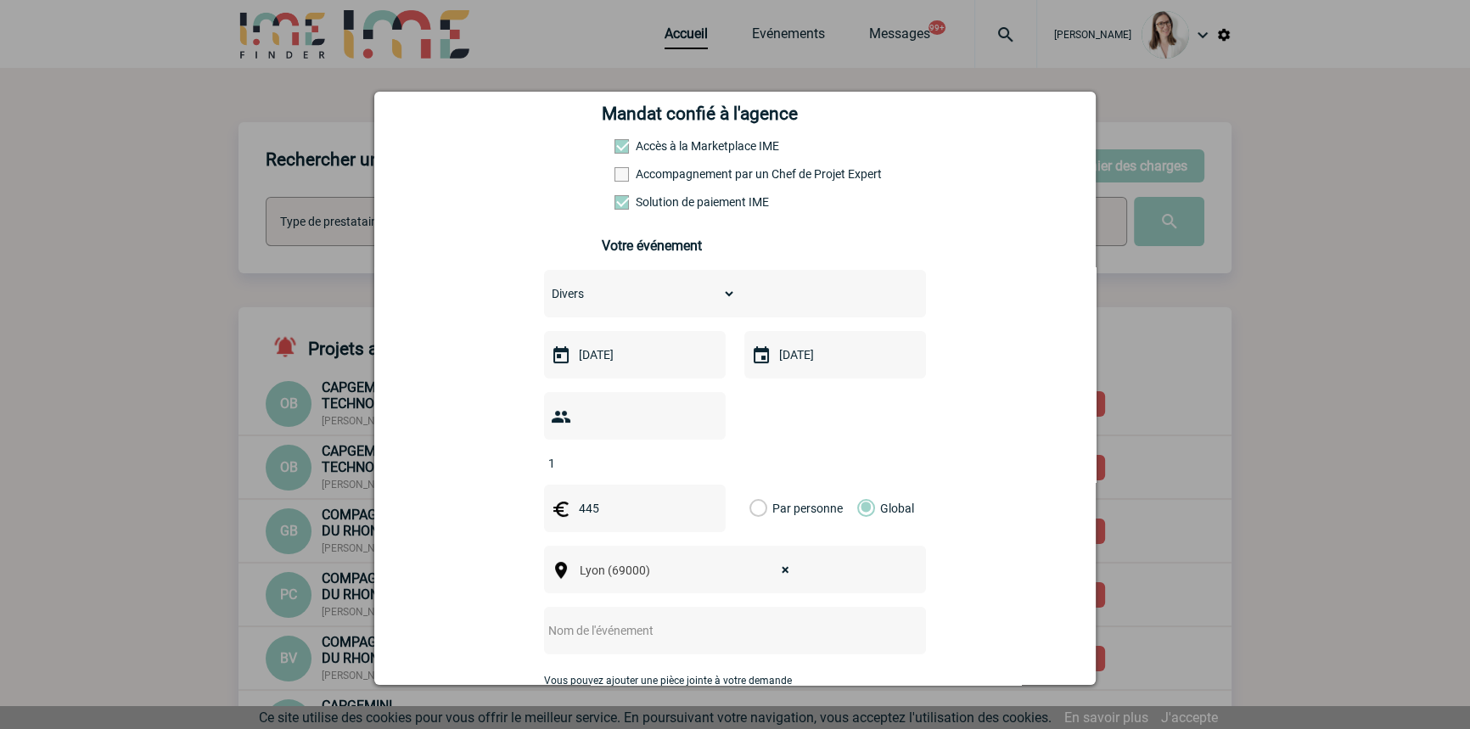
drag, startPoint x: 671, startPoint y: 602, endPoint x: 671, endPoint y: 593, distance: 9.3
click at [672, 620] on input "text" at bounding box center [712, 631] width 337 height 22
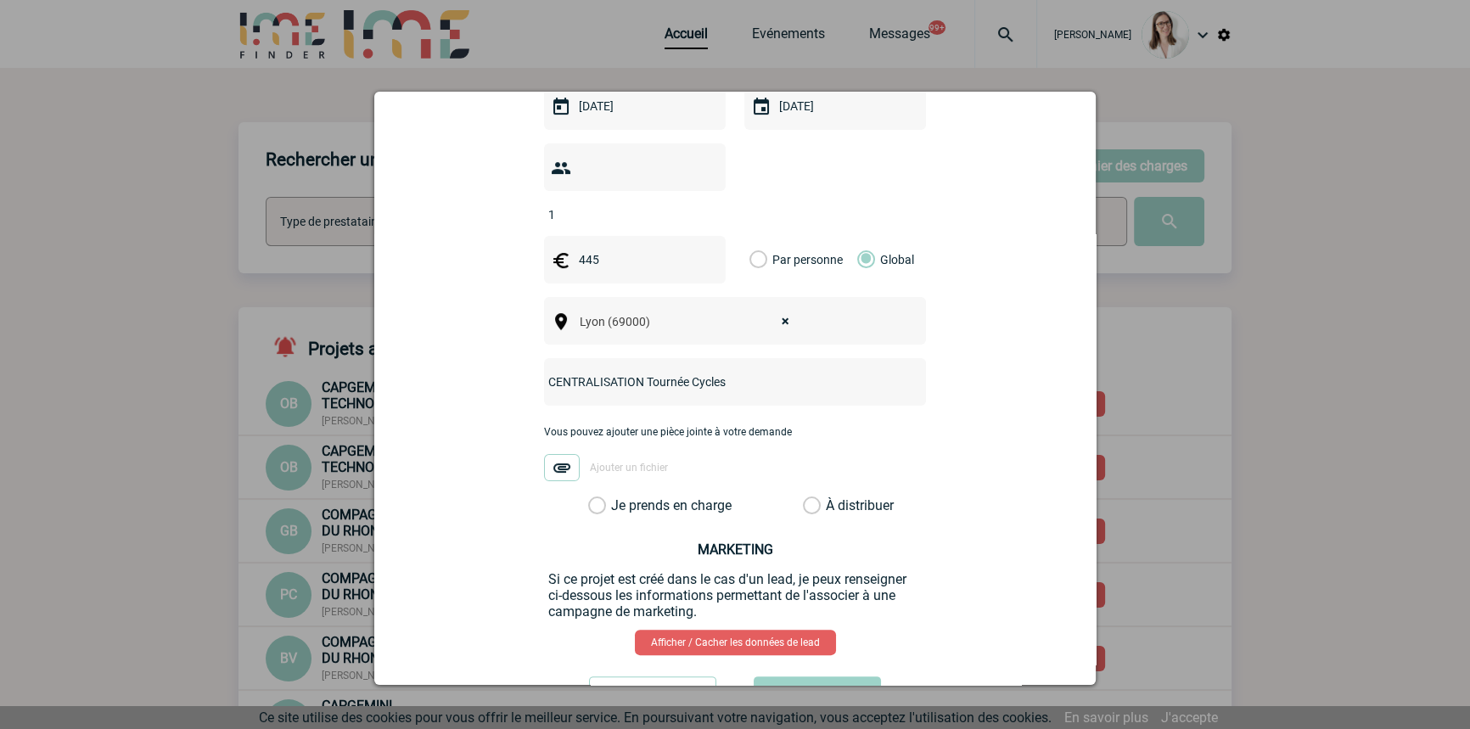
scroll to position [557, 0]
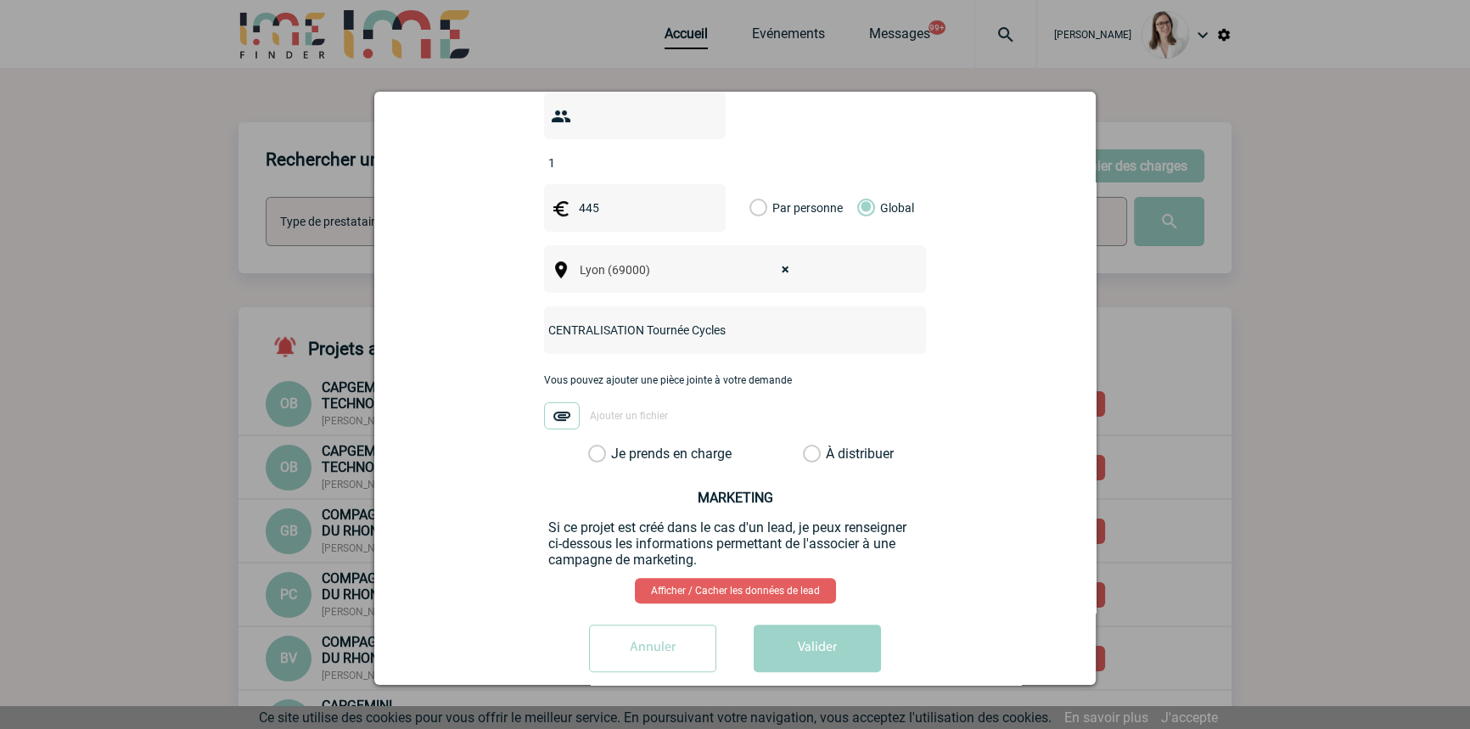
type input "CENTRALISATION Tournée Cycles"
click at [617, 446] on label "Je prends en charge" at bounding box center [602, 454] width 29 height 17
click at [0, 0] on input "Je prends en charge" at bounding box center [0, 0] width 0 height 0
click at [831, 627] on button "Valider" at bounding box center [817, 649] width 127 height 48
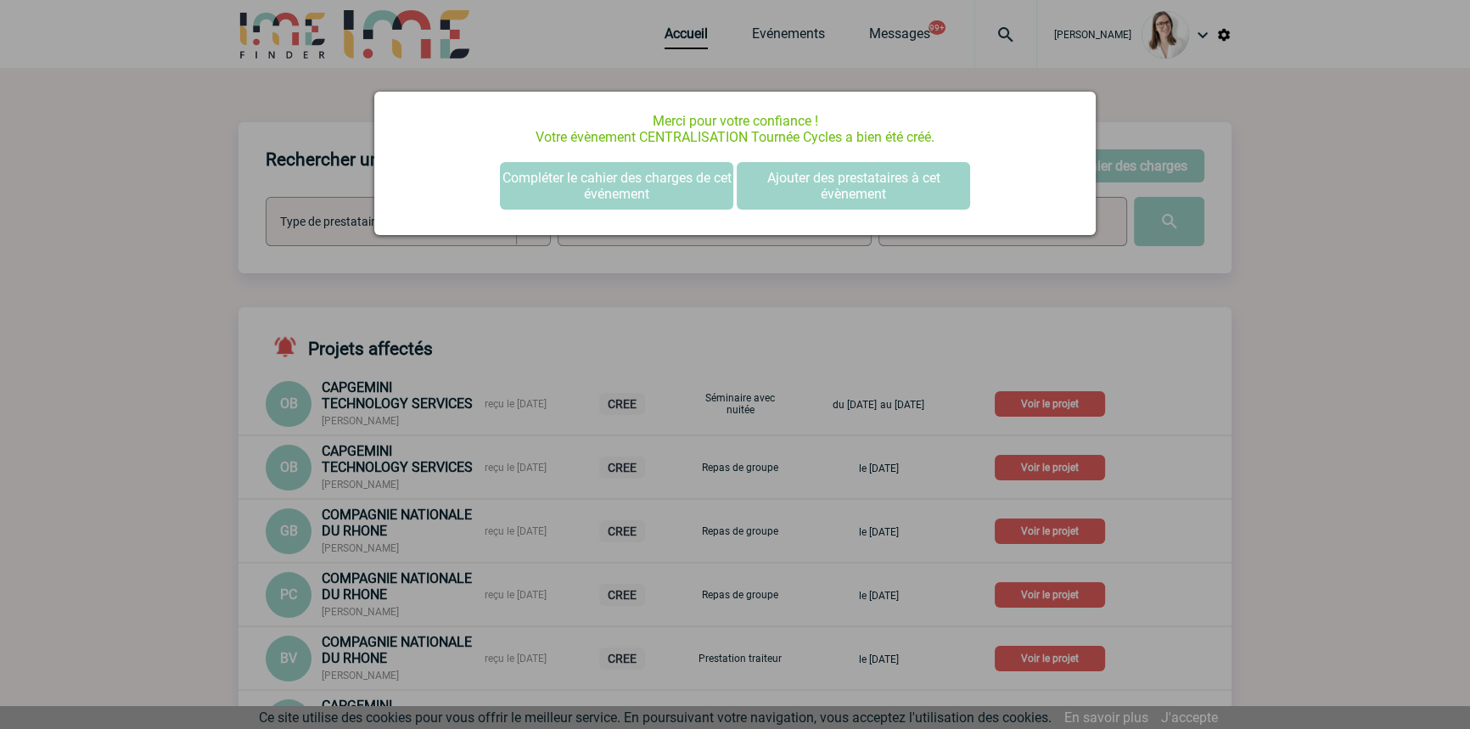
click at [636, 131] on p "Merci pour votre confiance ! Votre évènement CENTRALISATION Tournée Cycles a bi…" at bounding box center [735, 129] width 679 height 32
click at [667, 197] on button "Compléter le cahier des charges de cet événement" at bounding box center [616, 186] width 233 height 48
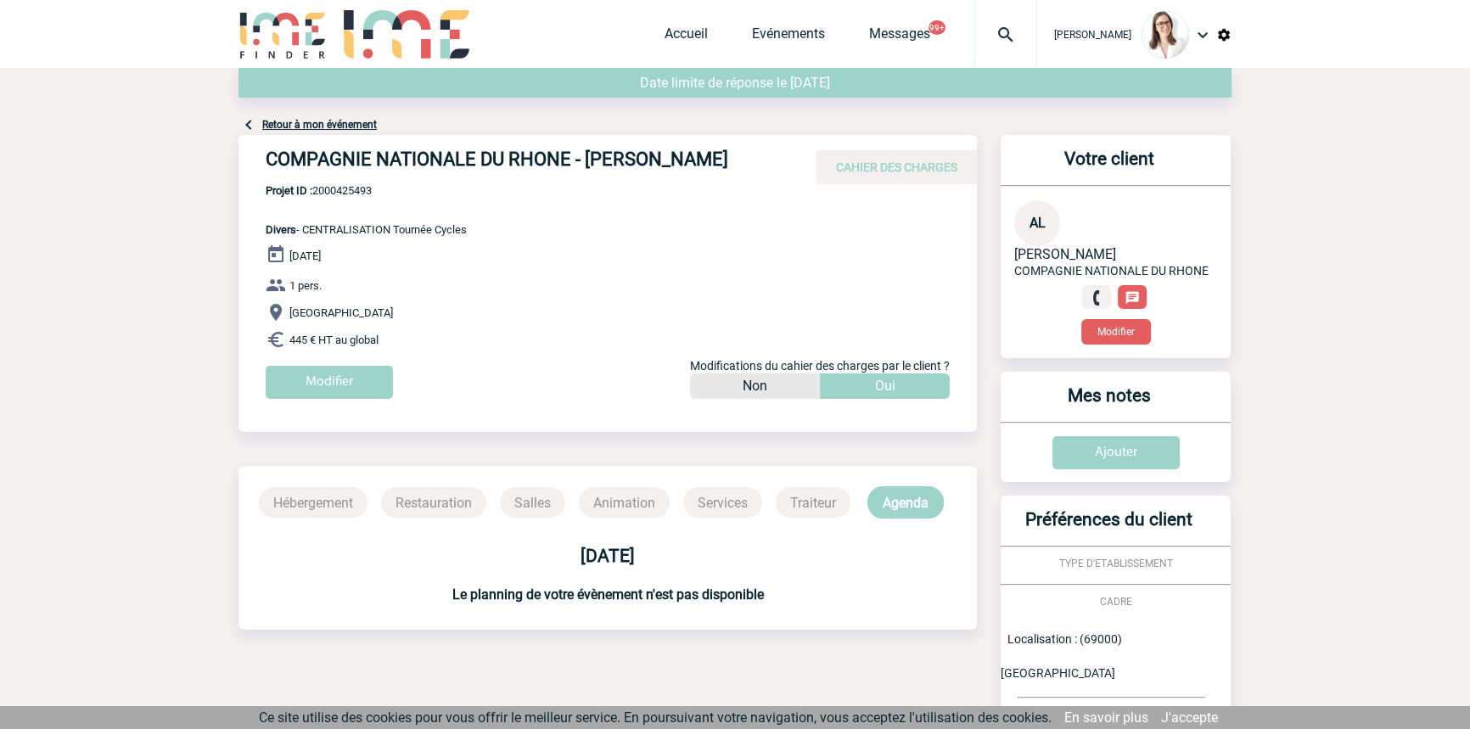
click at [339, 191] on span "Projet ID : 2000425493" at bounding box center [366, 190] width 201 height 13
click at [339, 190] on span "Projet ID : 2000425493" at bounding box center [366, 190] width 201 height 13
copy span "2000425493"
click at [985, 50] on div at bounding box center [1006, 34] width 63 height 68
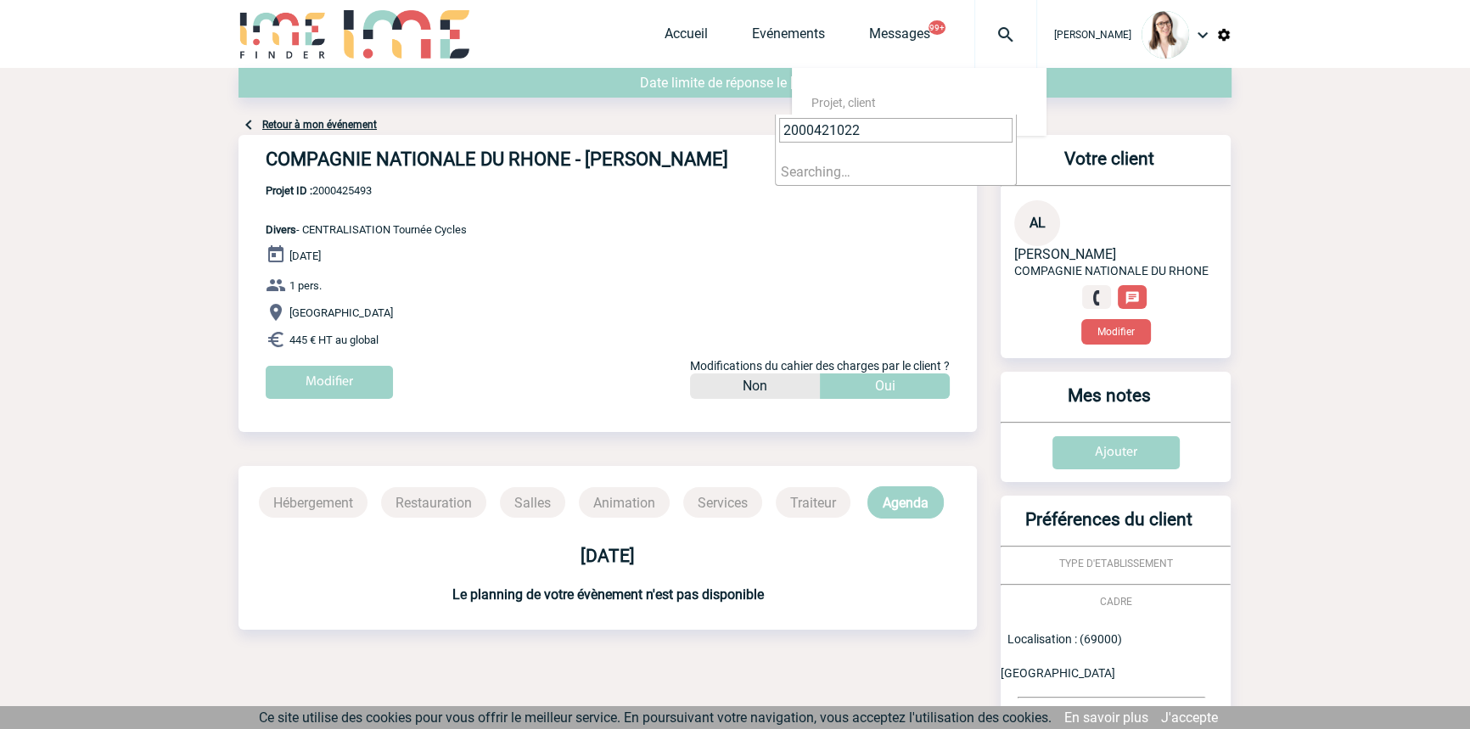
type input "2000421022"
select select "20523"
click at [846, 171] on span "CAHIER DES CHARGES" at bounding box center [896, 167] width 121 height 14
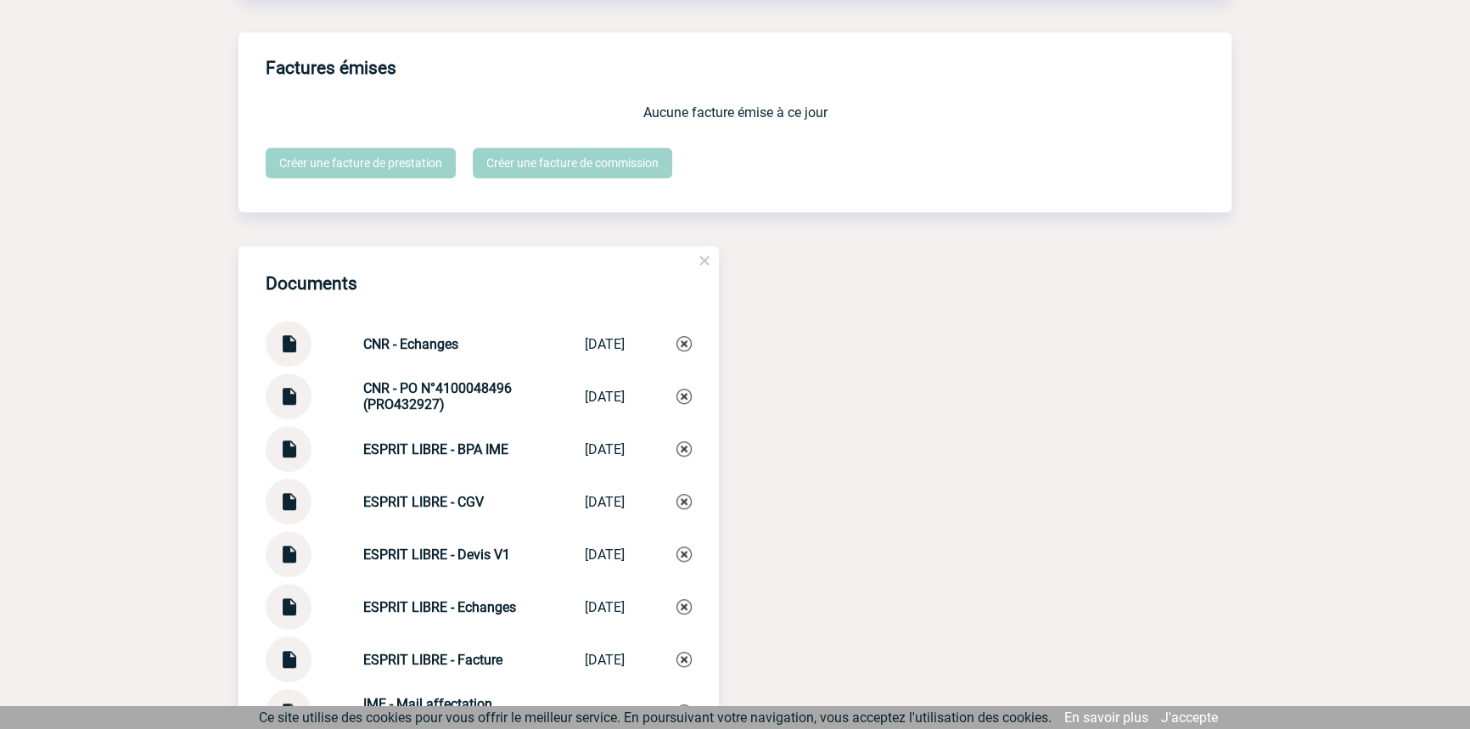
scroll to position [1800, 0]
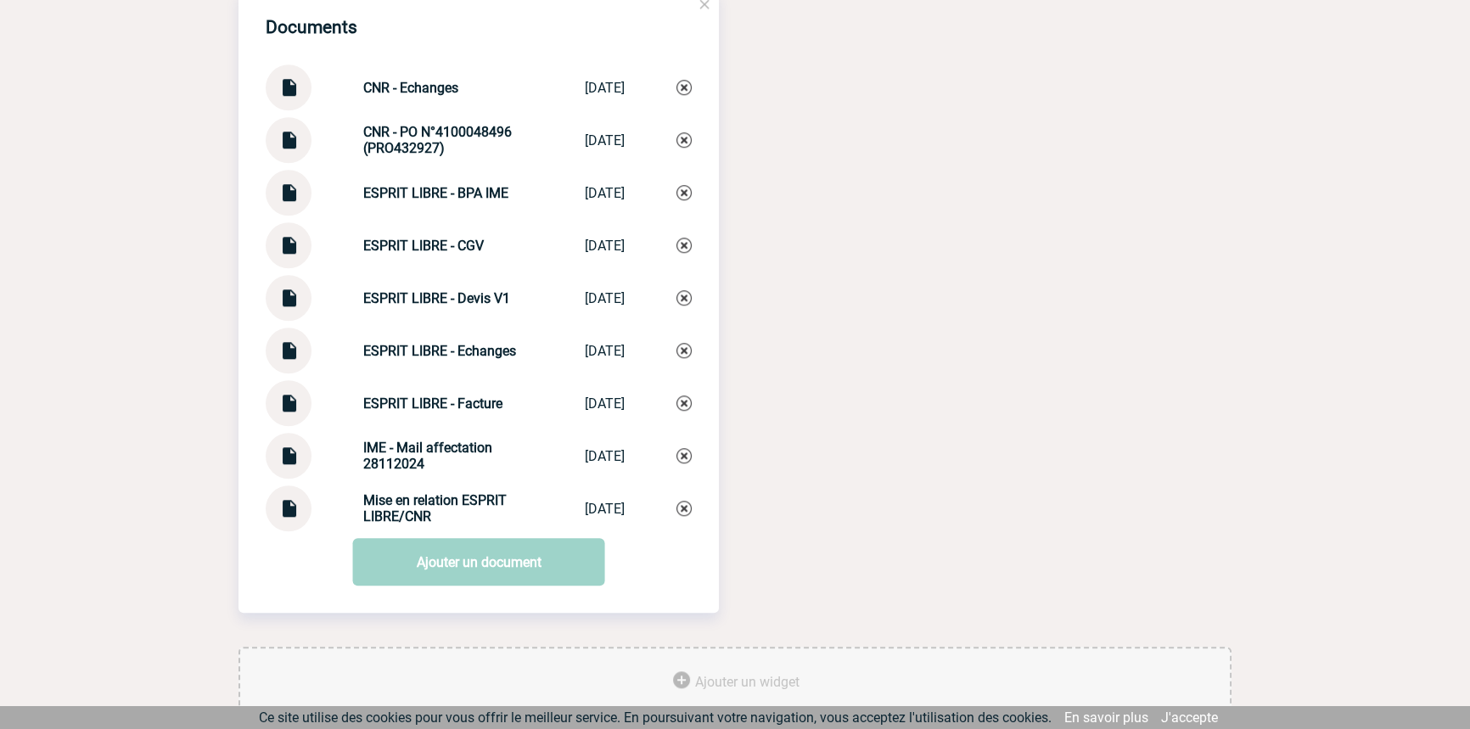
click at [296, 413] on img at bounding box center [289, 396] width 22 height 33
click at [292, 150] on img at bounding box center [289, 133] width 22 height 33
click at [290, 90] on img at bounding box center [289, 81] width 22 height 33
click at [402, 93] on strong "CNR - Echanges" at bounding box center [410, 88] width 95 height 16
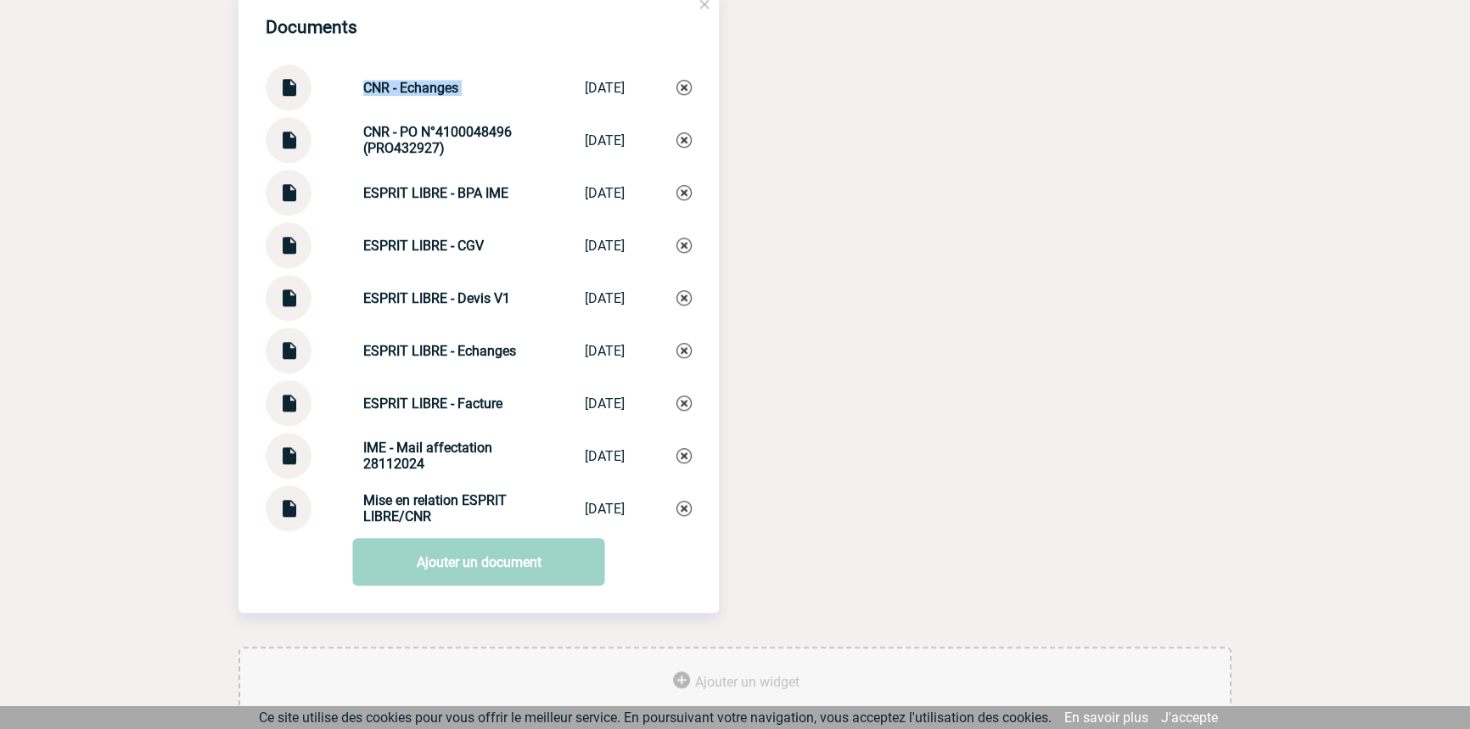
click at [402, 93] on strong "CNR - Echanges" at bounding box center [410, 88] width 95 height 16
copy div "CNR - Echanges CNR - Echanges"
click at [689, 95] on img at bounding box center [684, 87] width 15 height 15
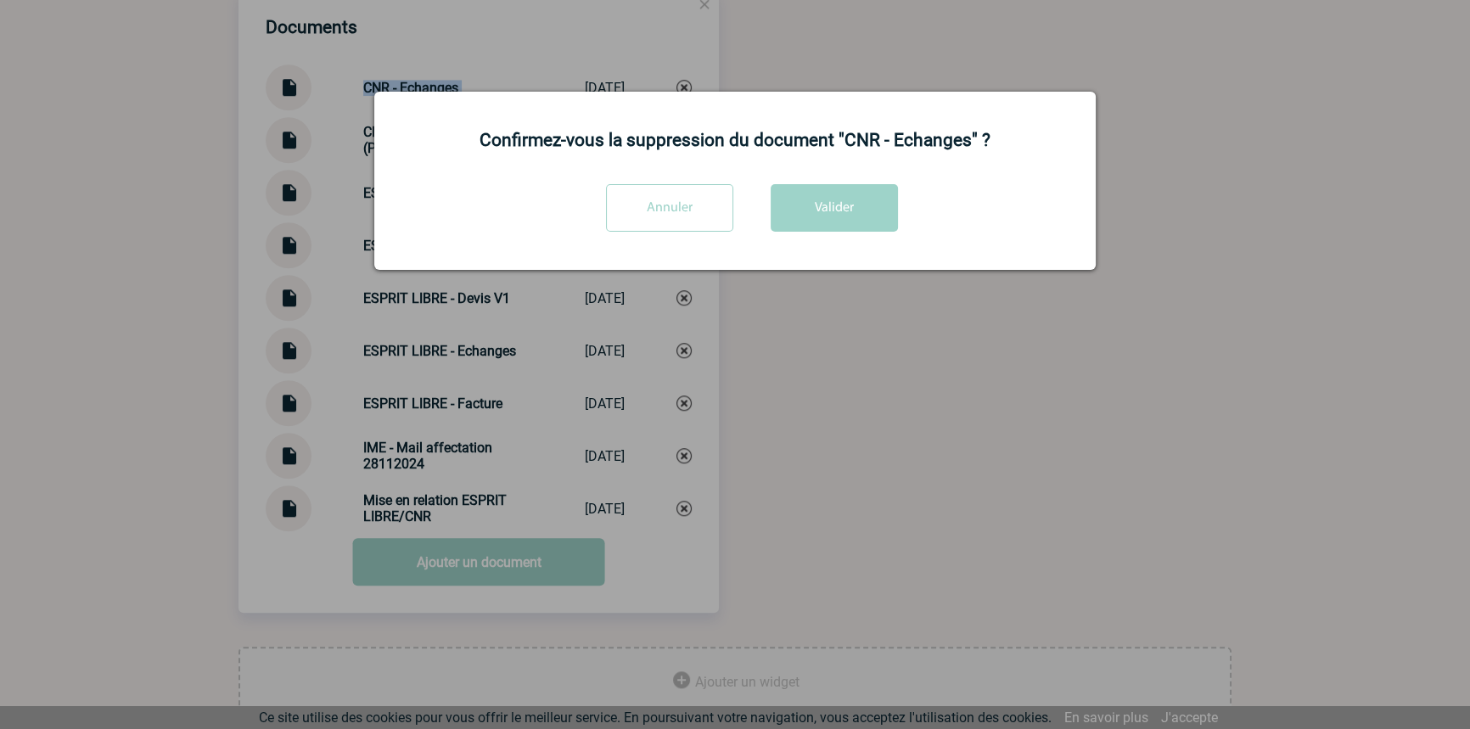
drag, startPoint x: 830, startPoint y: 222, endPoint x: 827, endPoint y: 237, distance: 14.8
click at [831, 222] on button "Valider" at bounding box center [834, 208] width 127 height 48
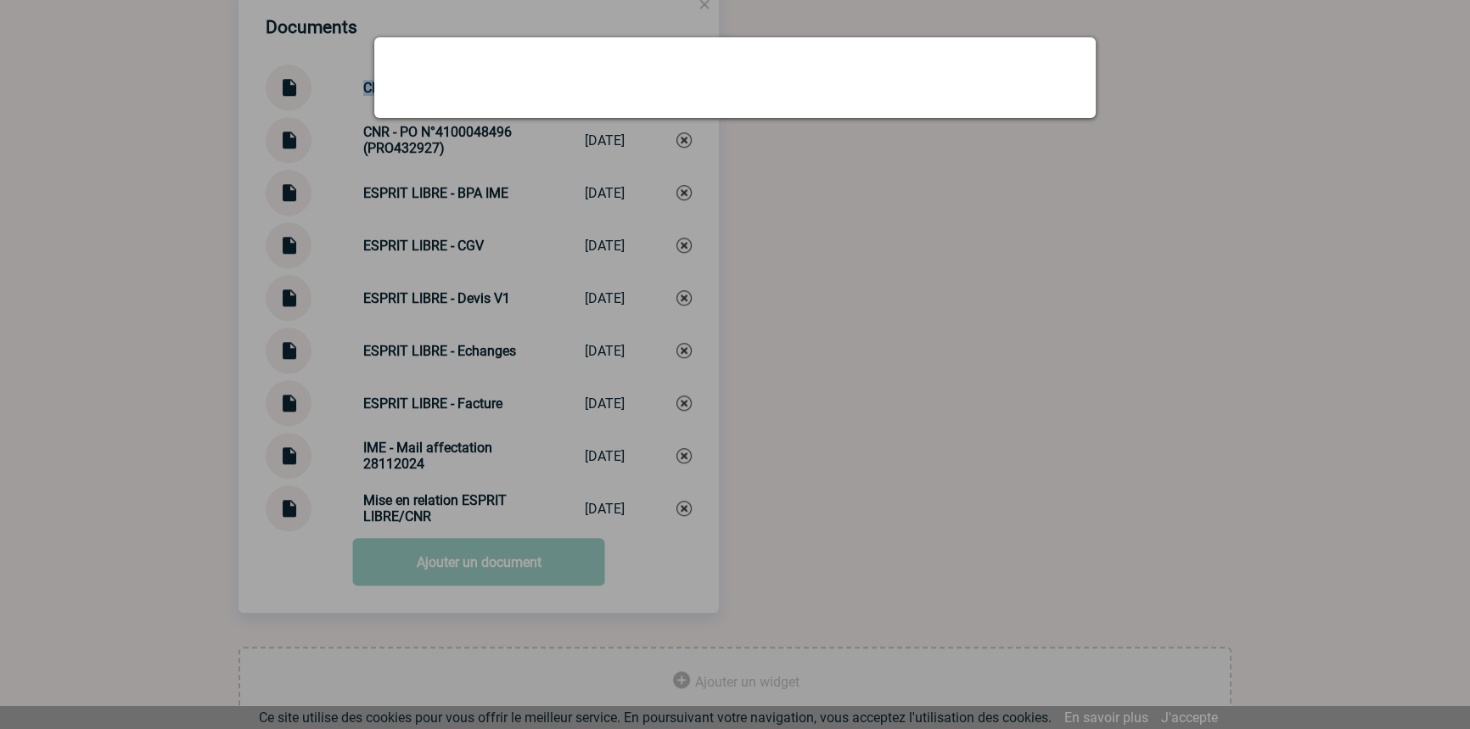
scroll to position [1795, 0]
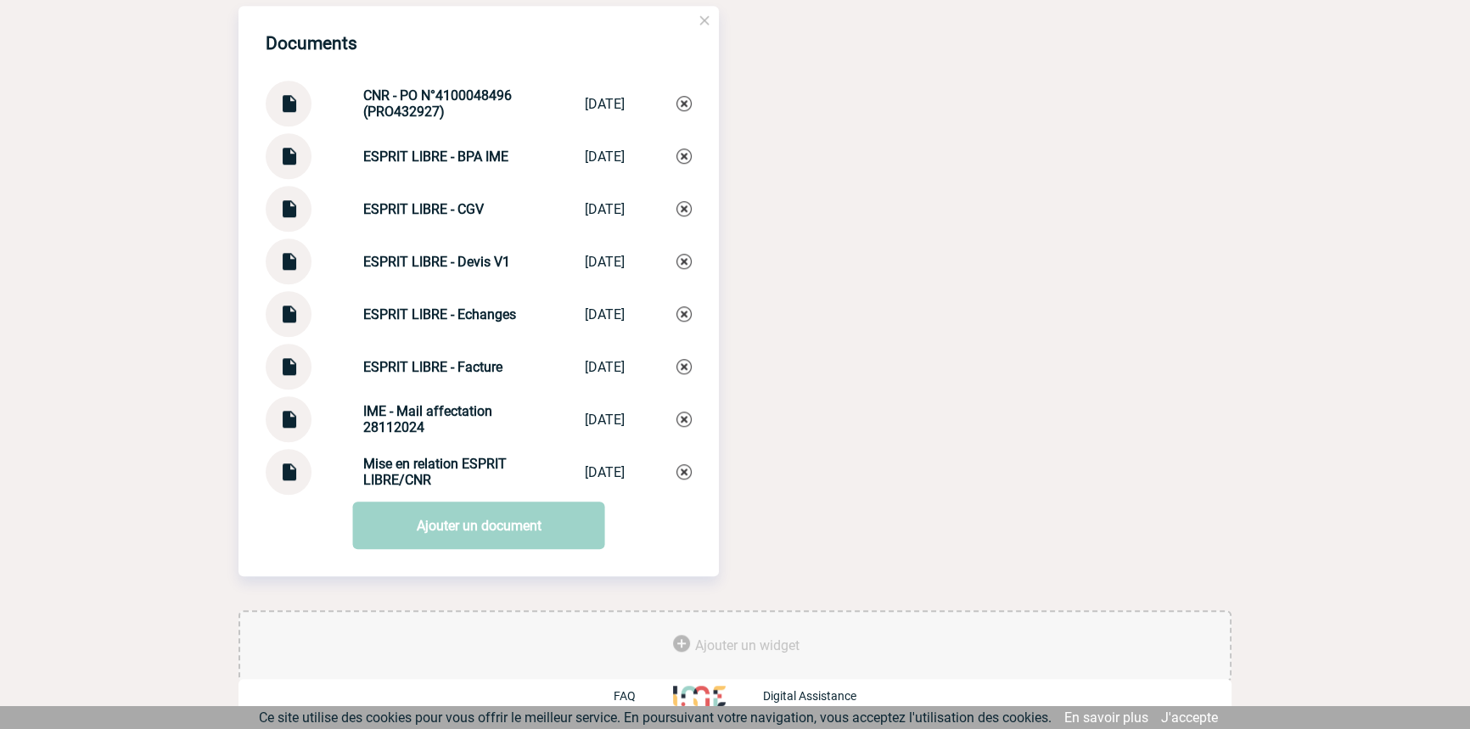
drag, startPoint x: 384, startPoint y: 519, endPoint x: 379, endPoint y: 556, distance: 37.6
click at [384, 520] on link "Ajouter un document" at bounding box center [479, 526] width 252 height 48
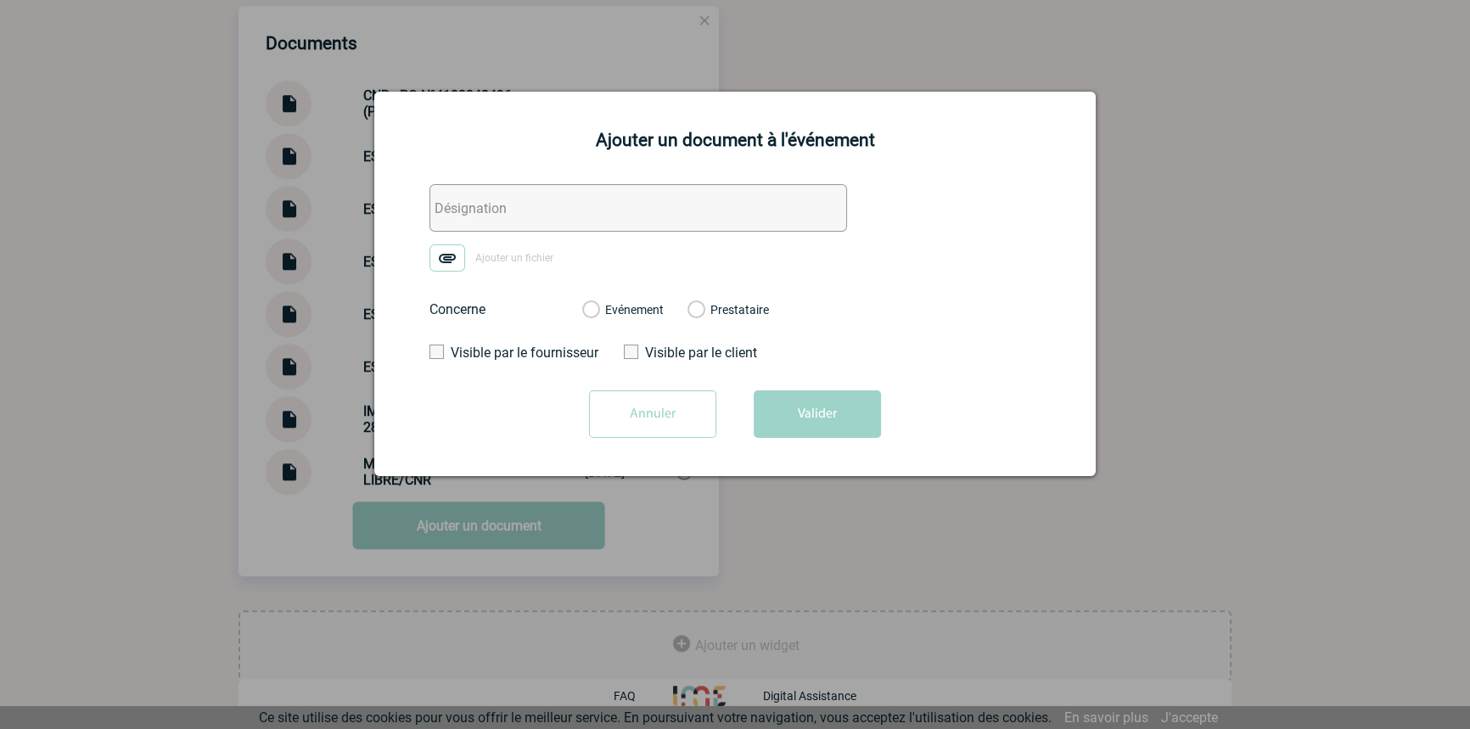
click at [458, 232] on input "text" at bounding box center [639, 208] width 418 height 48
paste input "CNR - Echanges"
type input "CNR - Echanges"
click at [449, 252] on img at bounding box center [448, 258] width 36 height 27
click at [0, 0] on input "Ajouter un fichier" at bounding box center [0, 0] width 0 height 0
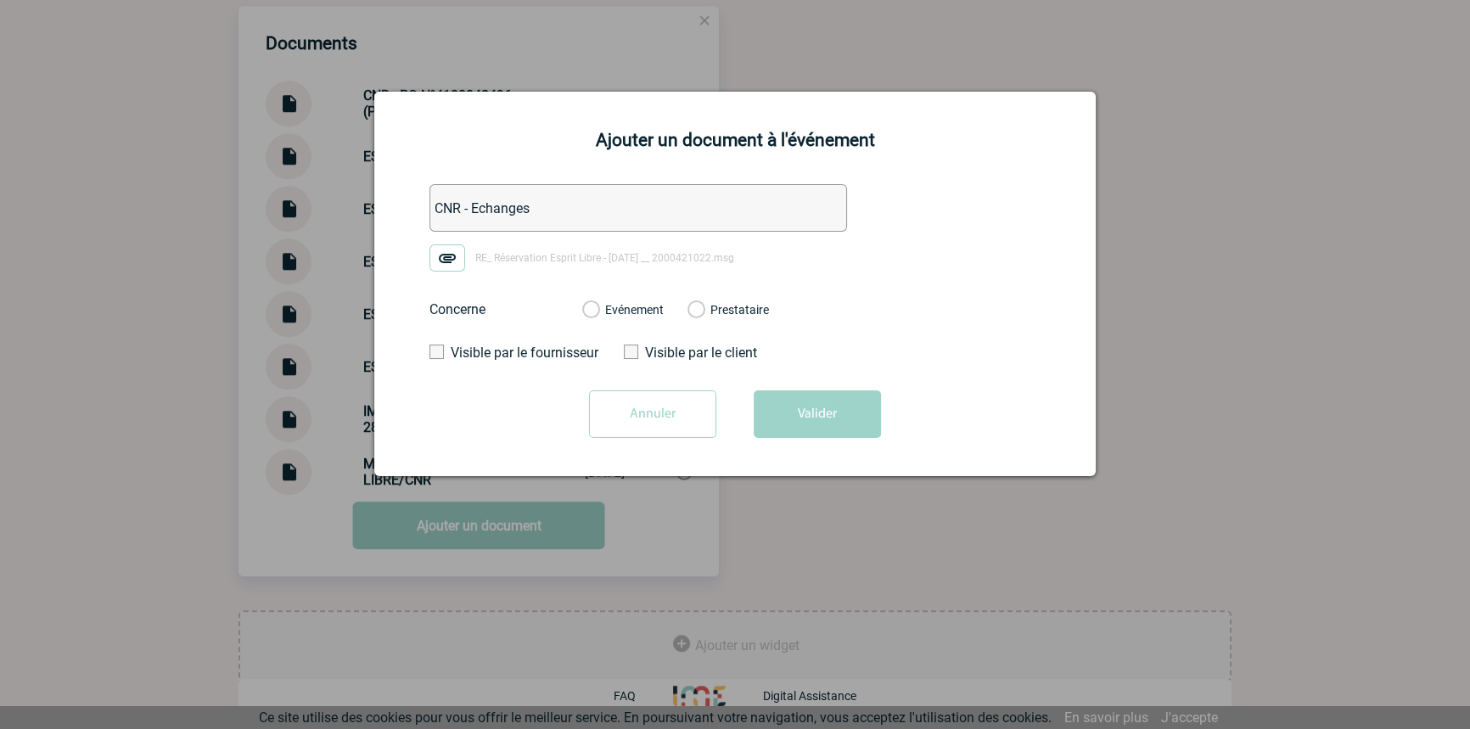
click at [599, 310] on label "Evénement" at bounding box center [590, 310] width 16 height 15
click at [0, 0] on input "Evénement" at bounding box center [0, 0] width 0 height 0
click at [812, 412] on button "Valider" at bounding box center [817, 415] width 127 height 48
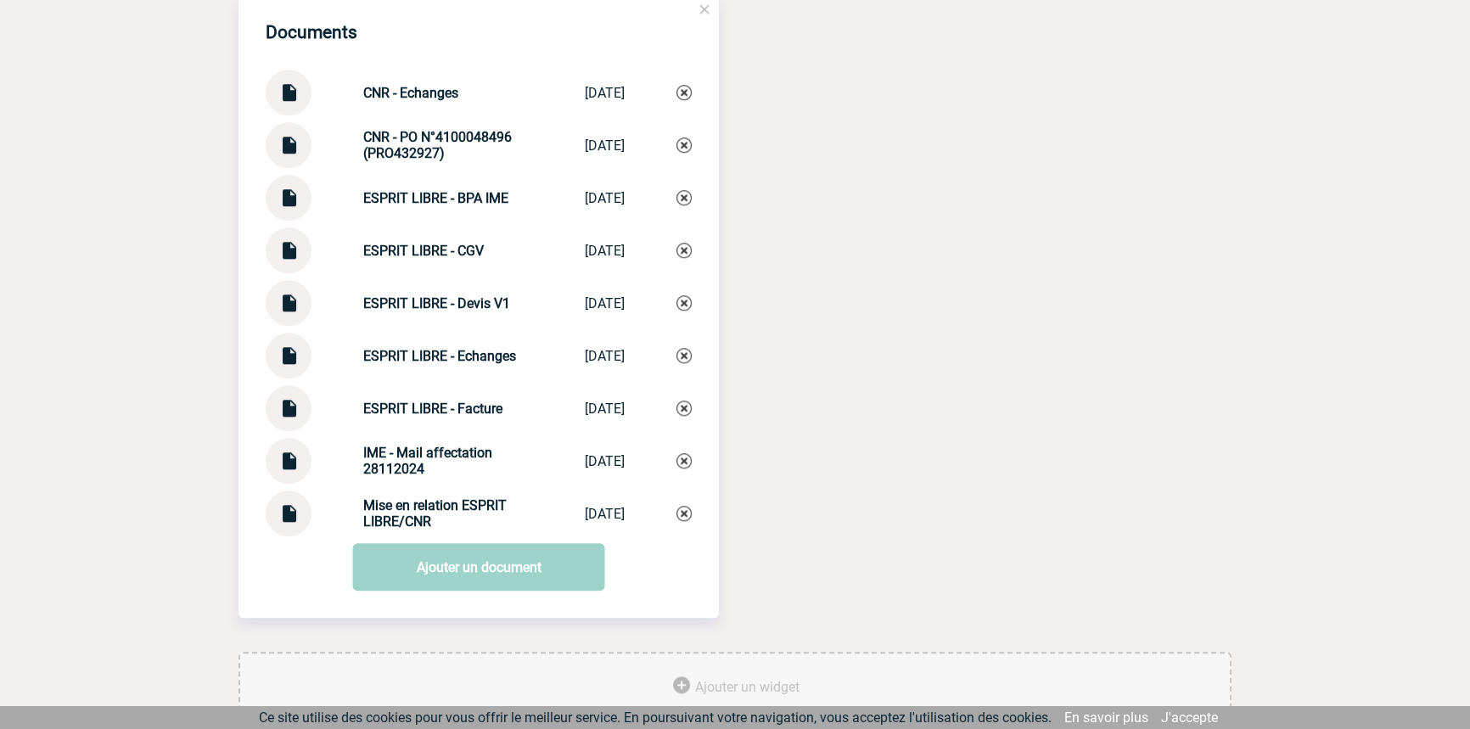
click at [288, 155] on img at bounding box center [289, 138] width 22 height 33
click at [466, 569] on link "Ajouter un document" at bounding box center [479, 567] width 252 height 48
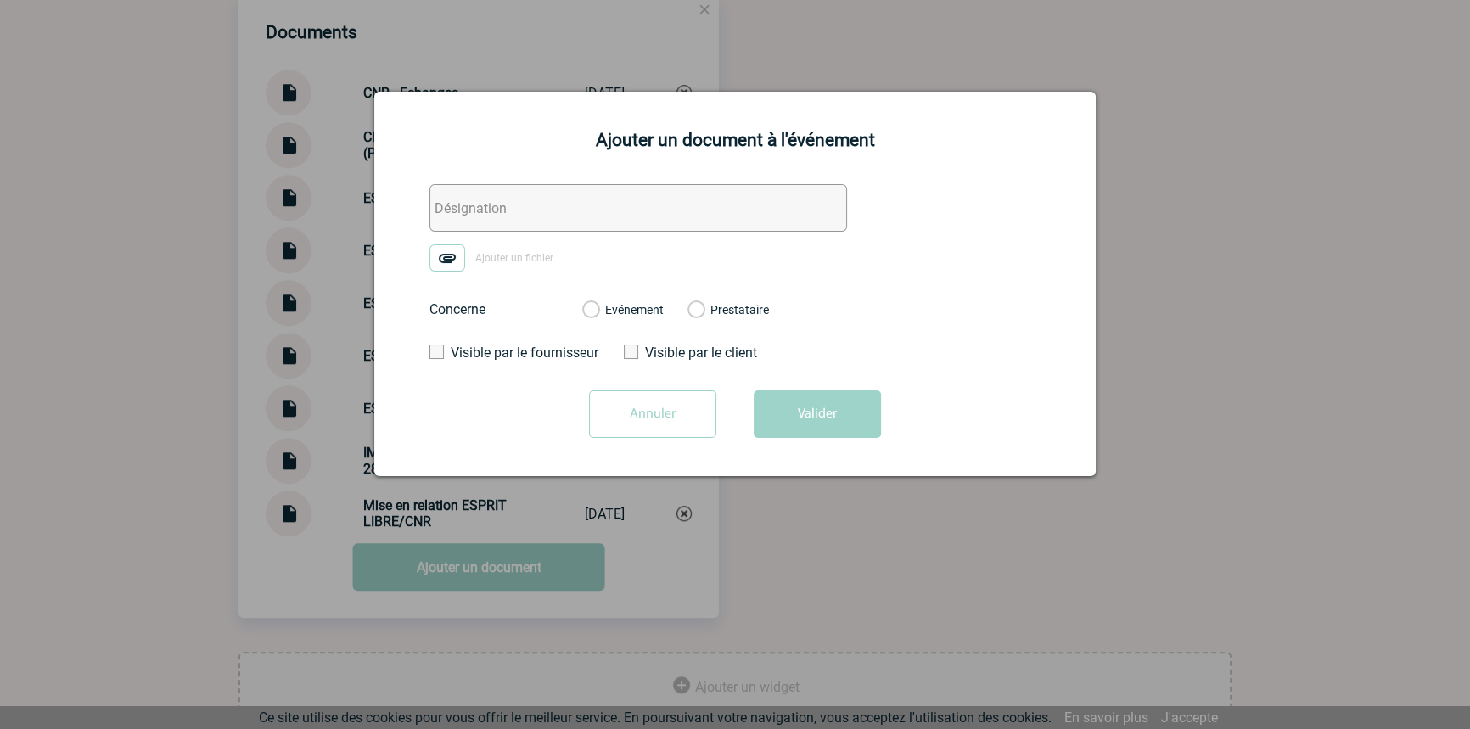
click at [501, 221] on input "text" at bounding box center [639, 208] width 418 height 48
type input "Mail factu"
click at [466, 256] on label "Ajouter un fichier" at bounding box center [498, 258] width 136 height 27
click at [0, 0] on input "Ajouter un fichier" at bounding box center [0, 0] width 0 height 0
click at [599, 308] on label "Evénement" at bounding box center [590, 310] width 16 height 15
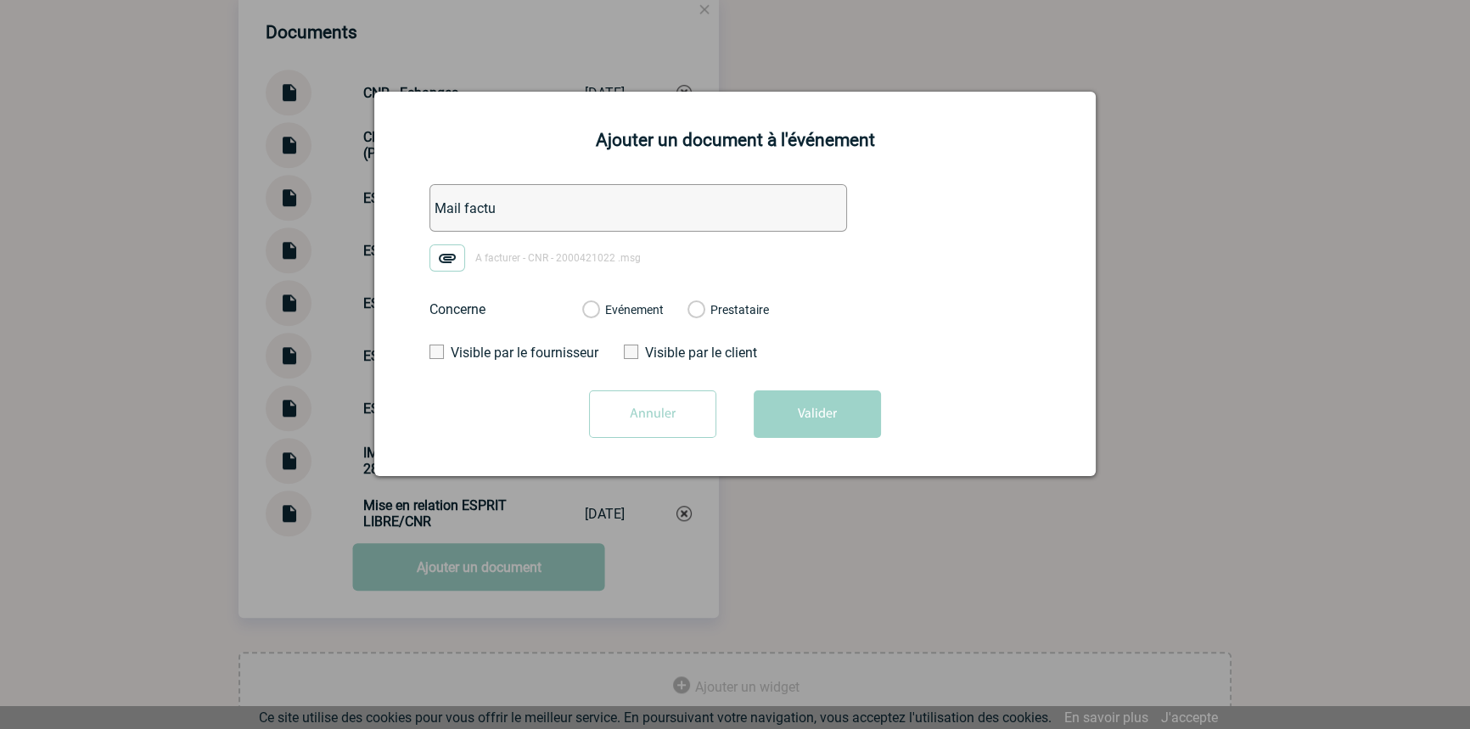
click at [0, 0] on input "Evénement" at bounding box center [0, 0] width 0 height 0
click at [776, 394] on button "Valider" at bounding box center [817, 415] width 127 height 48
